Goal: Information Seeking & Learning: Check status

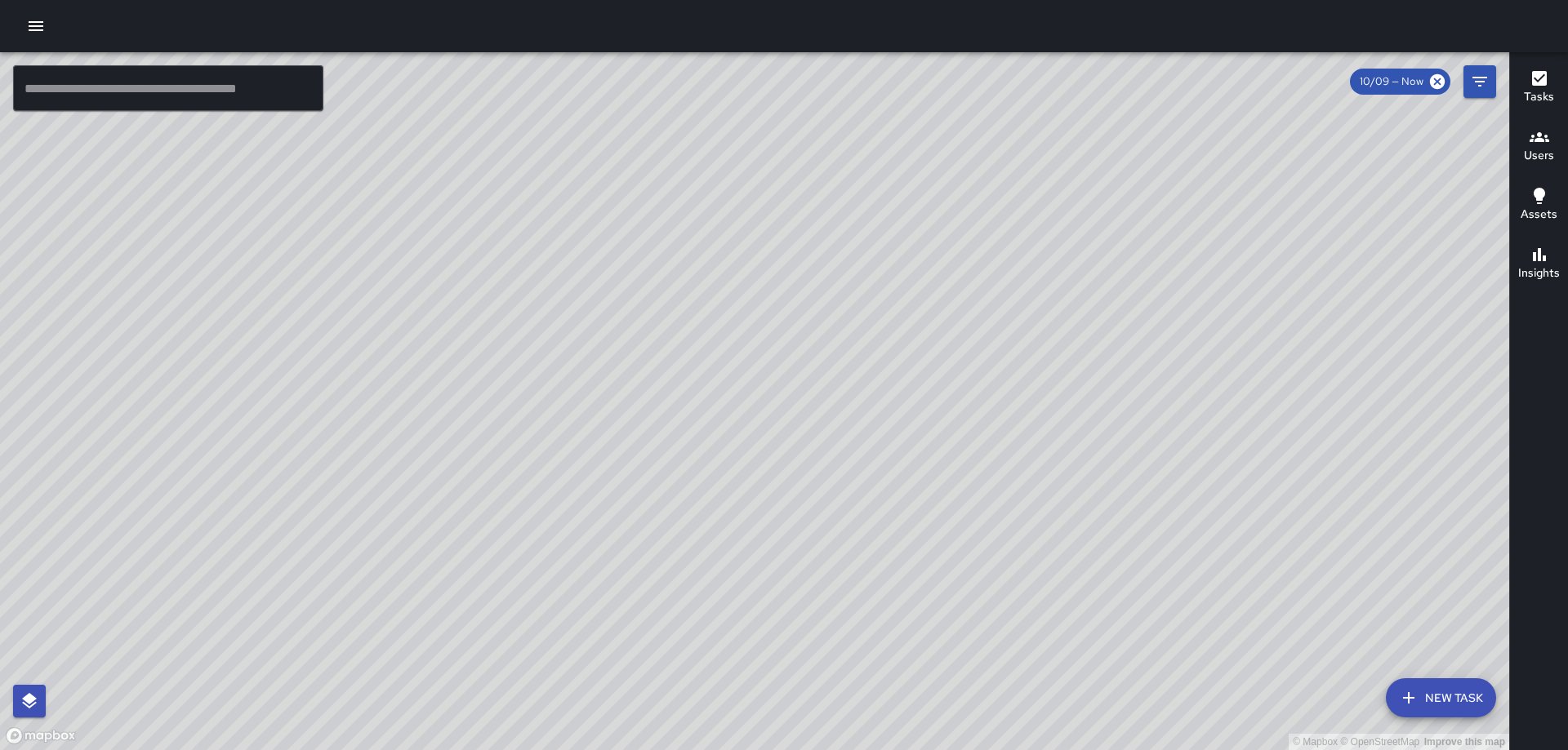
click at [36, 28] on icon "button" at bounding box center [36, 26] width 20 height 20
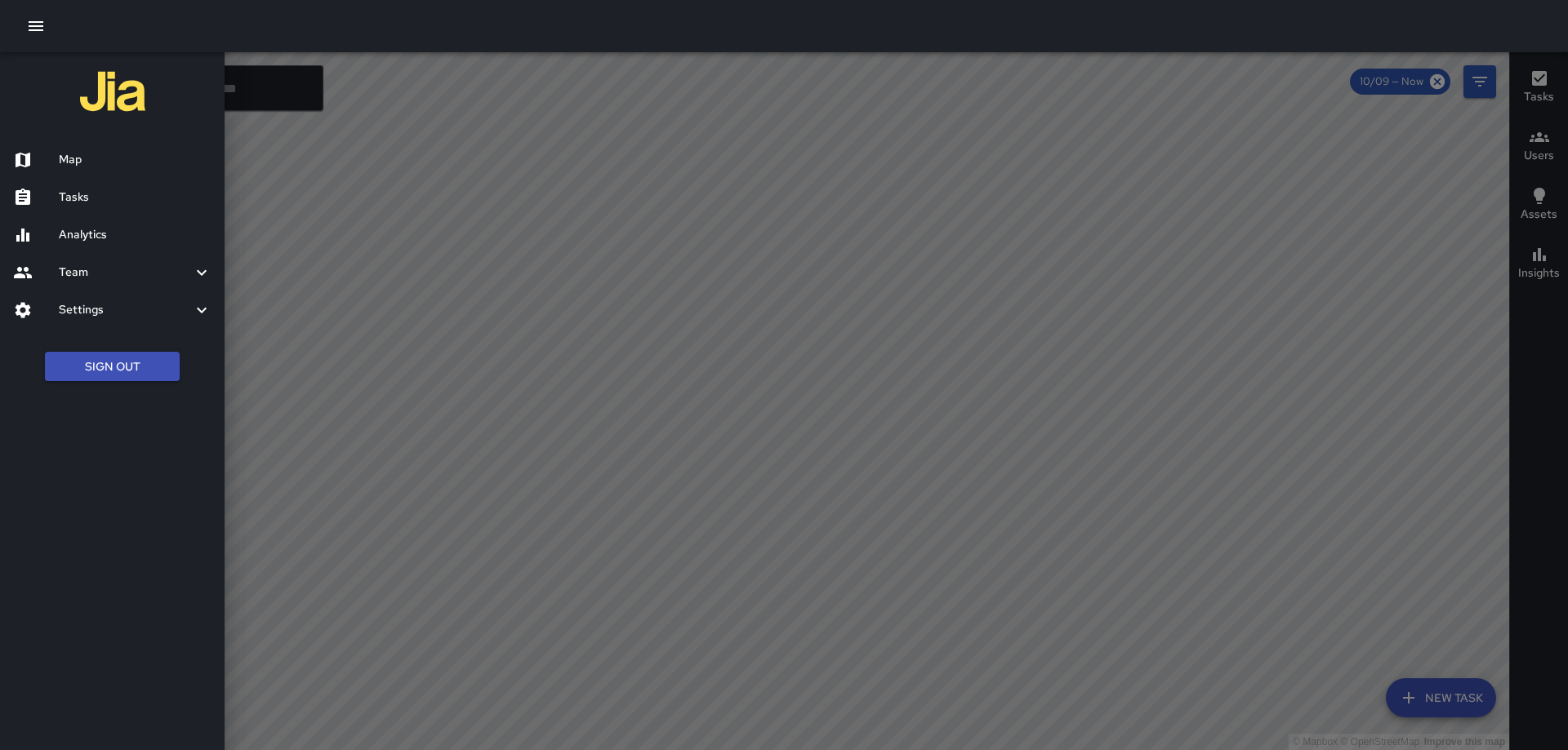
click at [76, 235] on h6 "Analytics" at bounding box center [136, 235] width 153 height 18
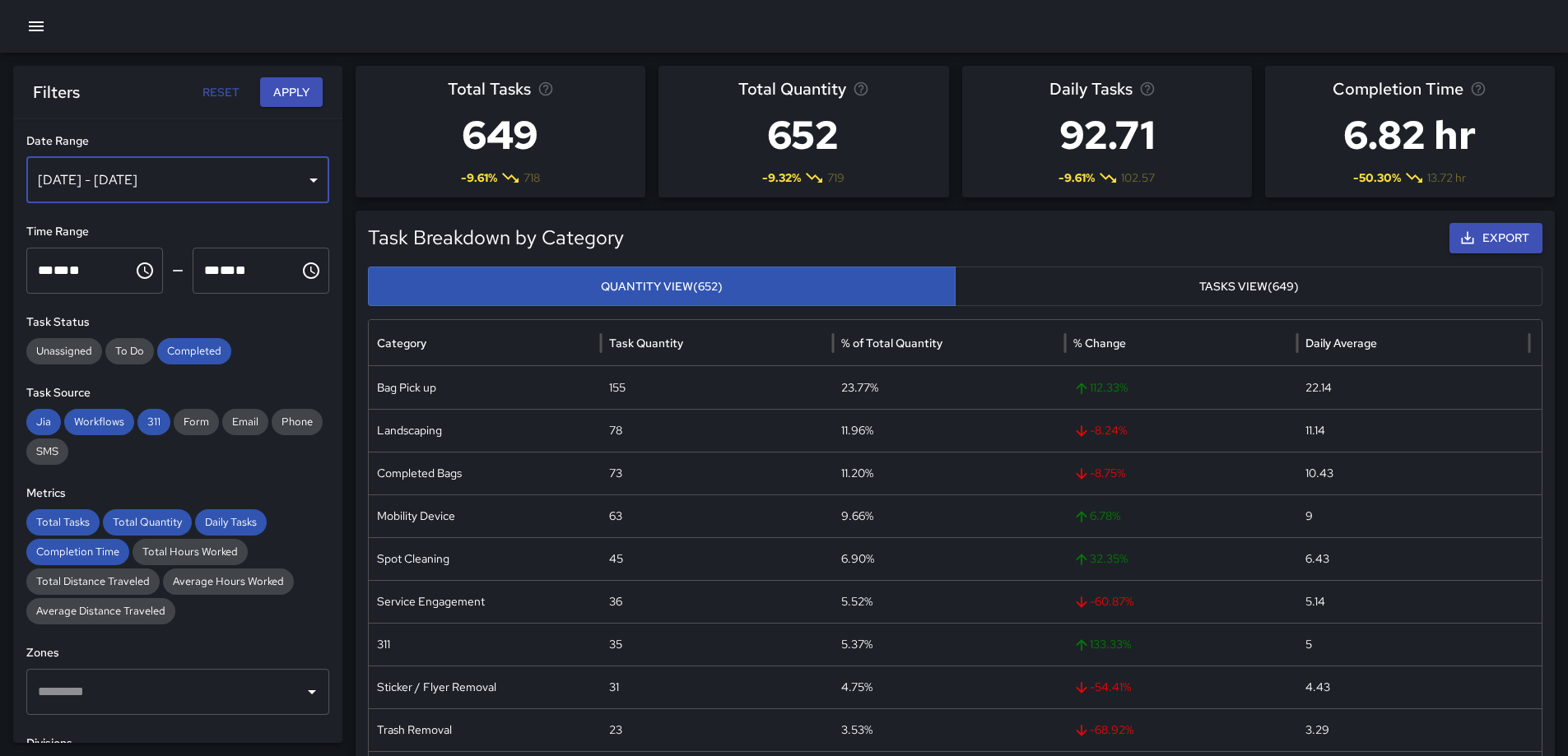
click at [275, 189] on div "[DATE] - [DATE]" at bounding box center [178, 180] width 303 height 46
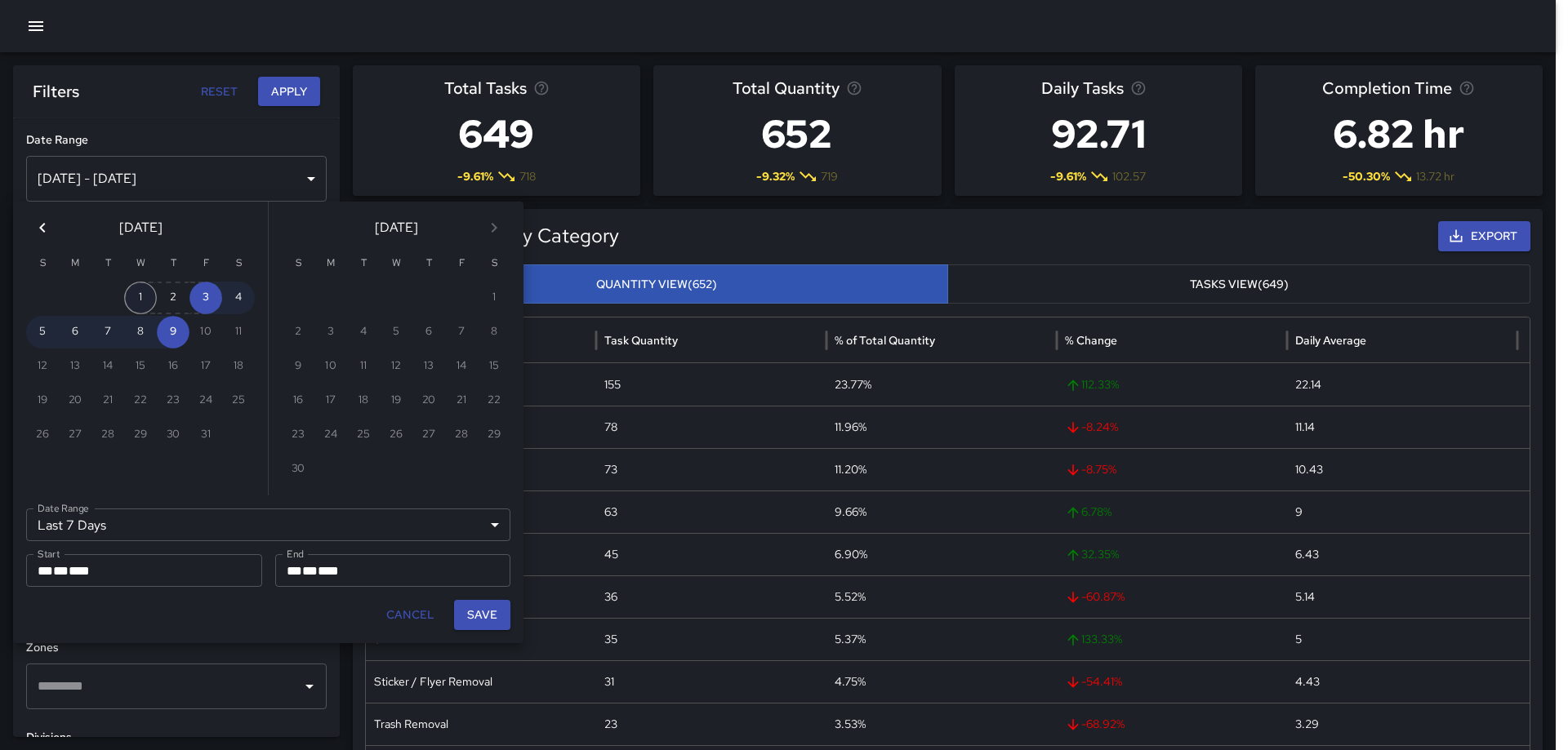
click at [131, 295] on button "1" at bounding box center [140, 298] width 33 height 33
type input "******"
type input "**********"
click at [487, 615] on button "Save" at bounding box center [483, 614] width 56 height 30
type input "**********"
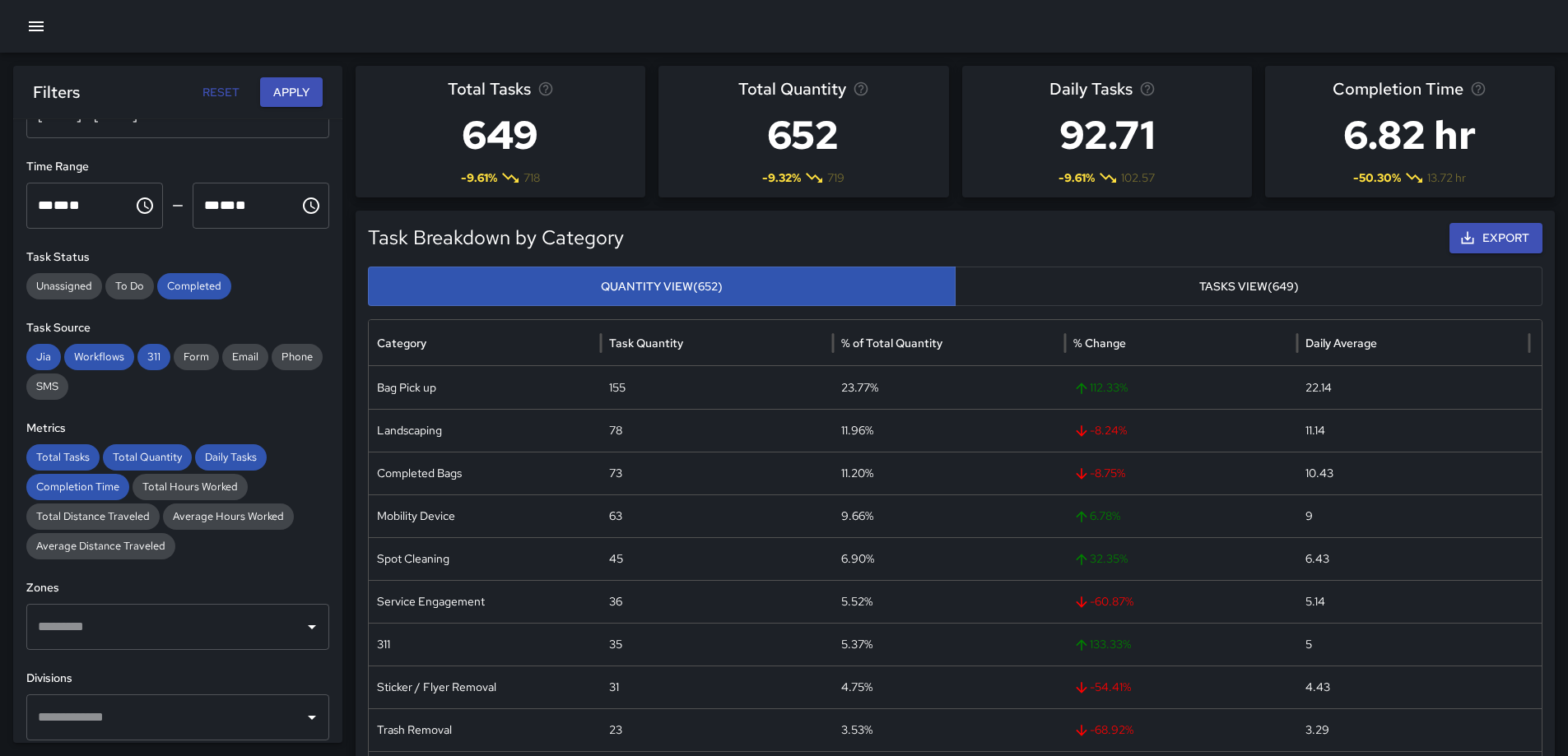
scroll to position [164, 0]
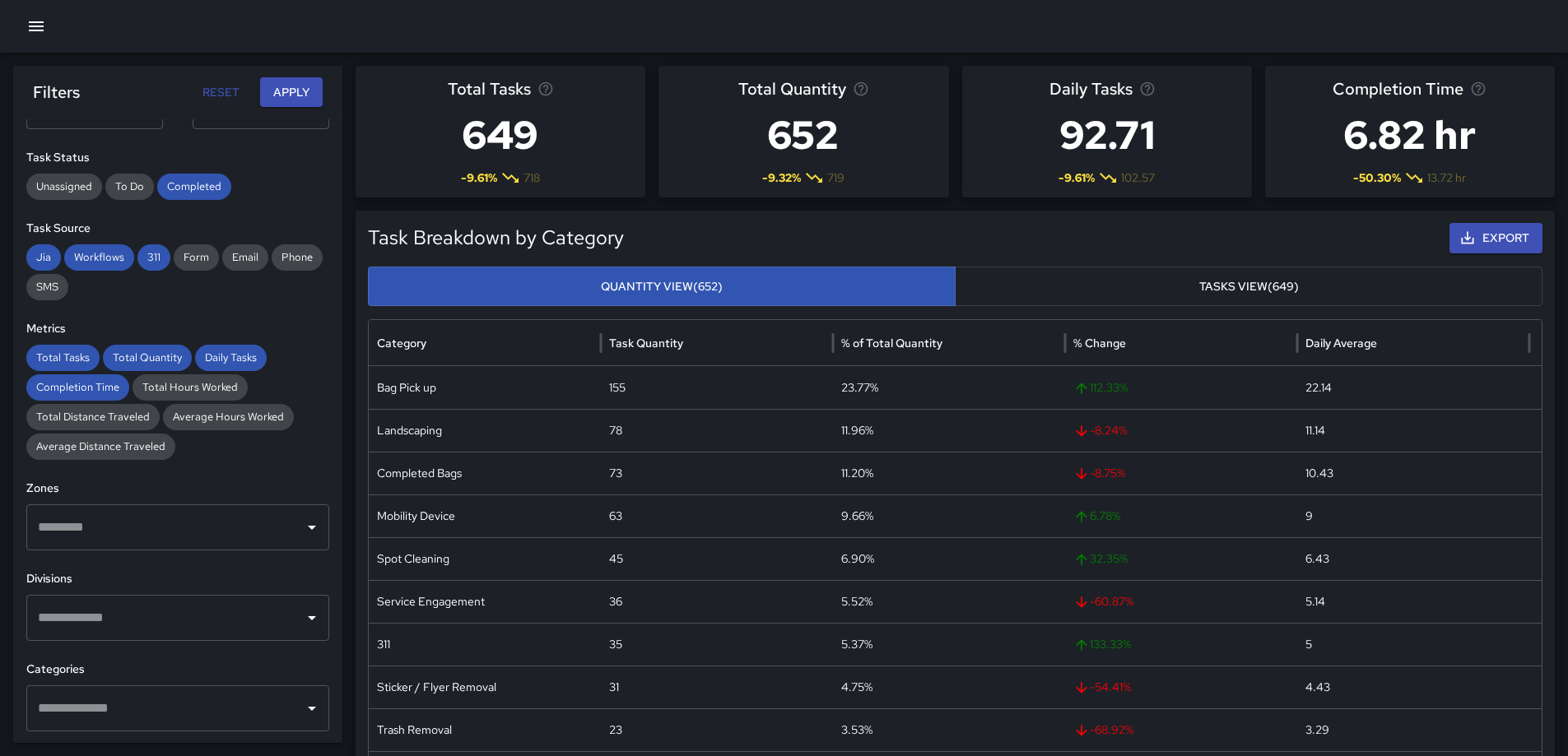
click at [198, 693] on input "text" at bounding box center [165, 708] width 263 height 31
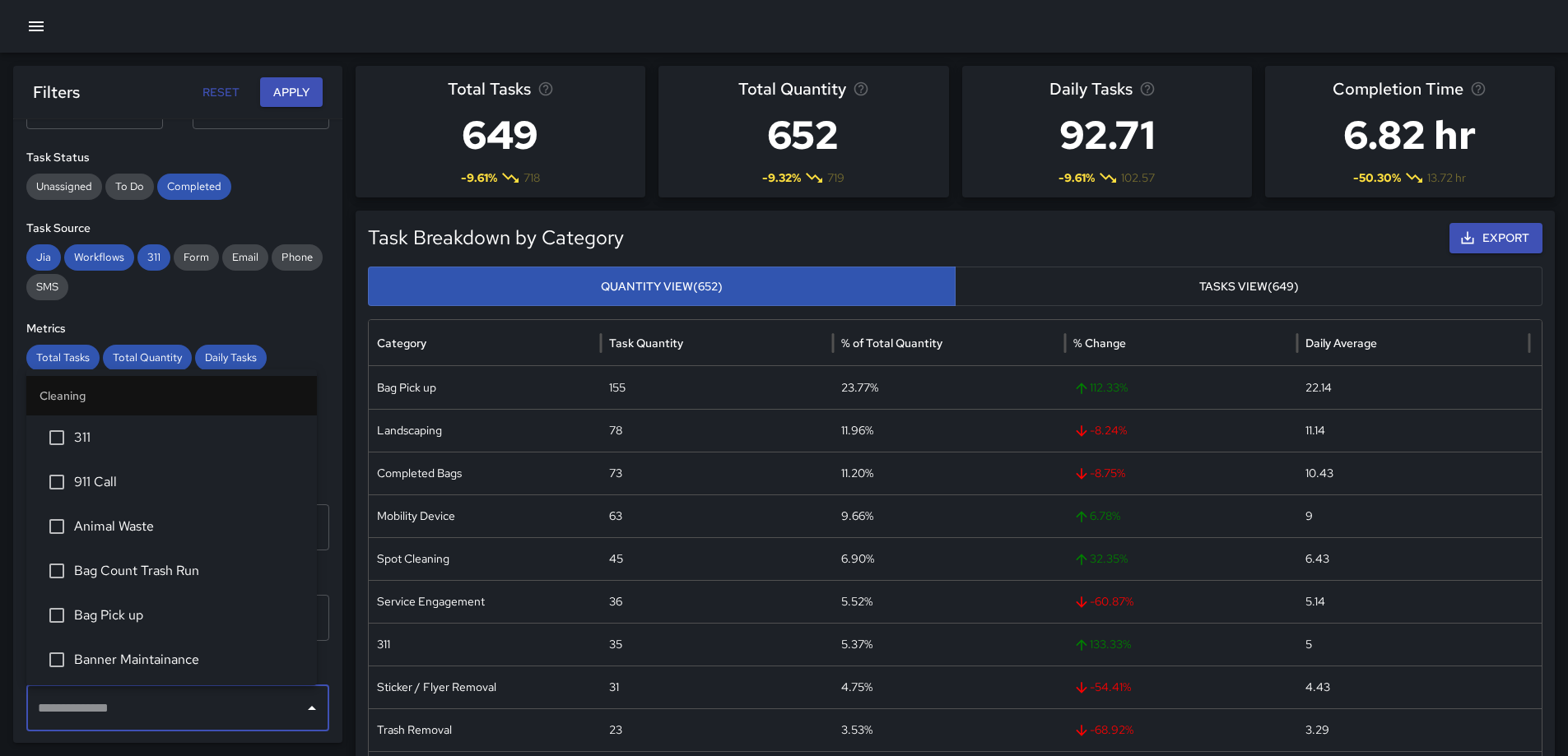
click at [202, 539] on li "Animal Waste" at bounding box center [172, 527] width 291 height 44
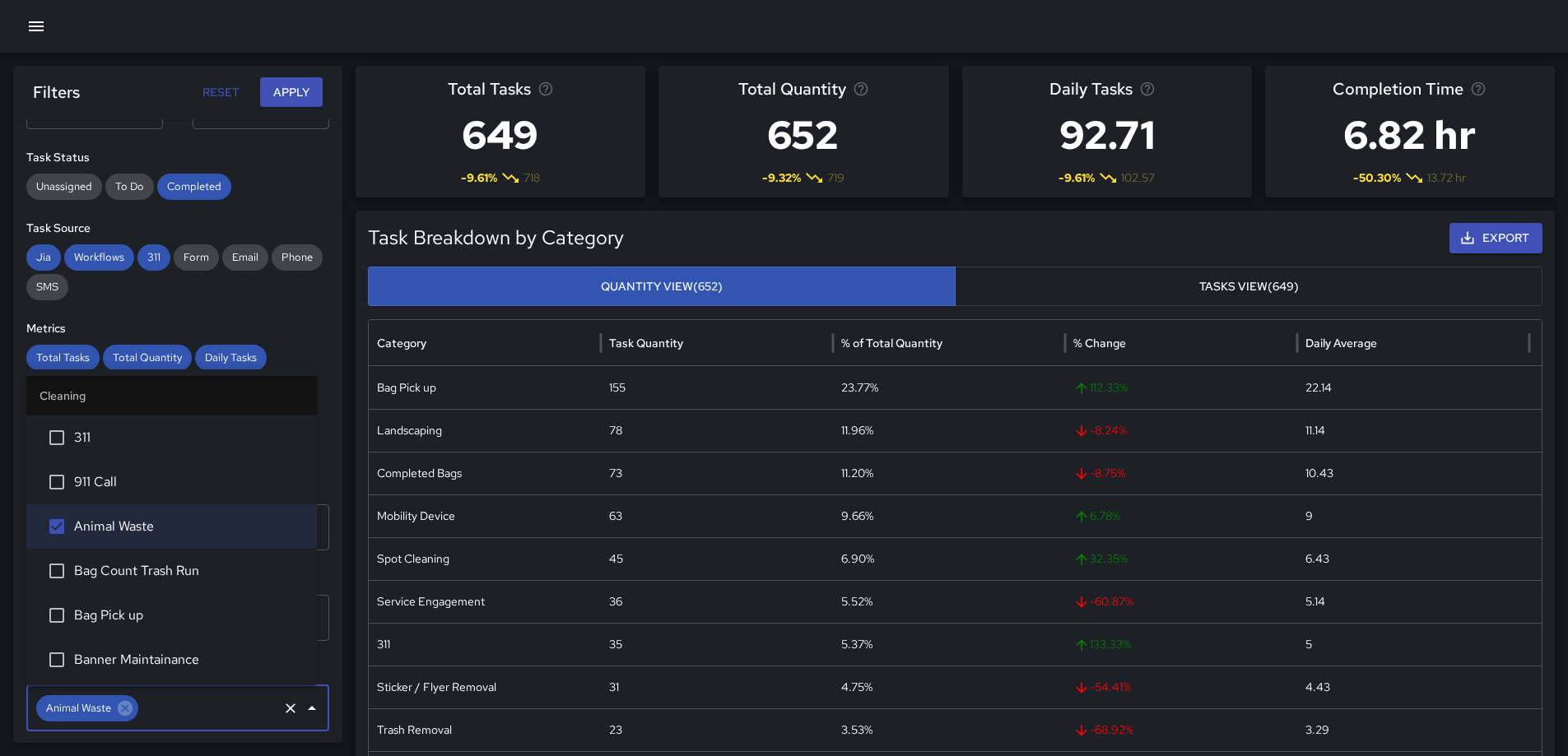
drag, startPoint x: 276, startPoint y: 94, endPoint x: 292, endPoint y: 84, distance: 18.9
click at [284, 88] on button "Apply" at bounding box center [291, 92] width 62 height 30
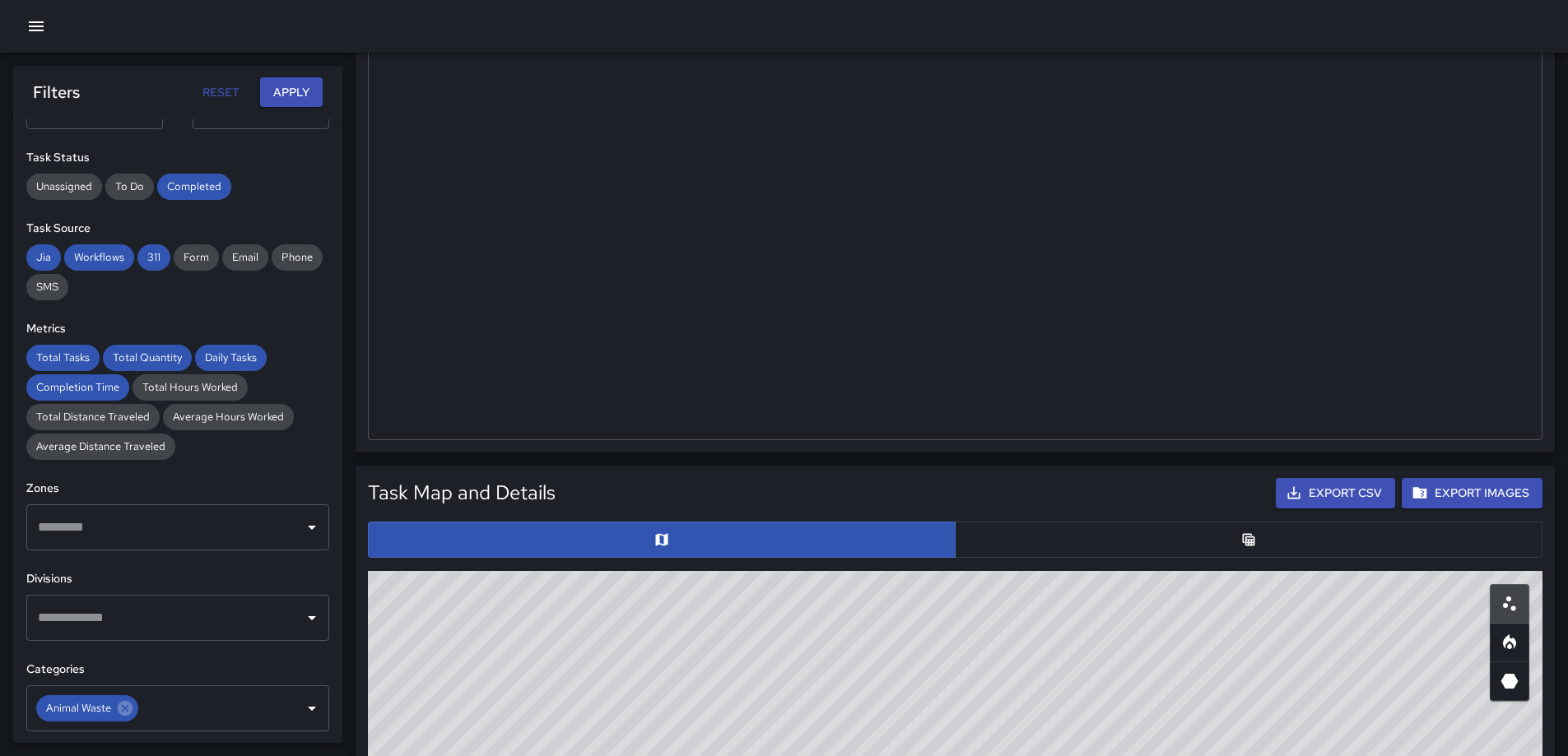
scroll to position [412, 0]
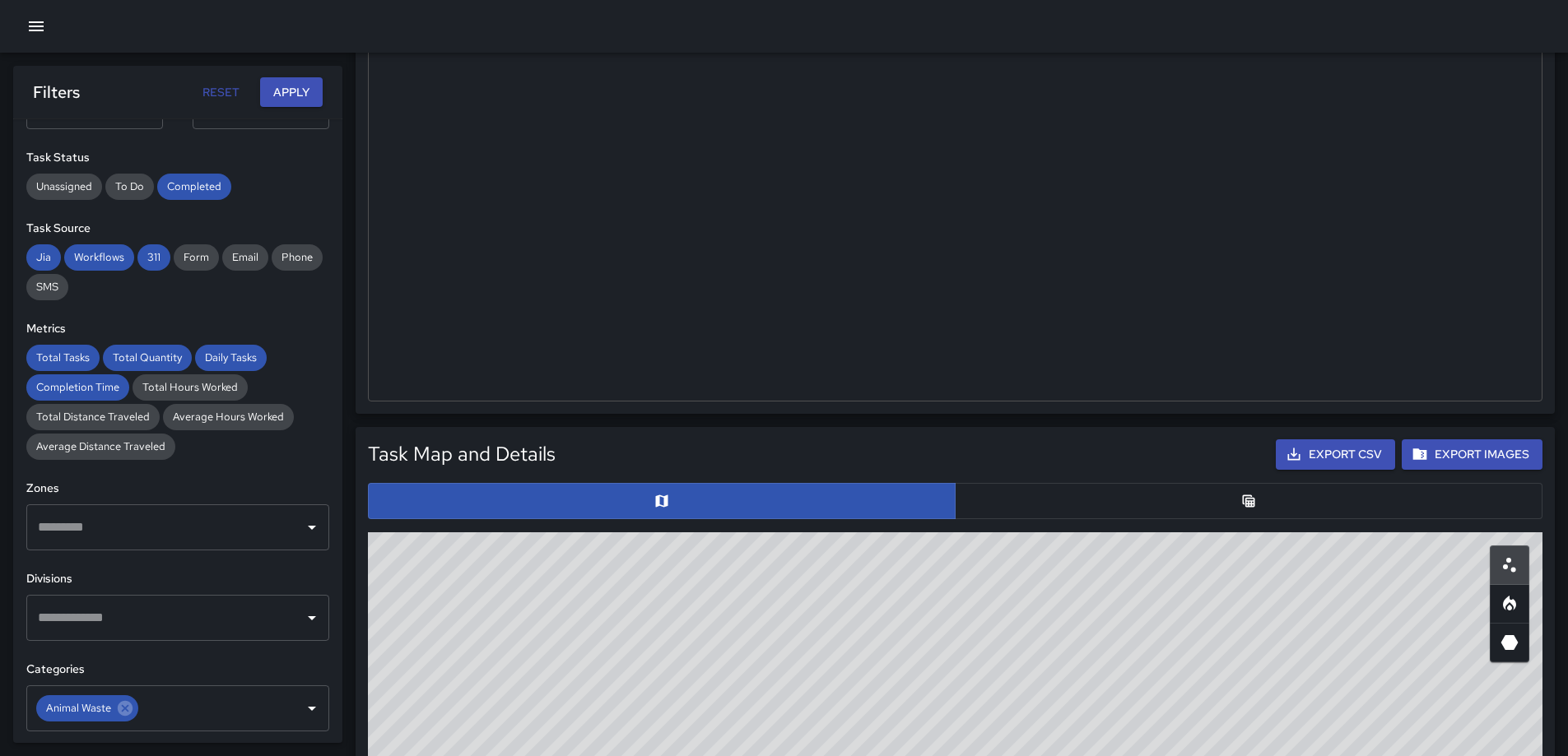
drag, startPoint x: 1219, startPoint y: 498, endPoint x: 1214, endPoint y: 491, distance: 8.6
click at [1218, 496] on button "button" at bounding box center [1249, 501] width 588 height 36
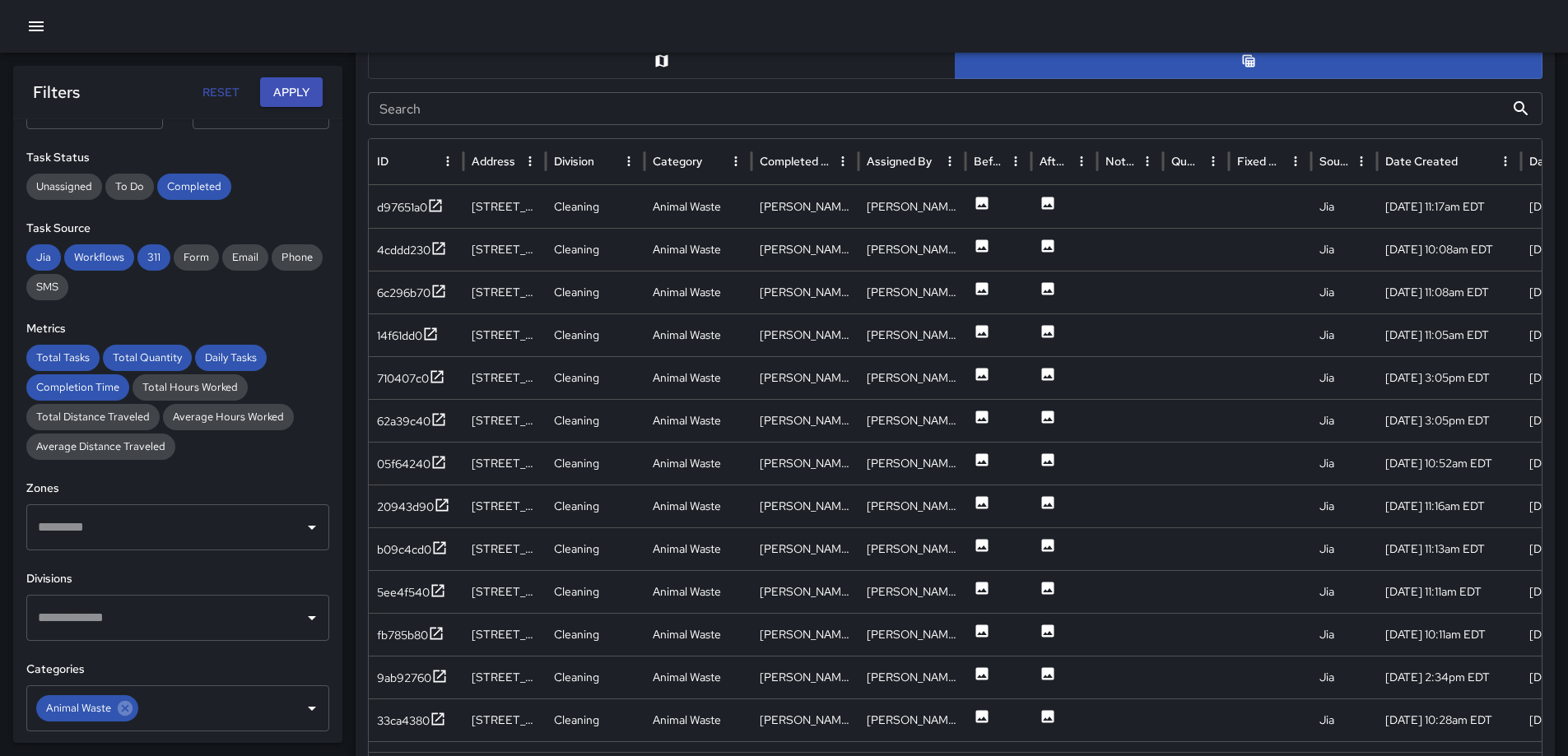
scroll to position [846, 0]
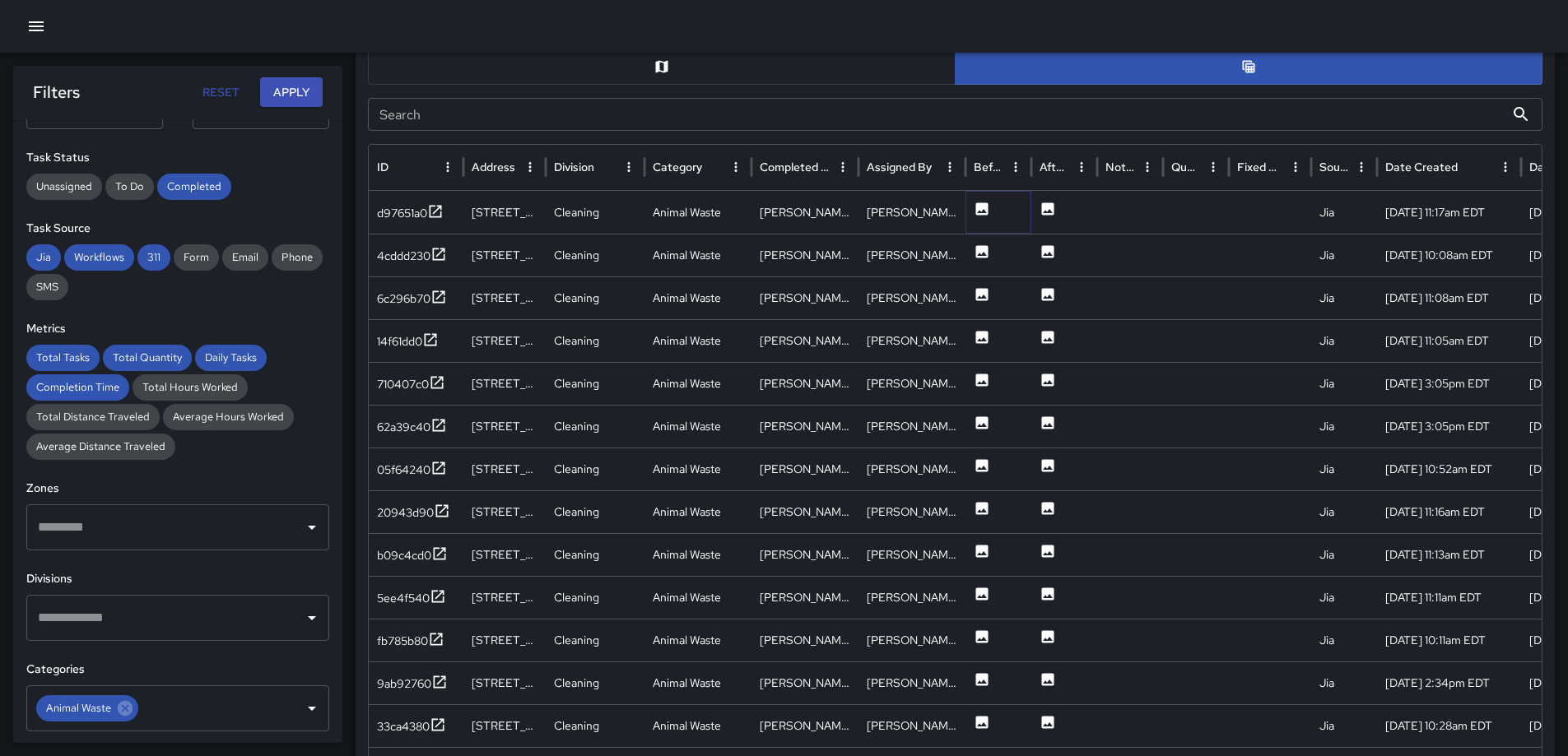
click at [975, 210] on icon at bounding box center [982, 209] width 17 height 17
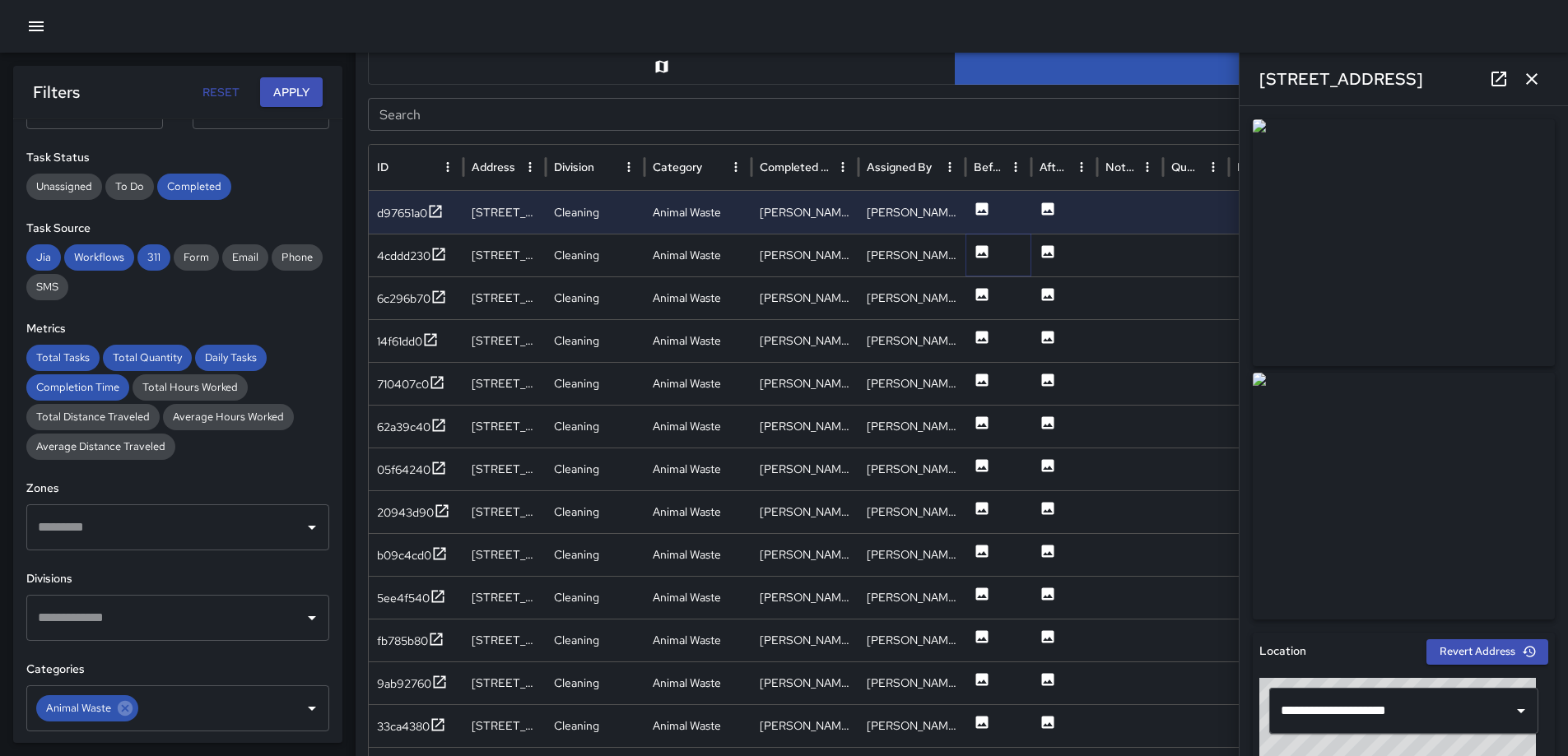
click at [975, 250] on icon at bounding box center [982, 252] width 17 height 17
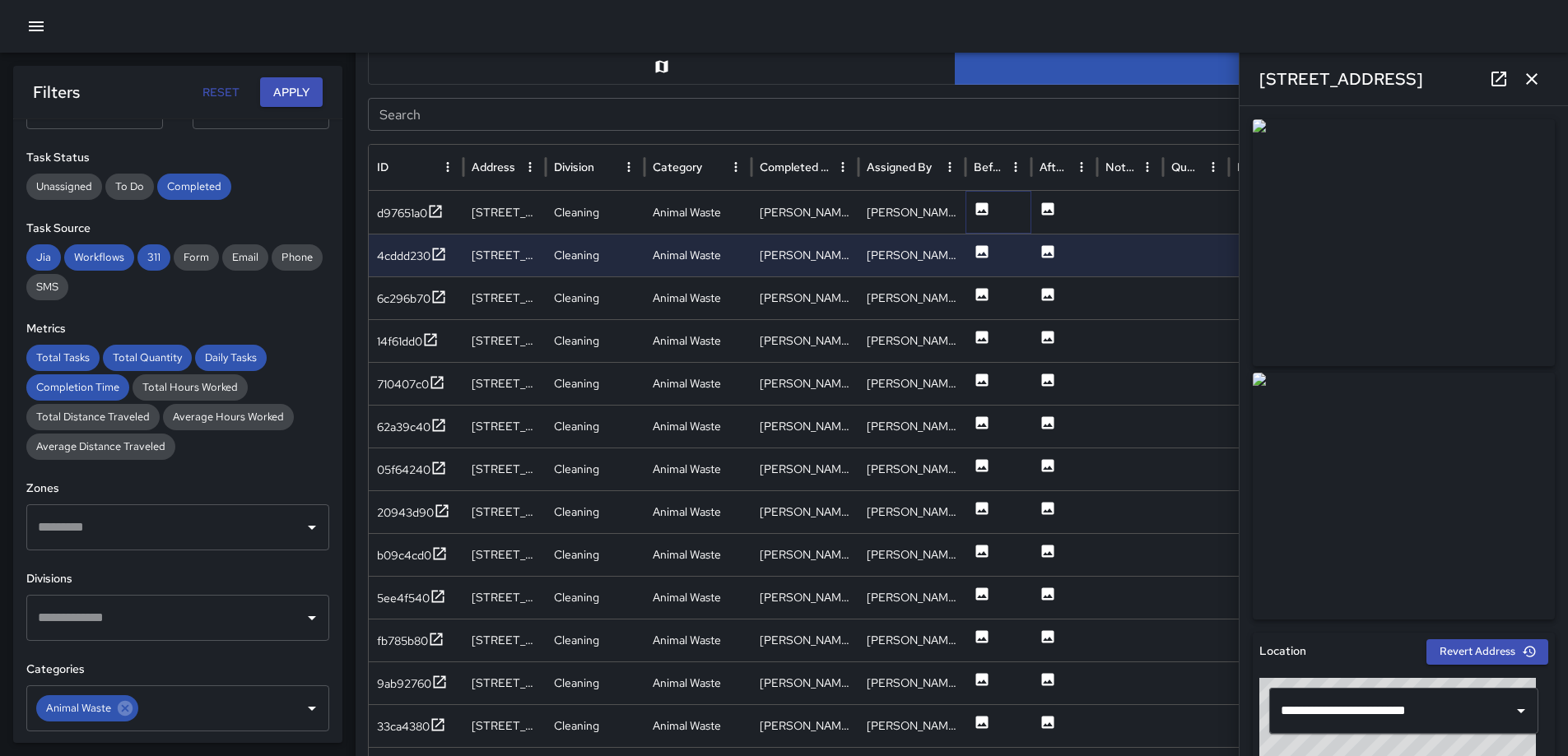
click at [983, 211] on icon at bounding box center [982, 209] width 17 height 17
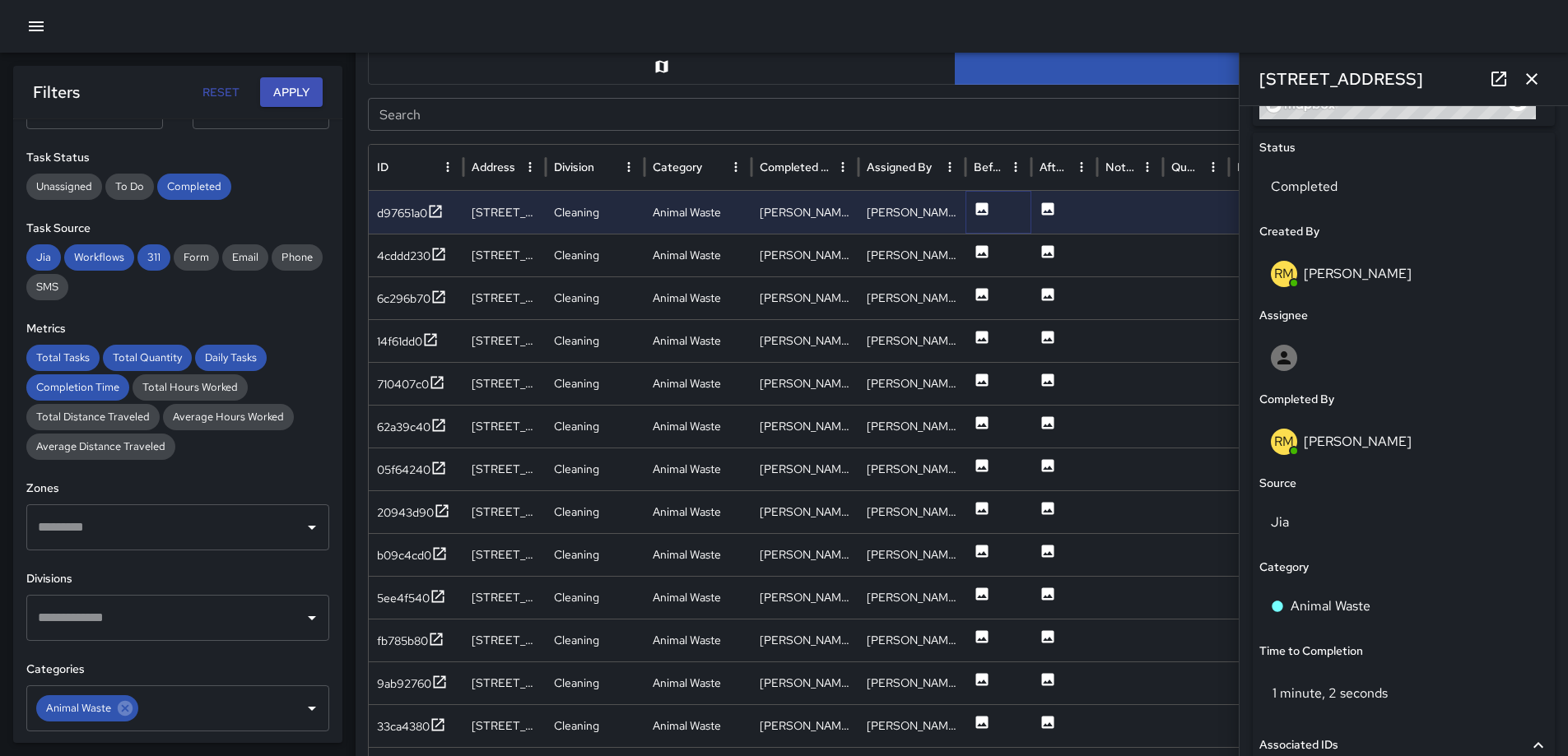
scroll to position [761, 0]
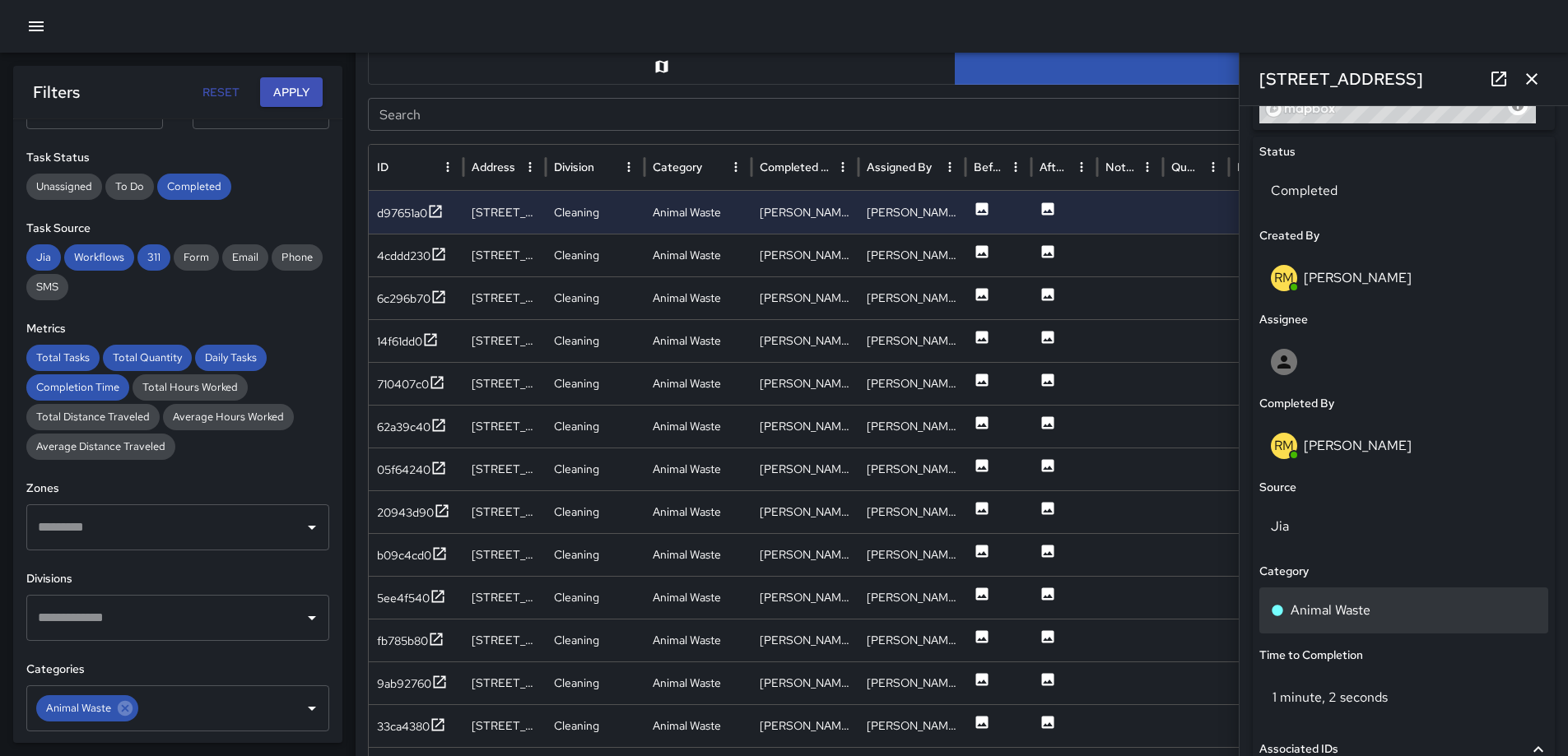
click at [1390, 612] on div "Animal Waste" at bounding box center [1404, 611] width 266 height 20
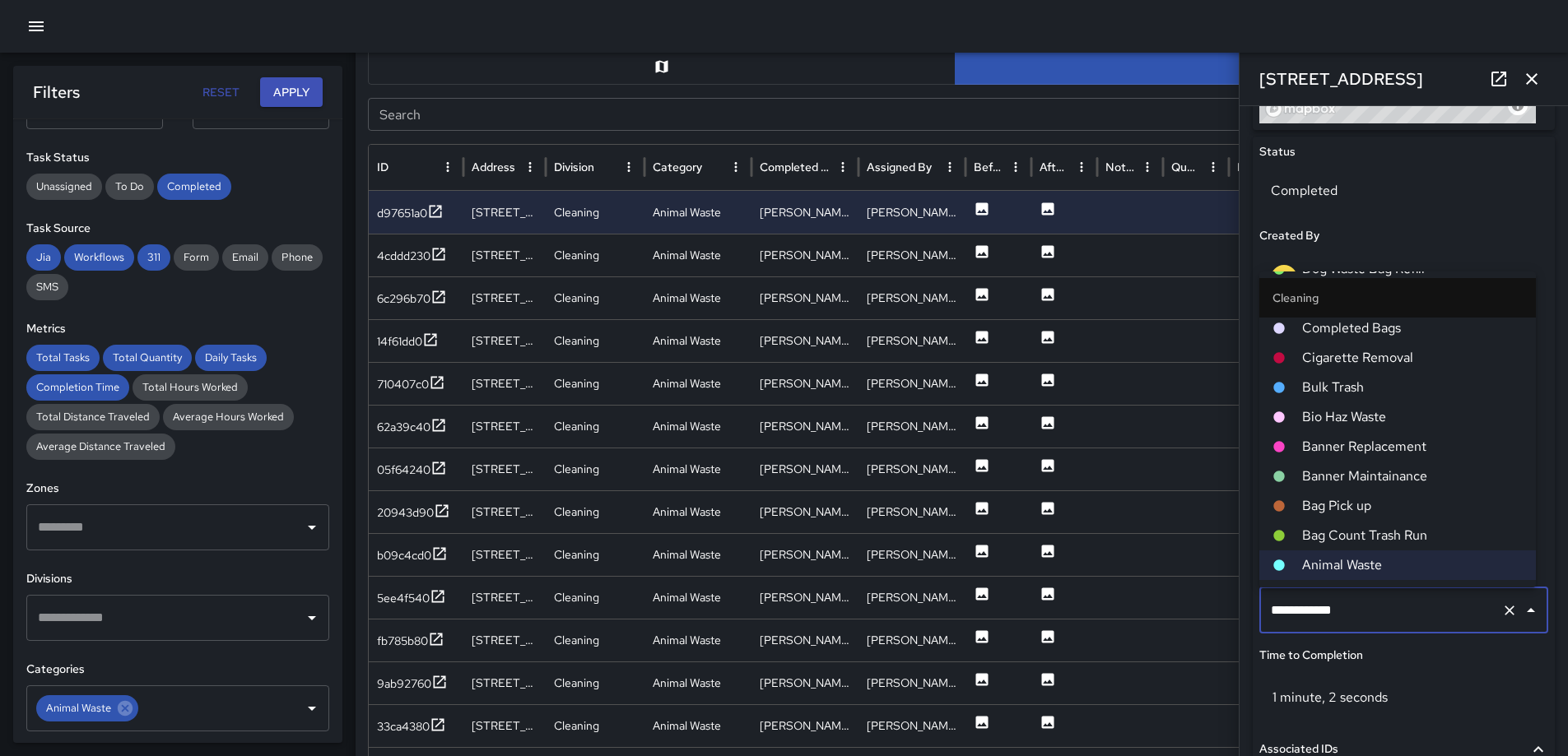
scroll to position [692, 0]
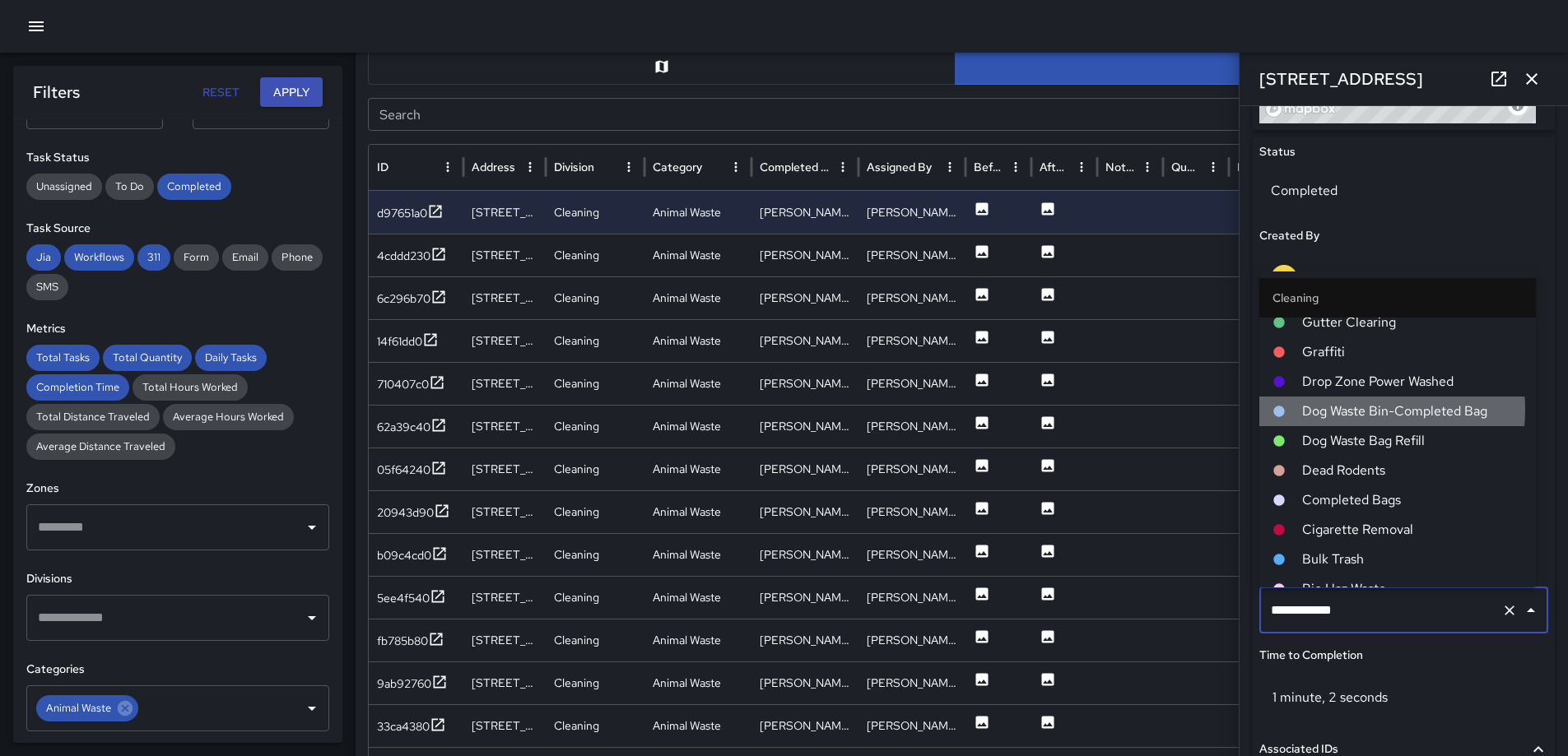
click at [1351, 410] on span "Dog Waste Bin-Completed Bag" at bounding box center [1412, 412] width 220 height 20
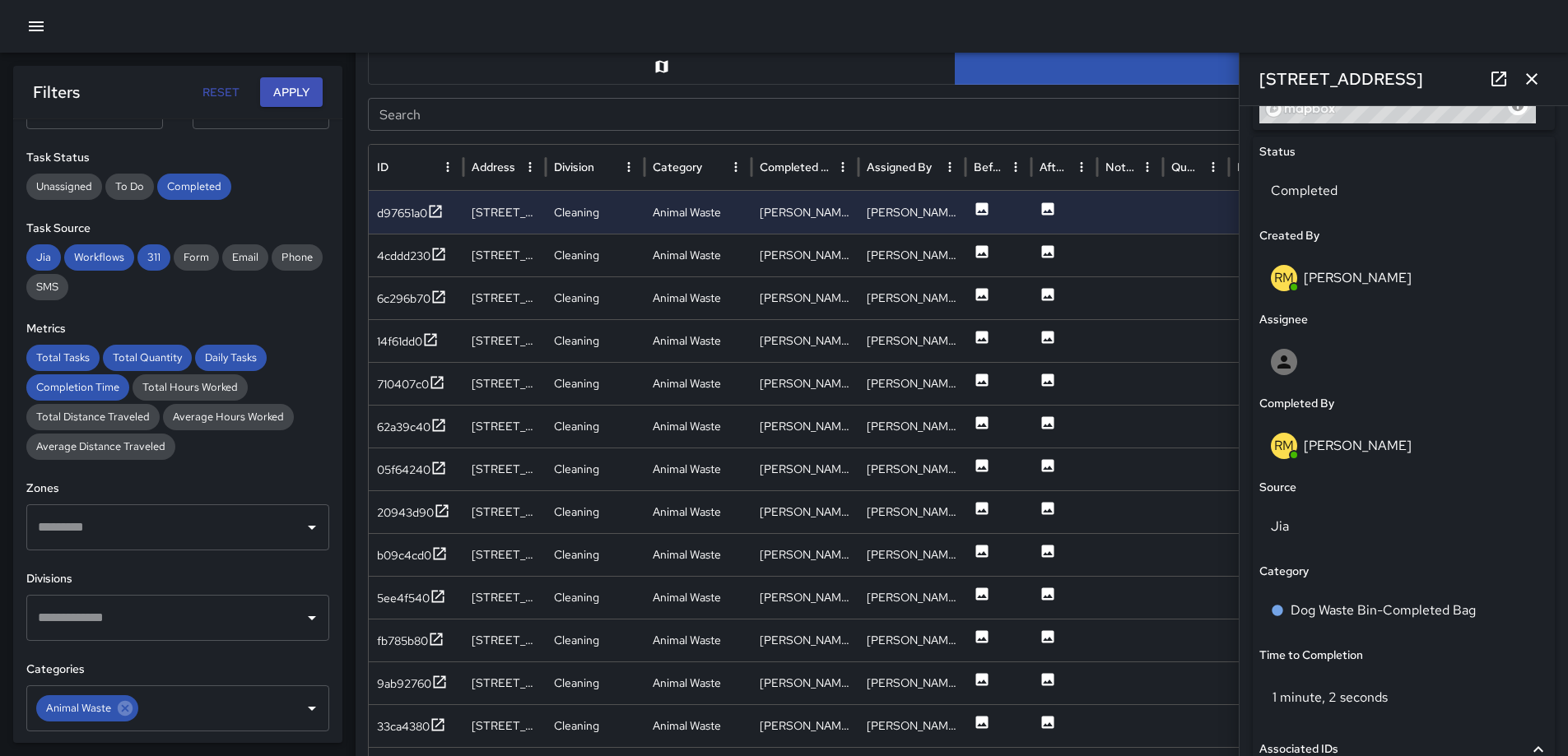
click at [1542, 76] on button "button" at bounding box center [1532, 79] width 33 height 33
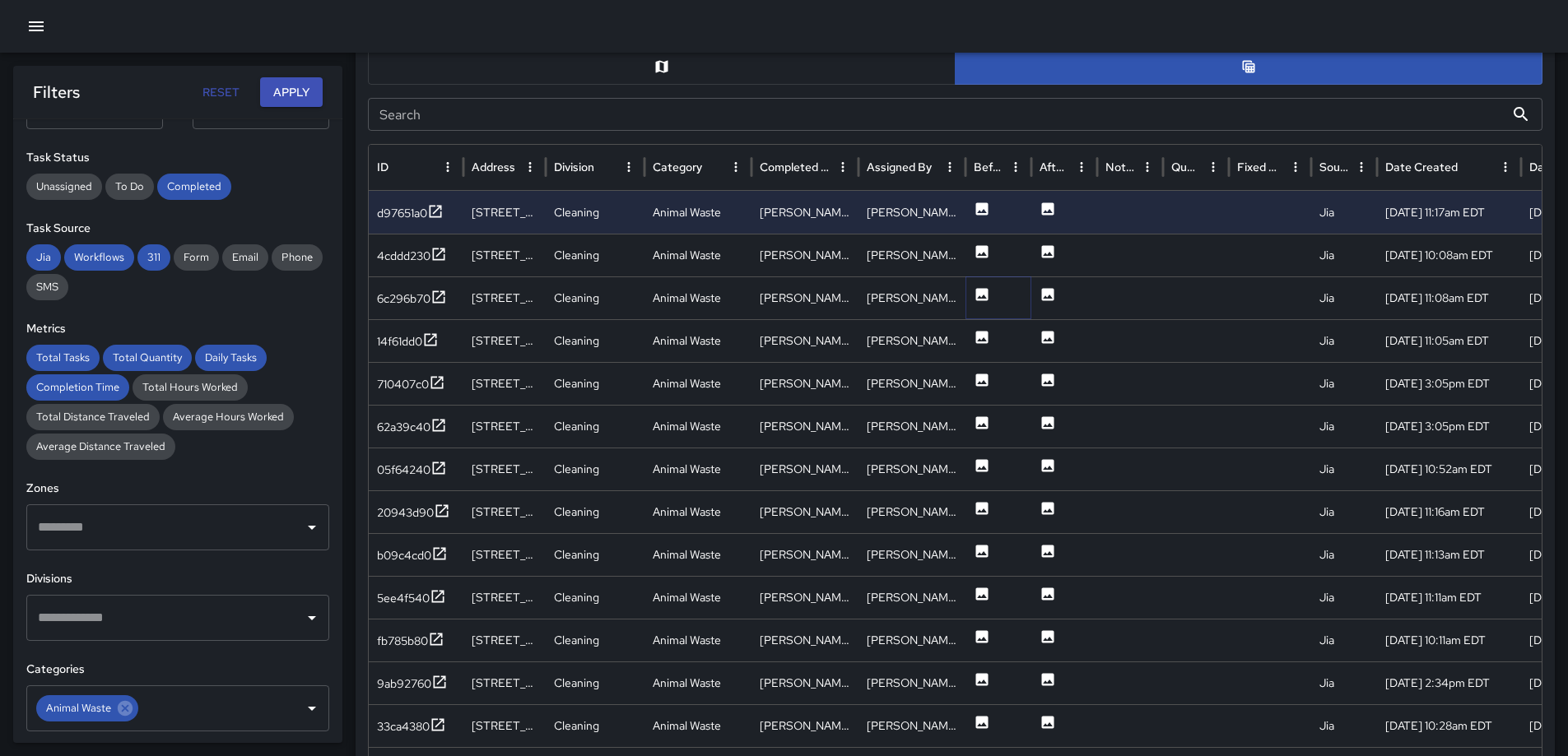
click at [980, 292] on icon at bounding box center [982, 294] width 12 height 12
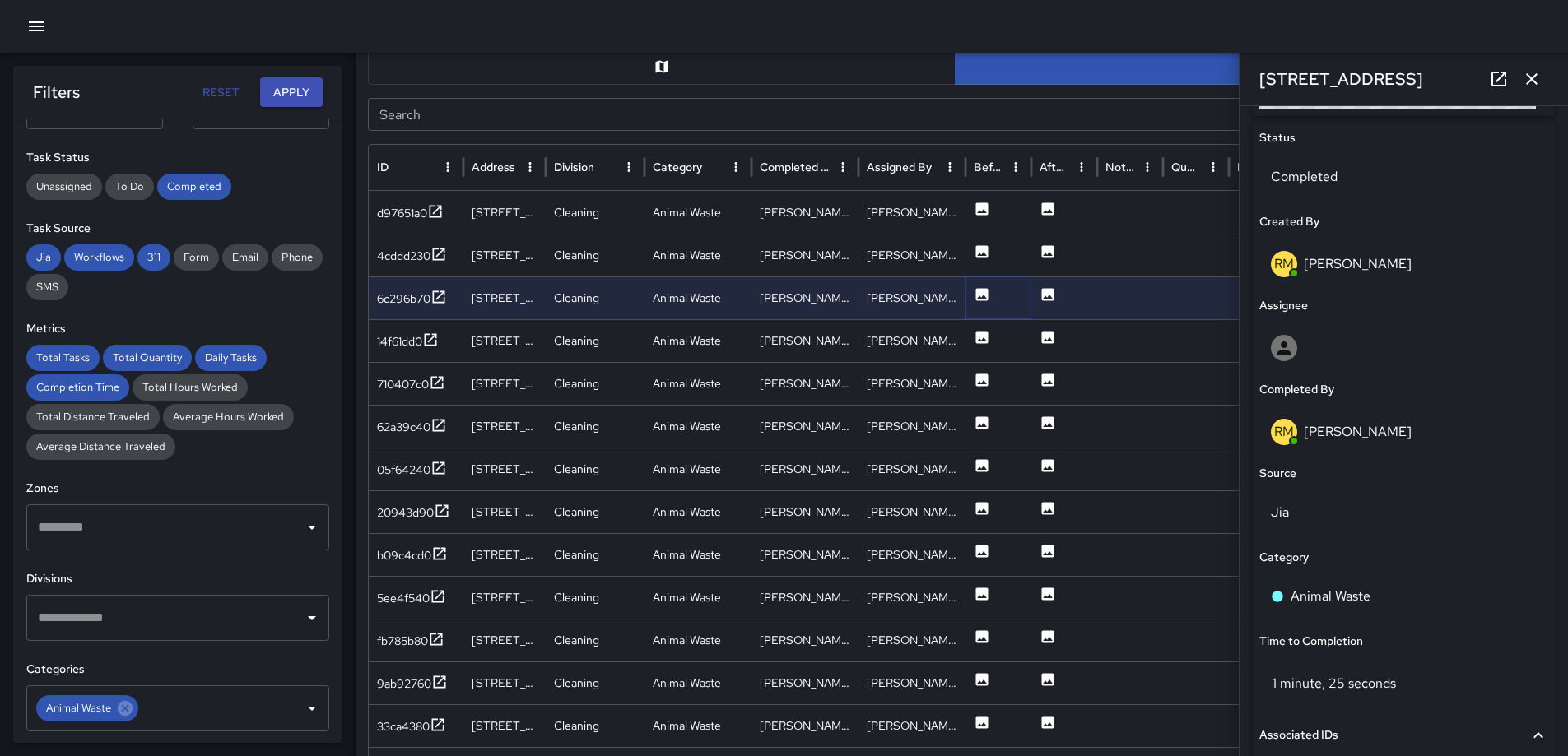
scroll to position [819, 0]
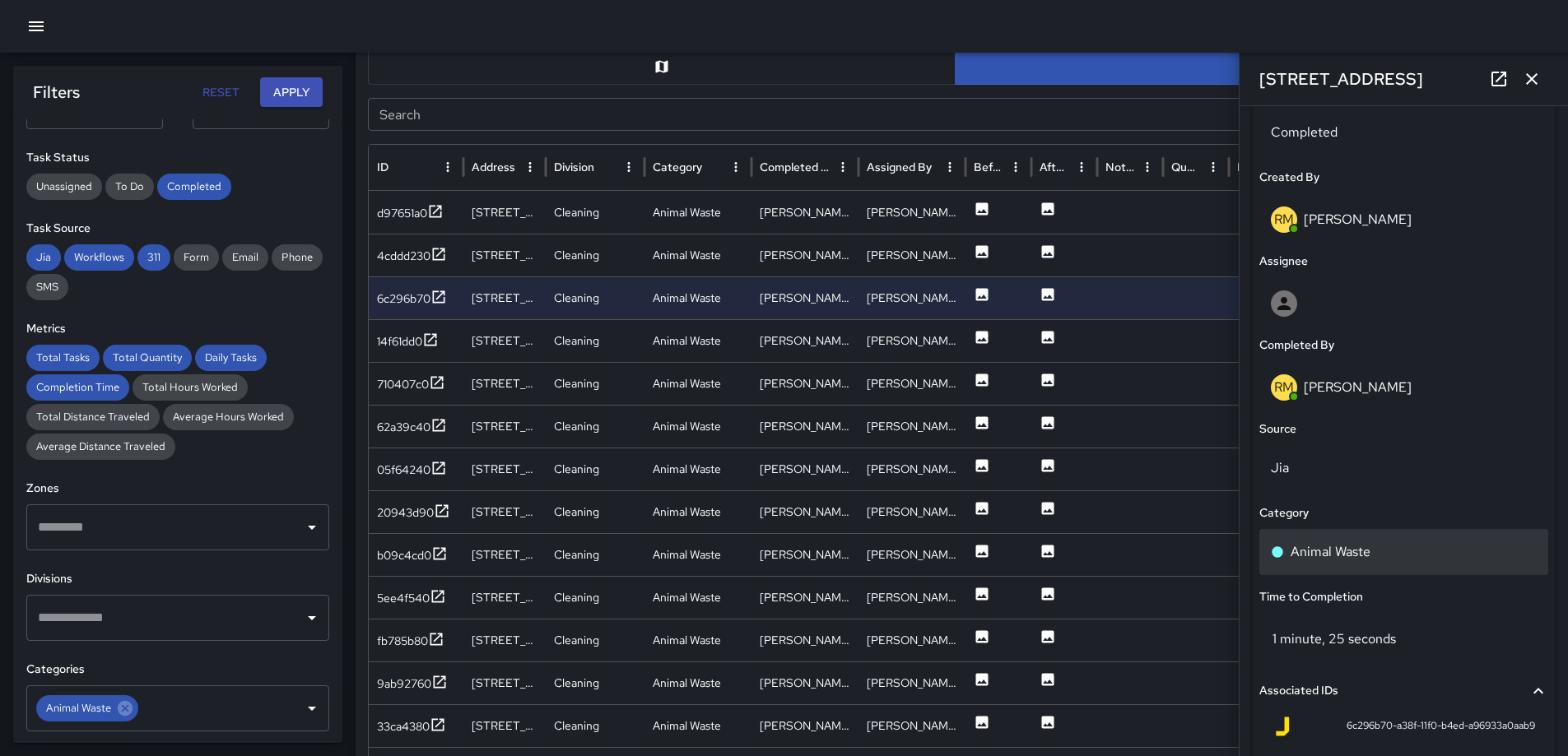
click at [1363, 555] on p "Animal Waste" at bounding box center [1330, 552] width 80 height 20
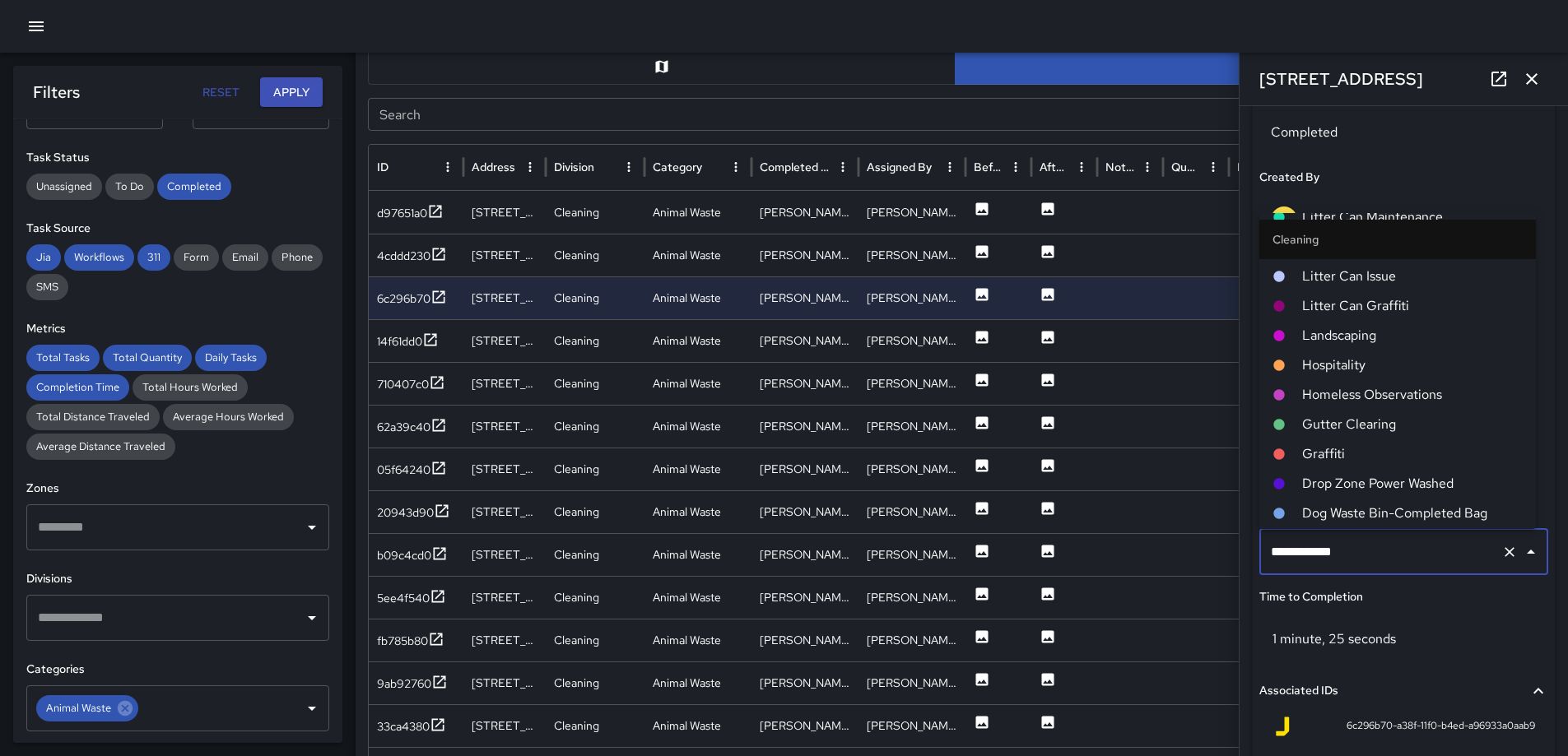
scroll to position [527, 0]
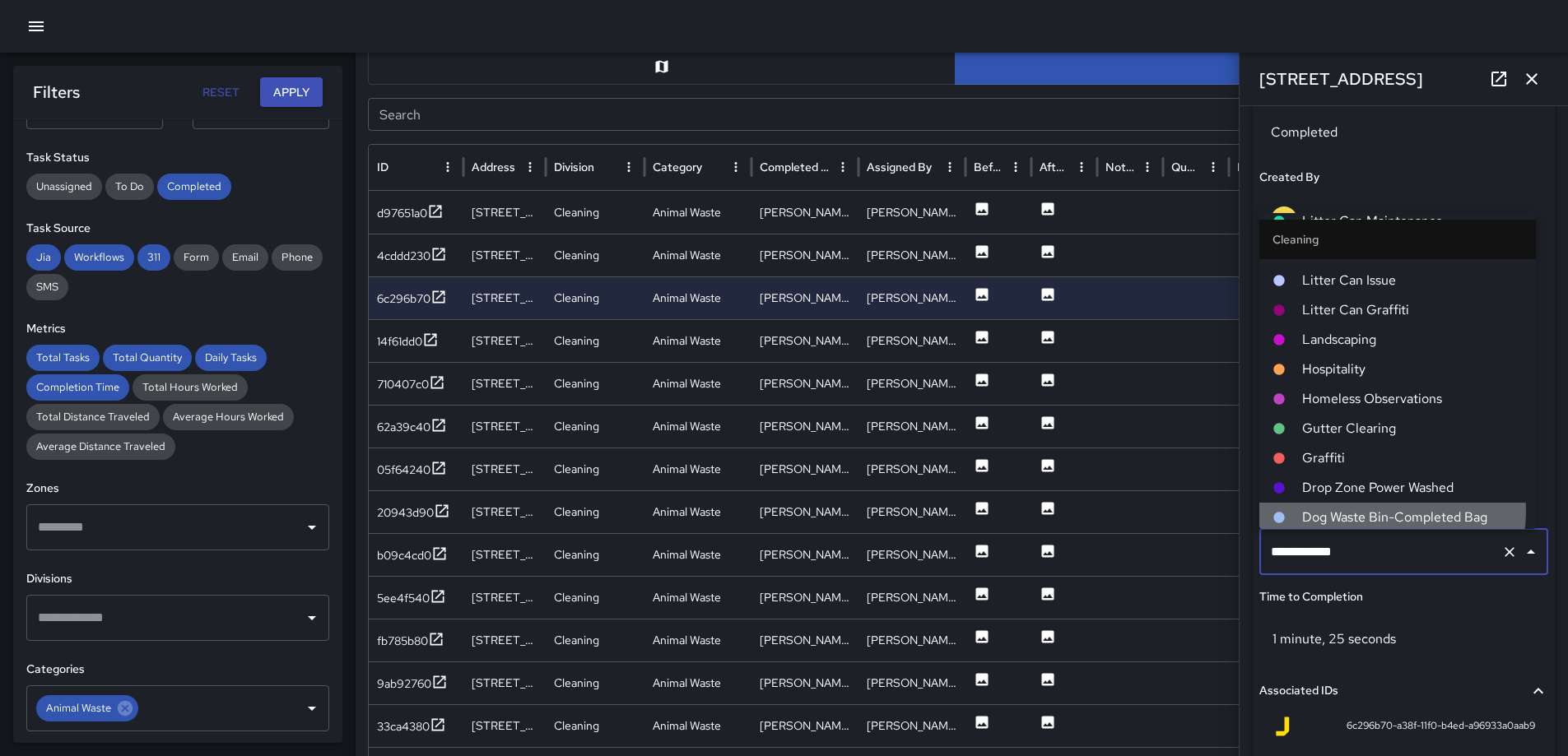
click at [1377, 511] on span "Dog Waste Bin-Completed Bag" at bounding box center [1412, 518] width 220 height 20
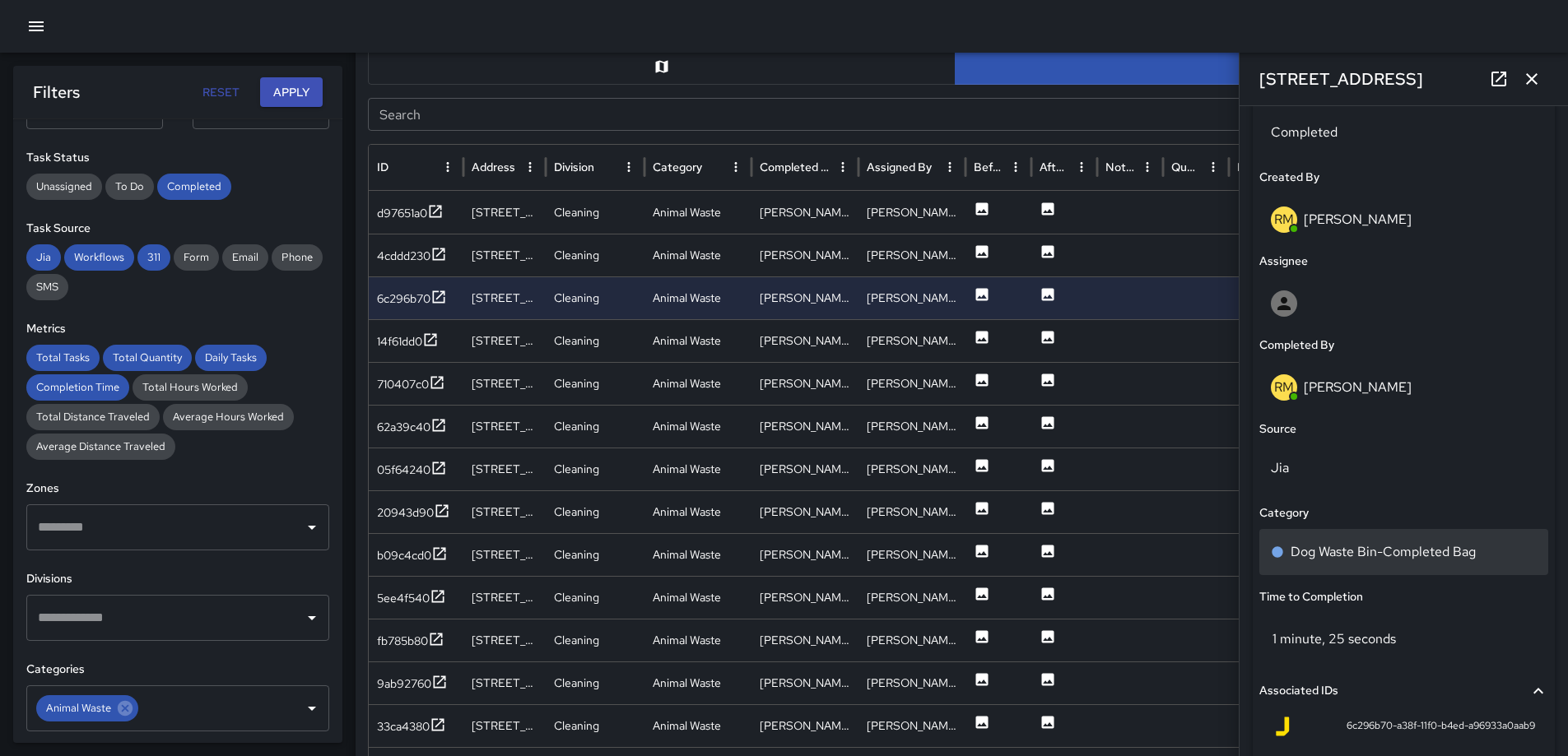
click at [1360, 549] on p "Dog Waste Bin-Completed Bag" at bounding box center [1384, 552] width 185 height 20
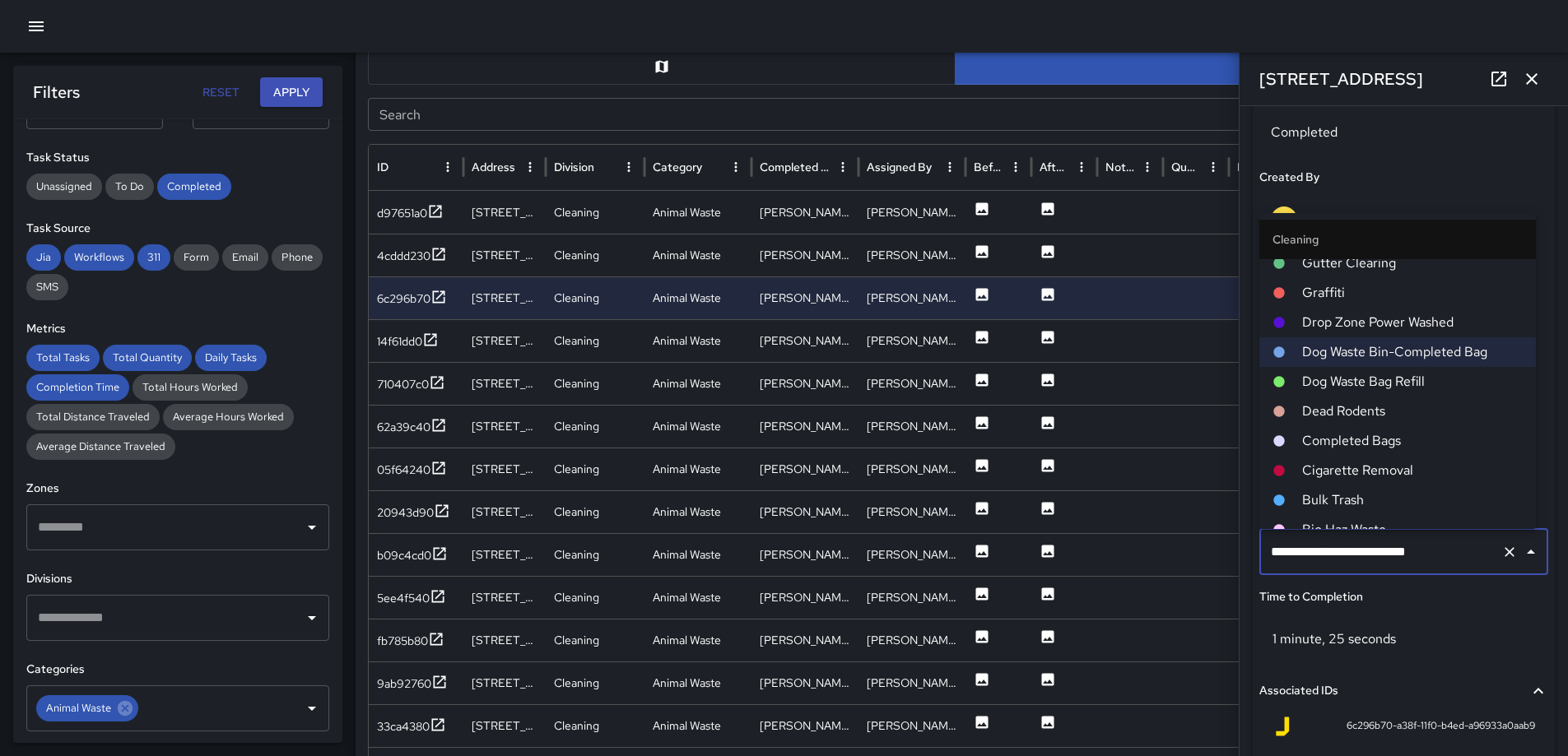
scroll to position [695, 0]
click at [1391, 379] on span "Dog Waste Bag Refill" at bounding box center [1412, 380] width 220 height 20
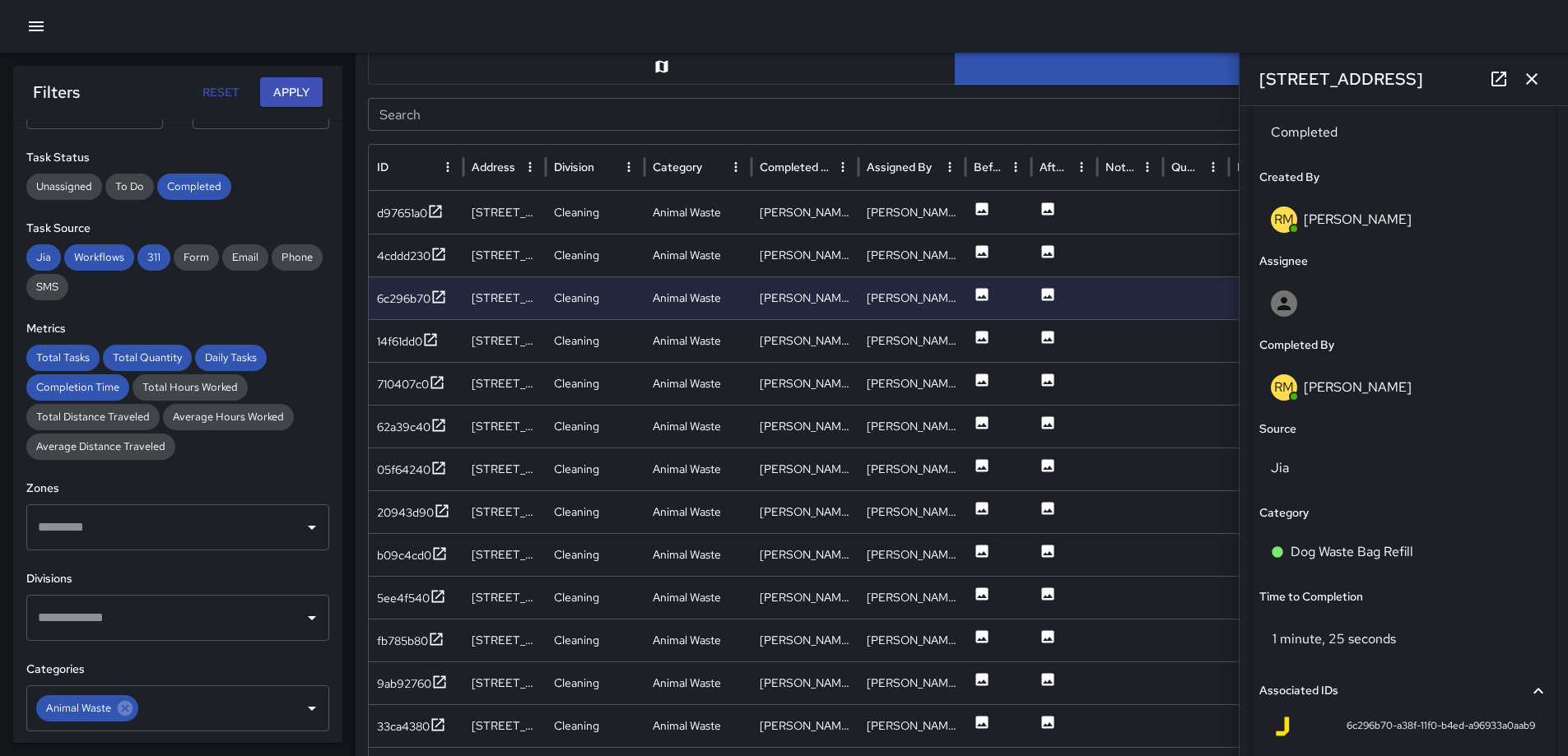
click at [1529, 76] on icon "button" at bounding box center [1531, 79] width 12 height 12
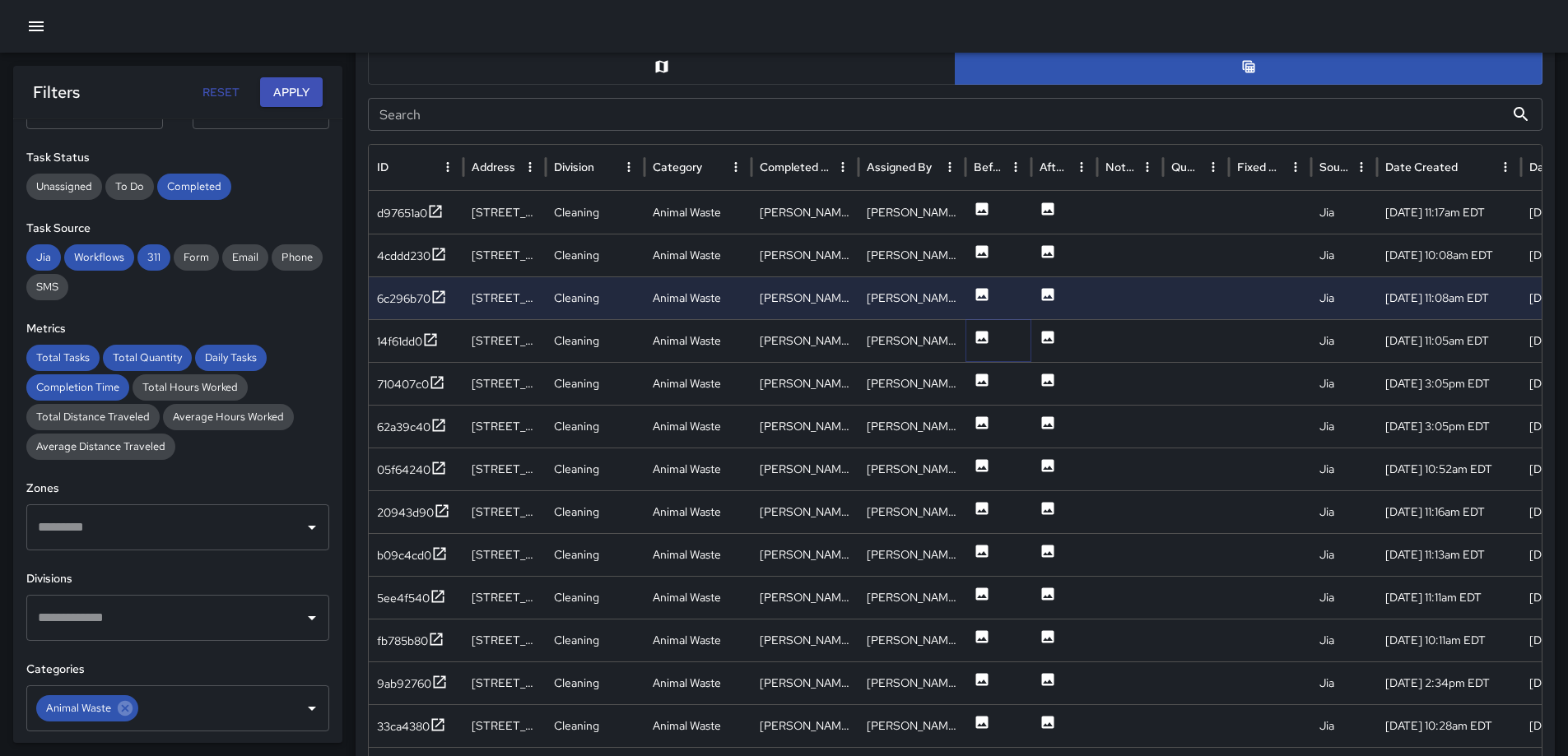
click at [989, 343] on icon at bounding box center [982, 338] width 17 height 17
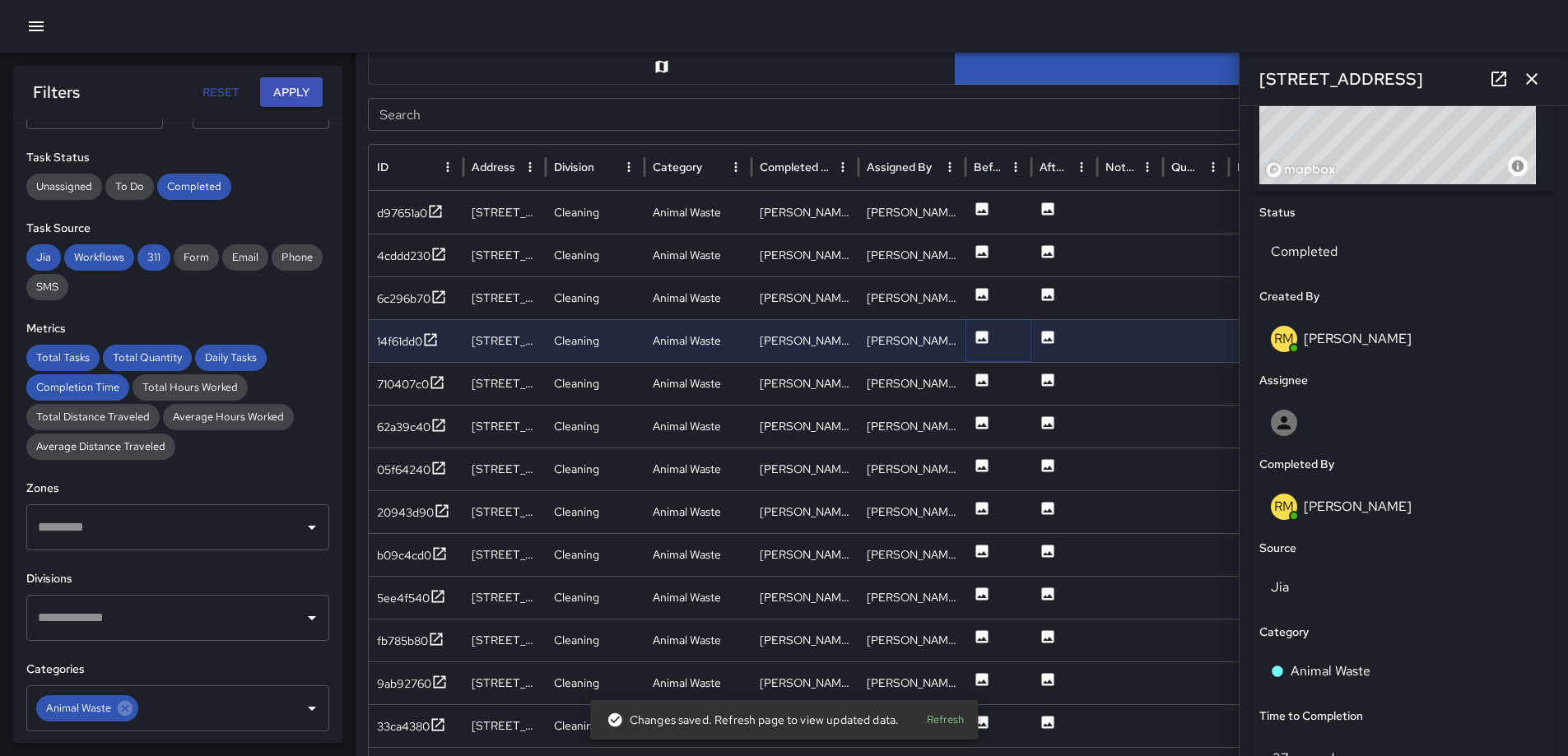
scroll to position [754, 0]
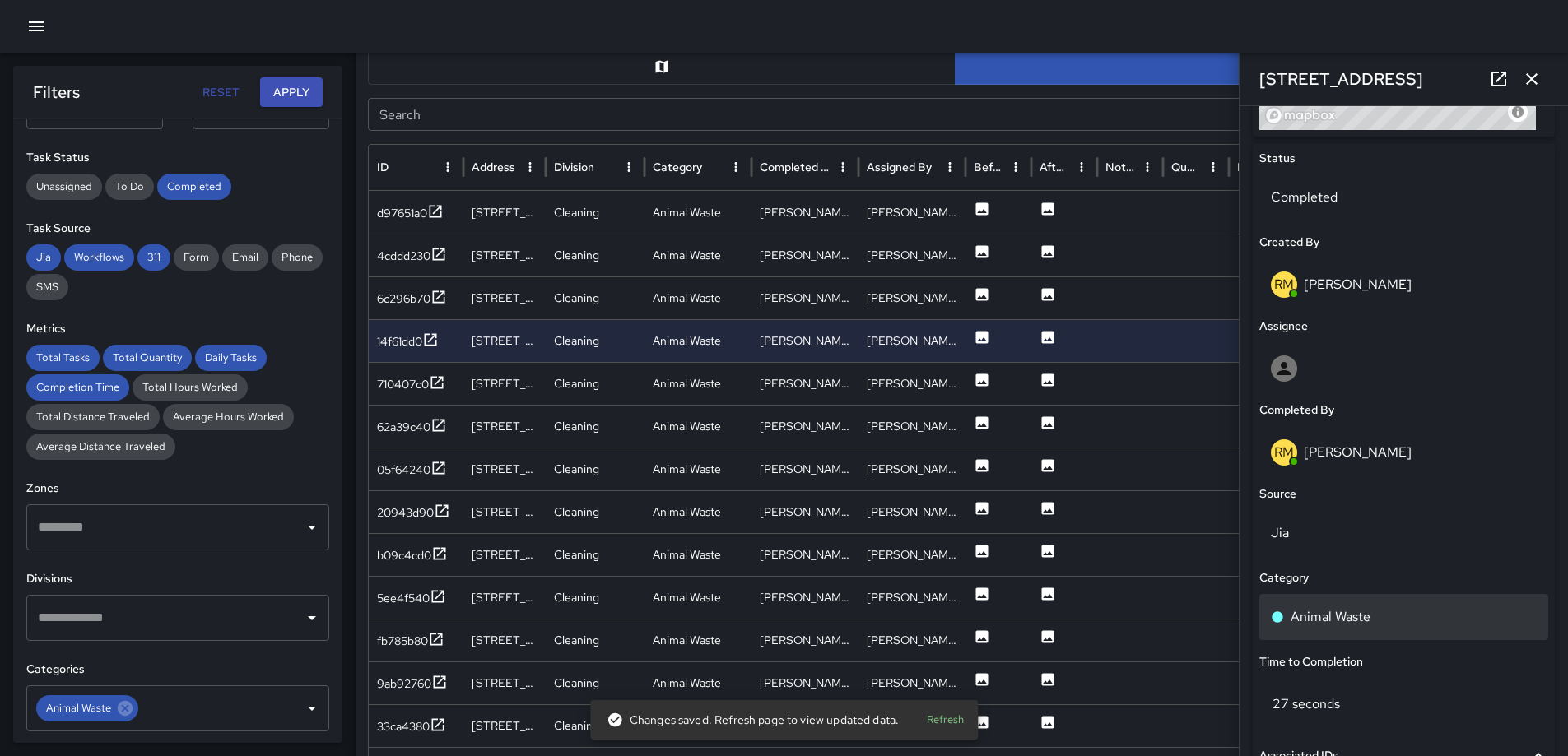
click at [1375, 617] on div "Animal Waste" at bounding box center [1404, 617] width 266 height 20
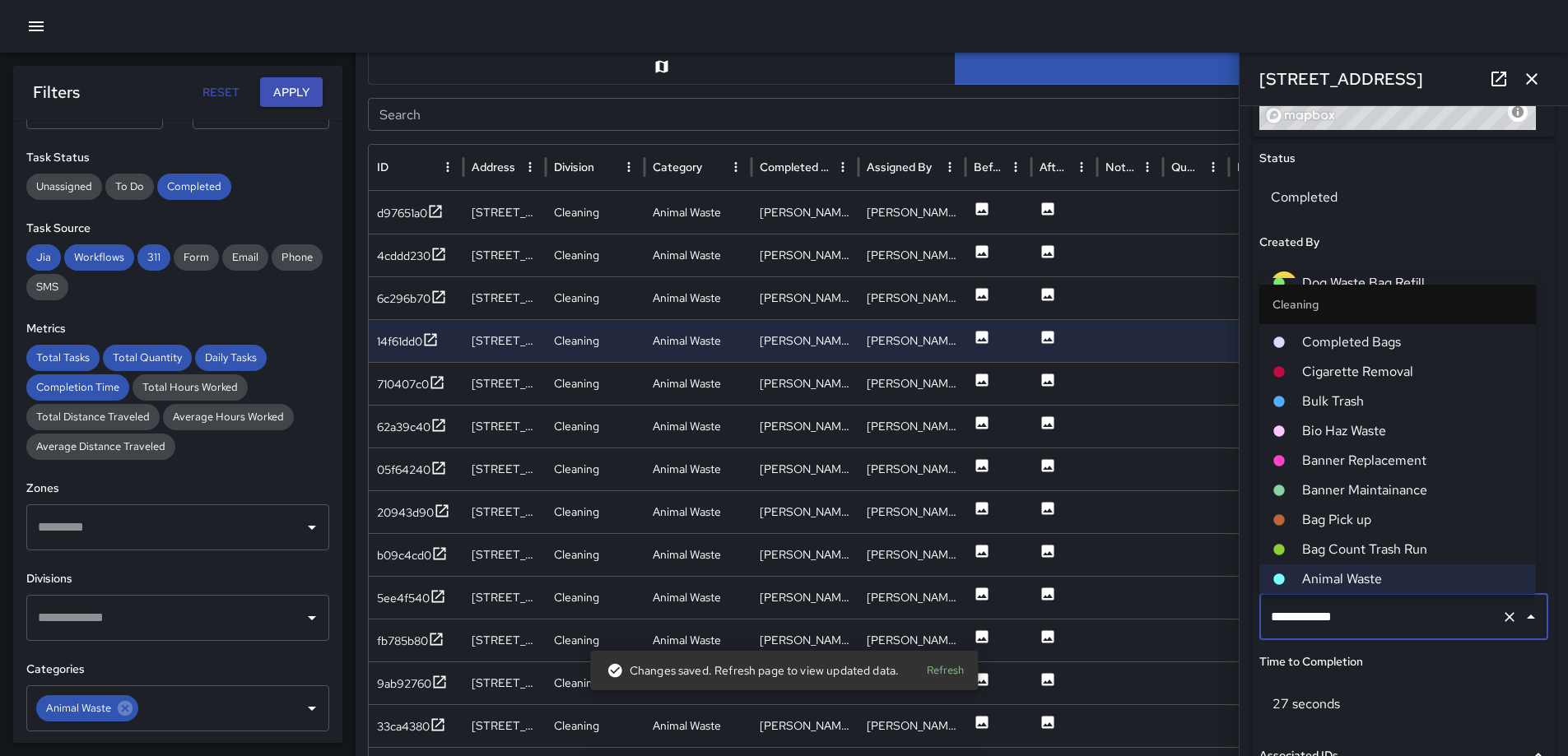
scroll to position [773, 0]
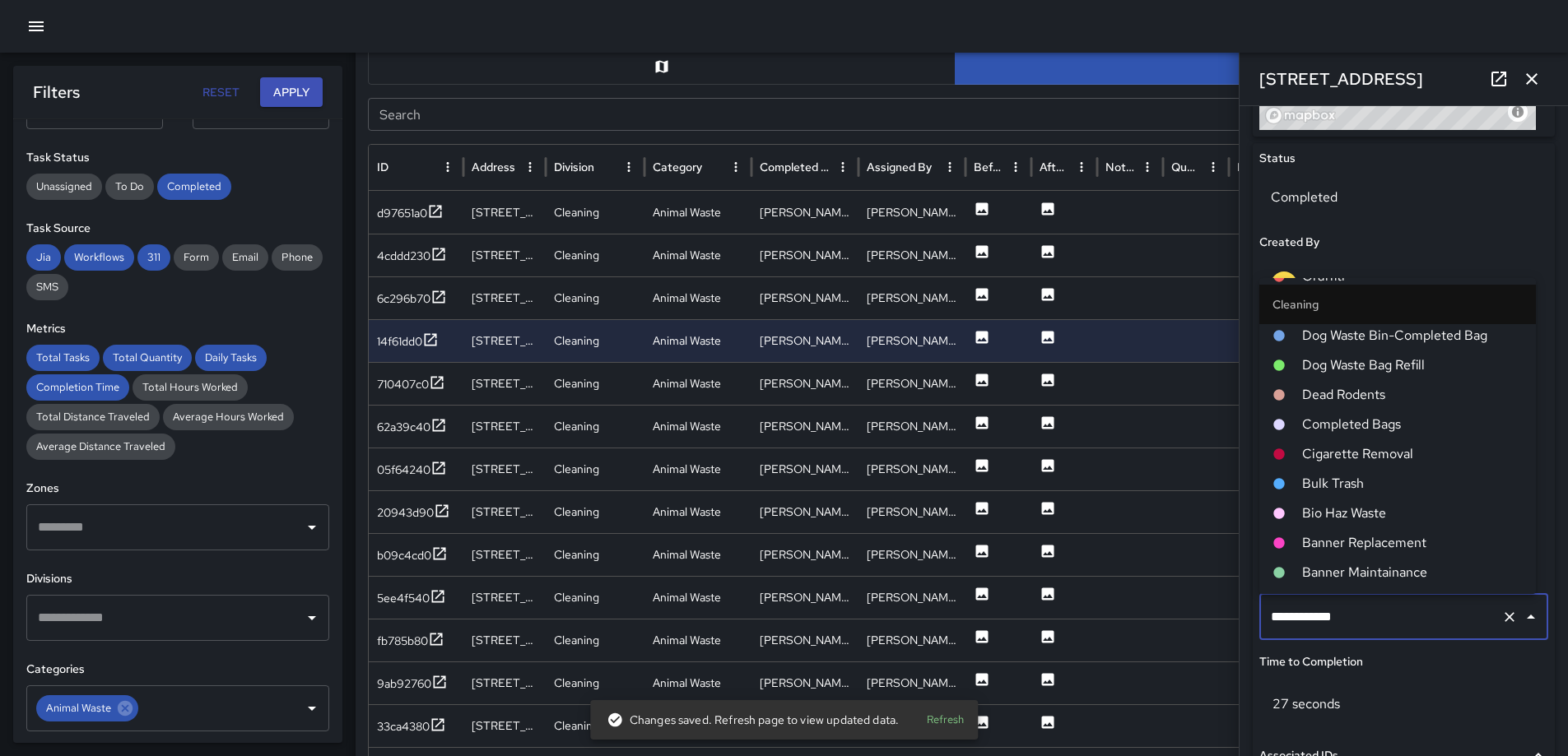
click at [1399, 339] on span "Dog Waste Bin-Completed Bag" at bounding box center [1412, 336] width 220 height 20
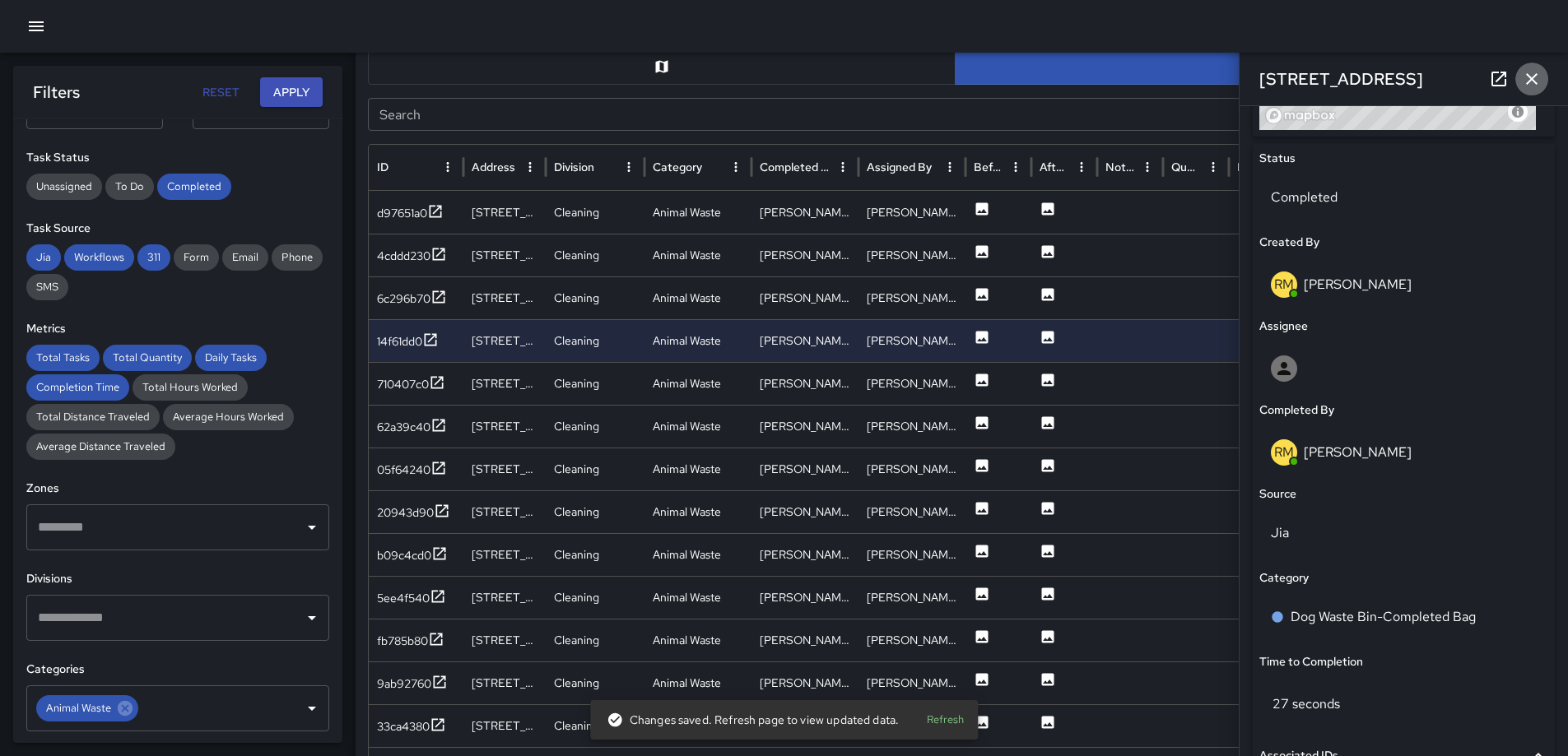
click at [1526, 74] on icon "button" at bounding box center [1532, 79] width 20 height 20
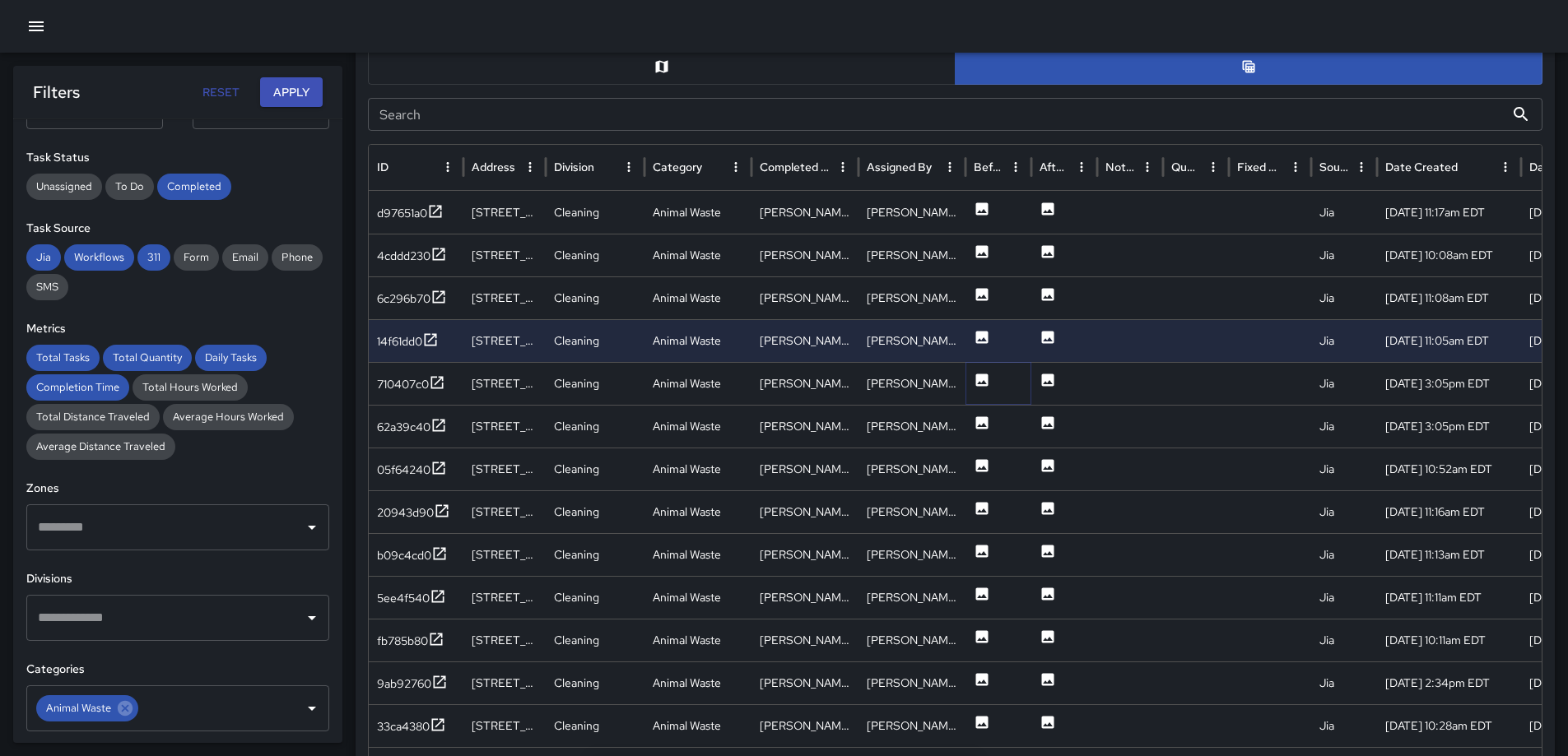
click at [977, 381] on icon at bounding box center [982, 379] width 12 height 12
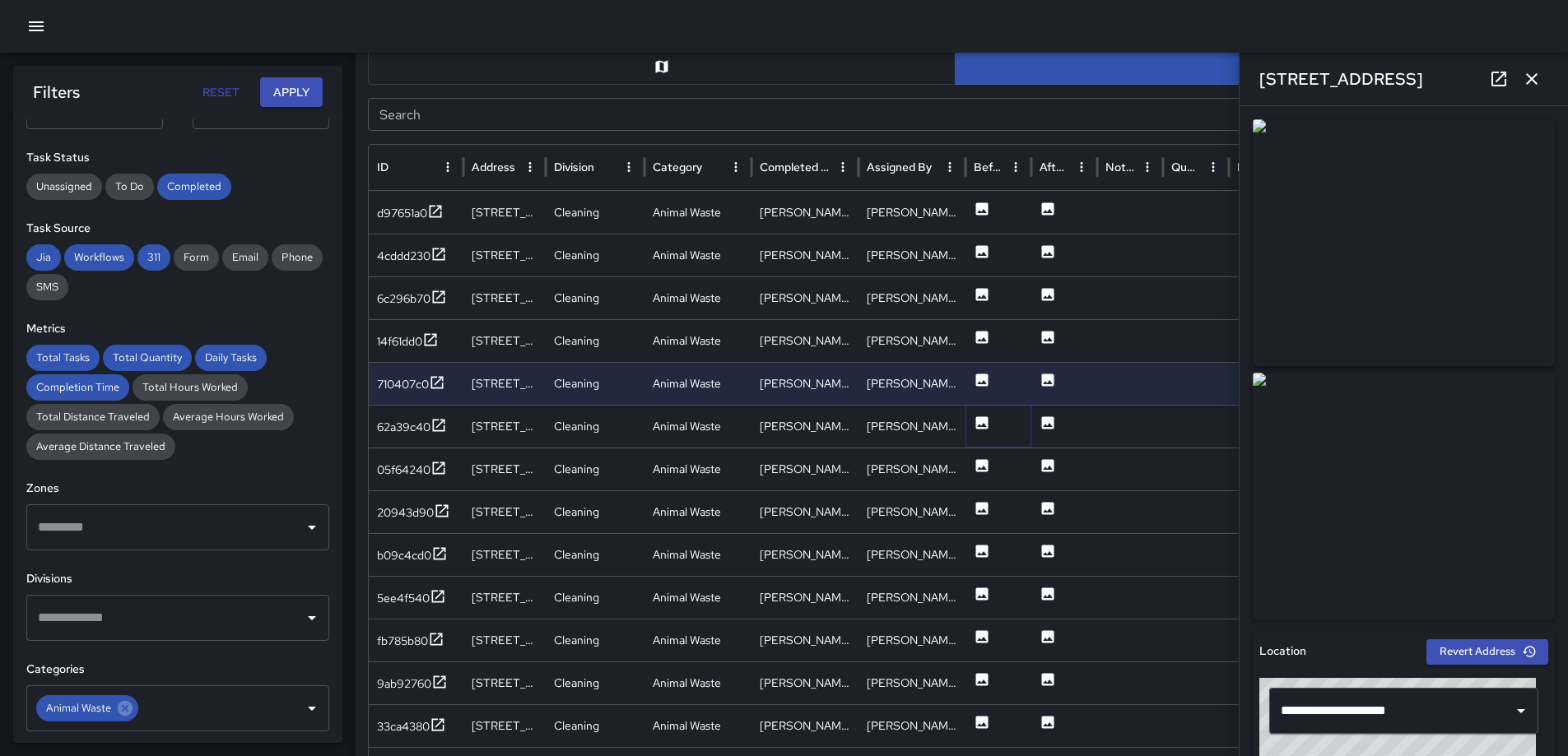
click at [976, 417] on icon at bounding box center [982, 422] width 12 height 12
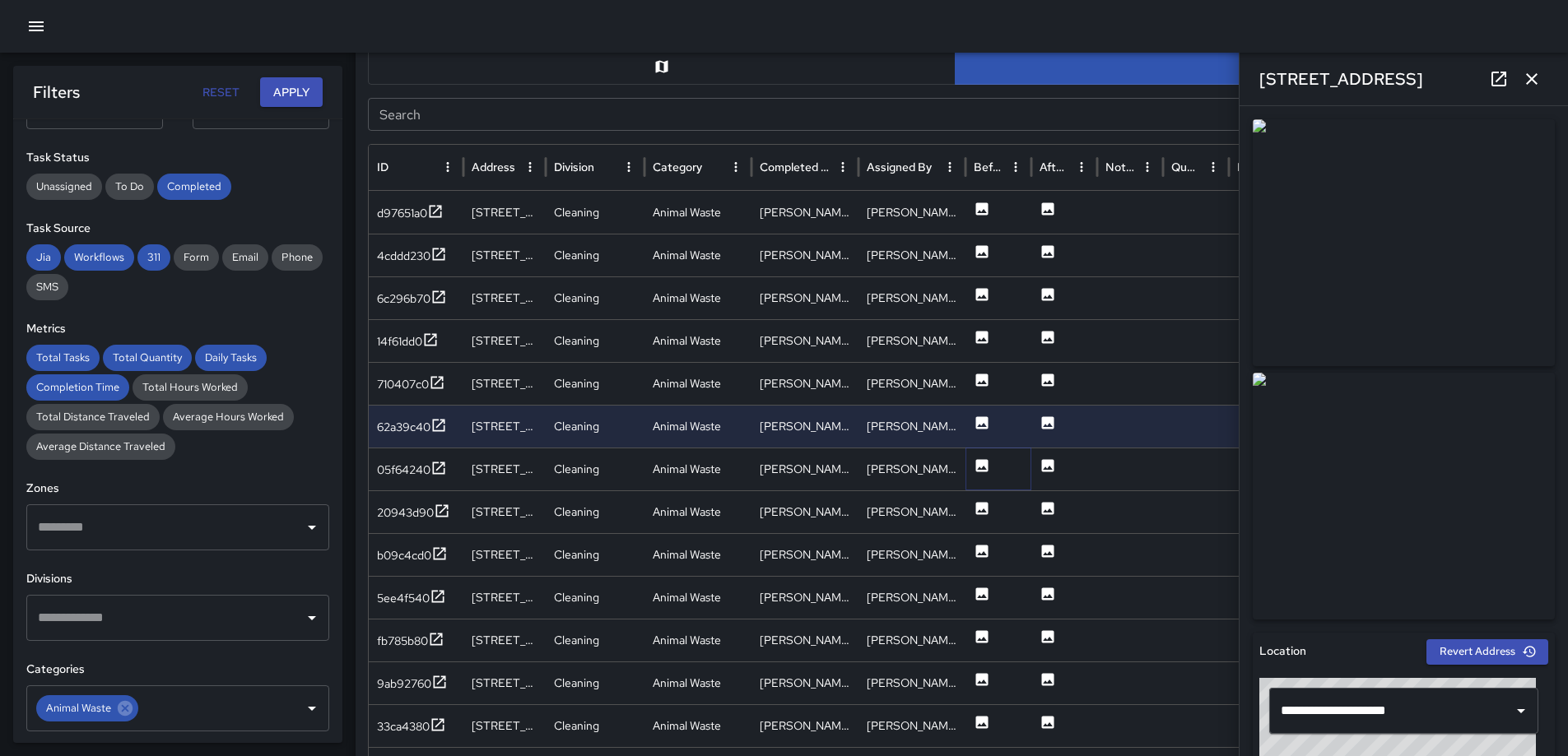
click at [981, 468] on icon at bounding box center [982, 465] width 12 height 12
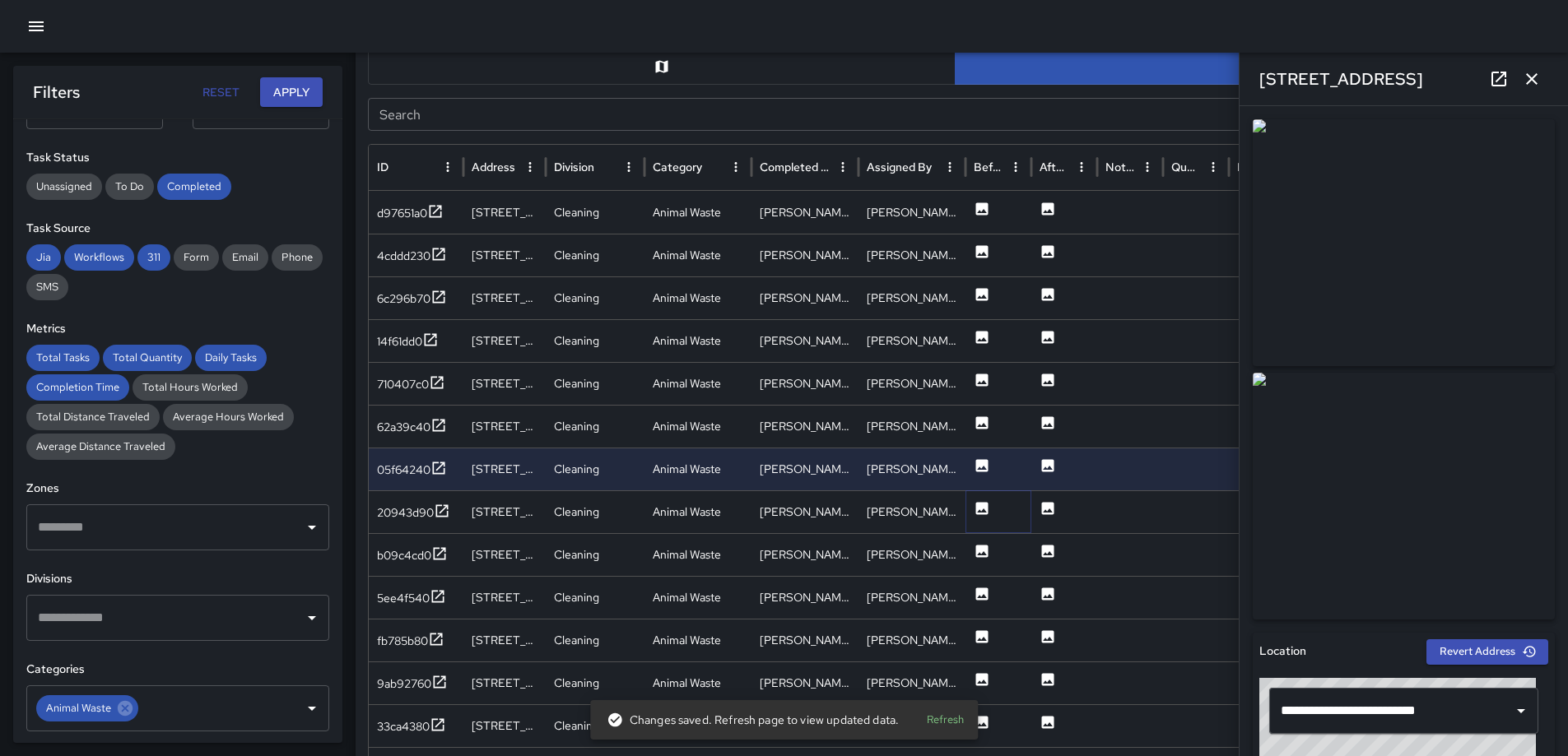
click at [985, 507] on icon at bounding box center [982, 507] width 12 height 12
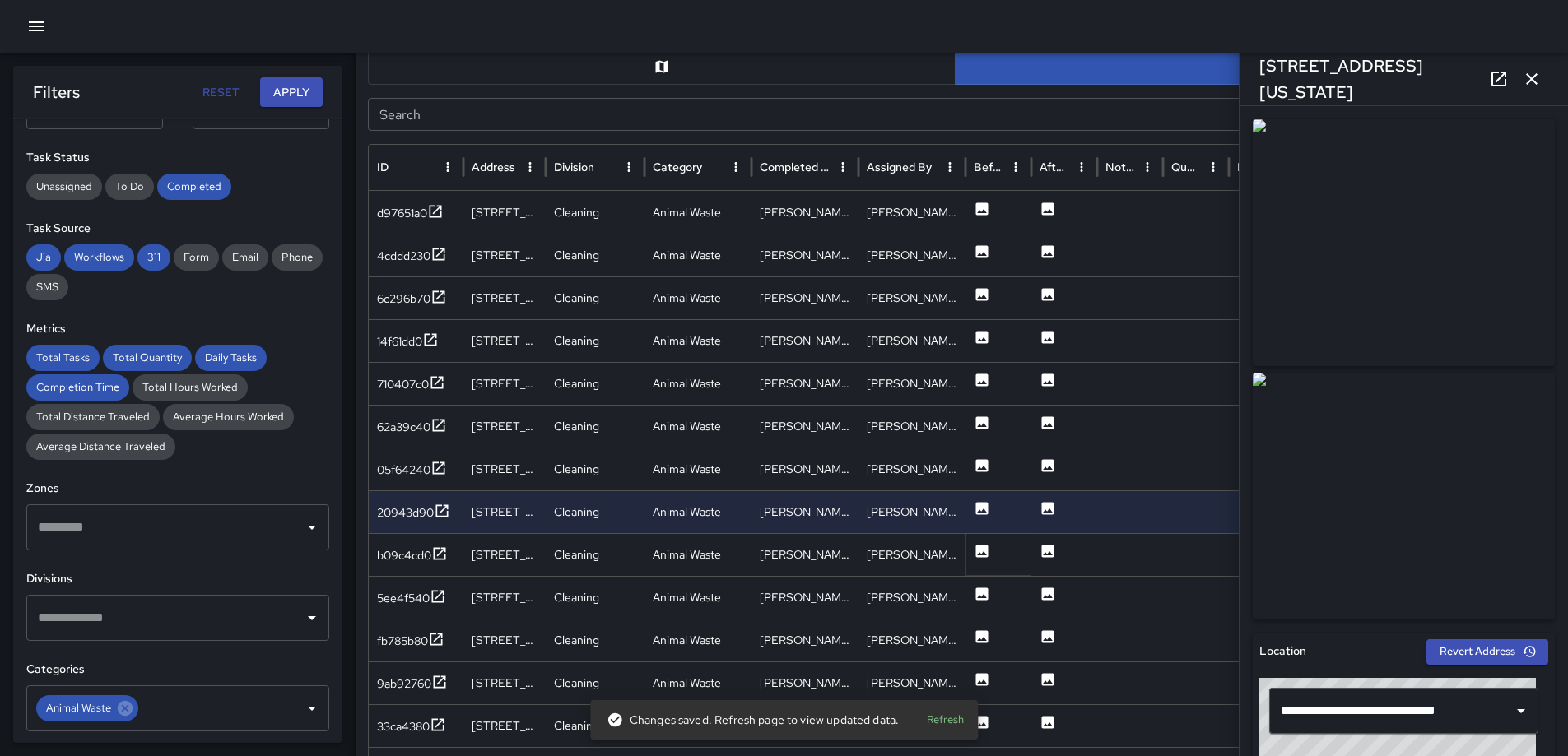
click at [977, 550] on icon at bounding box center [982, 550] width 12 height 12
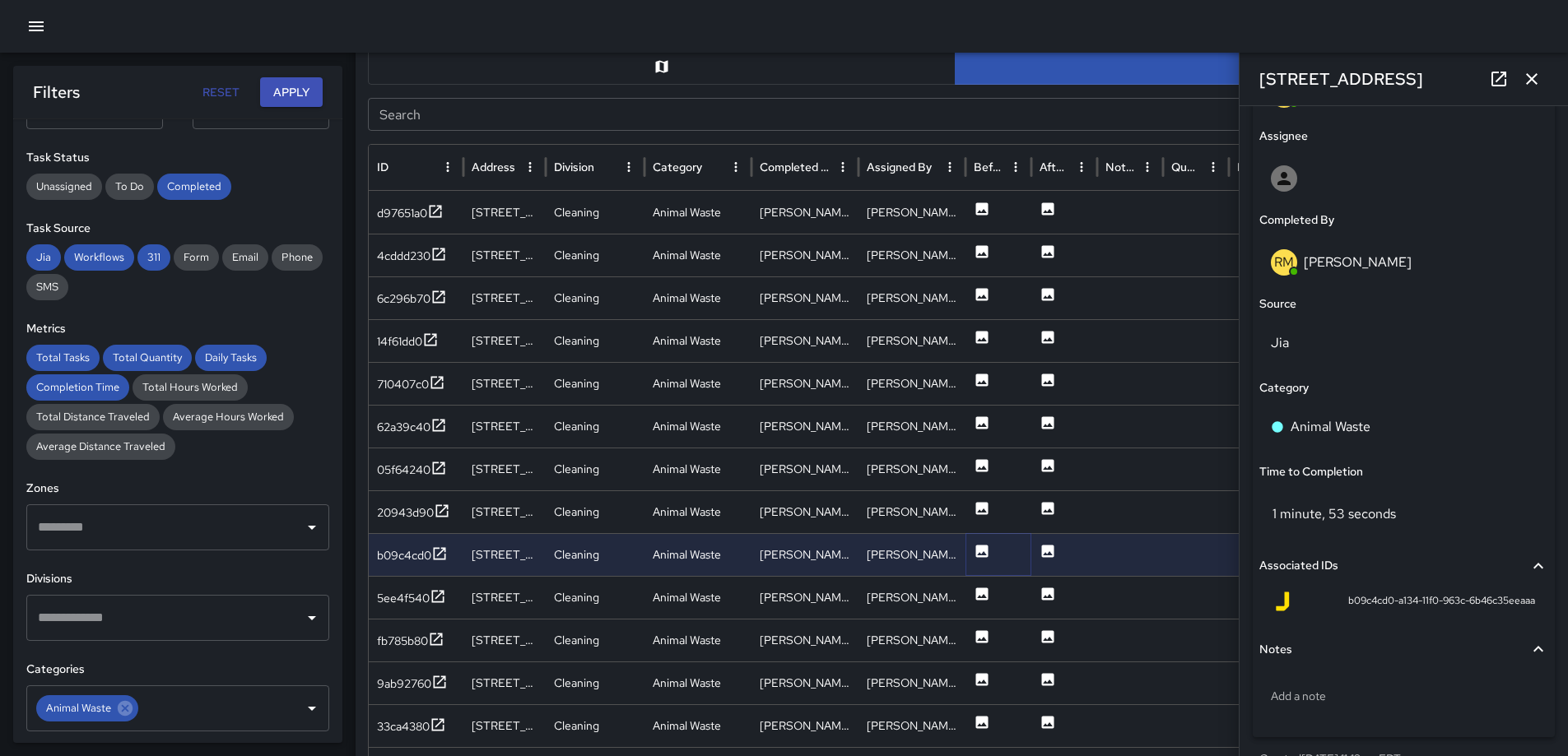
scroll to position [917, 0]
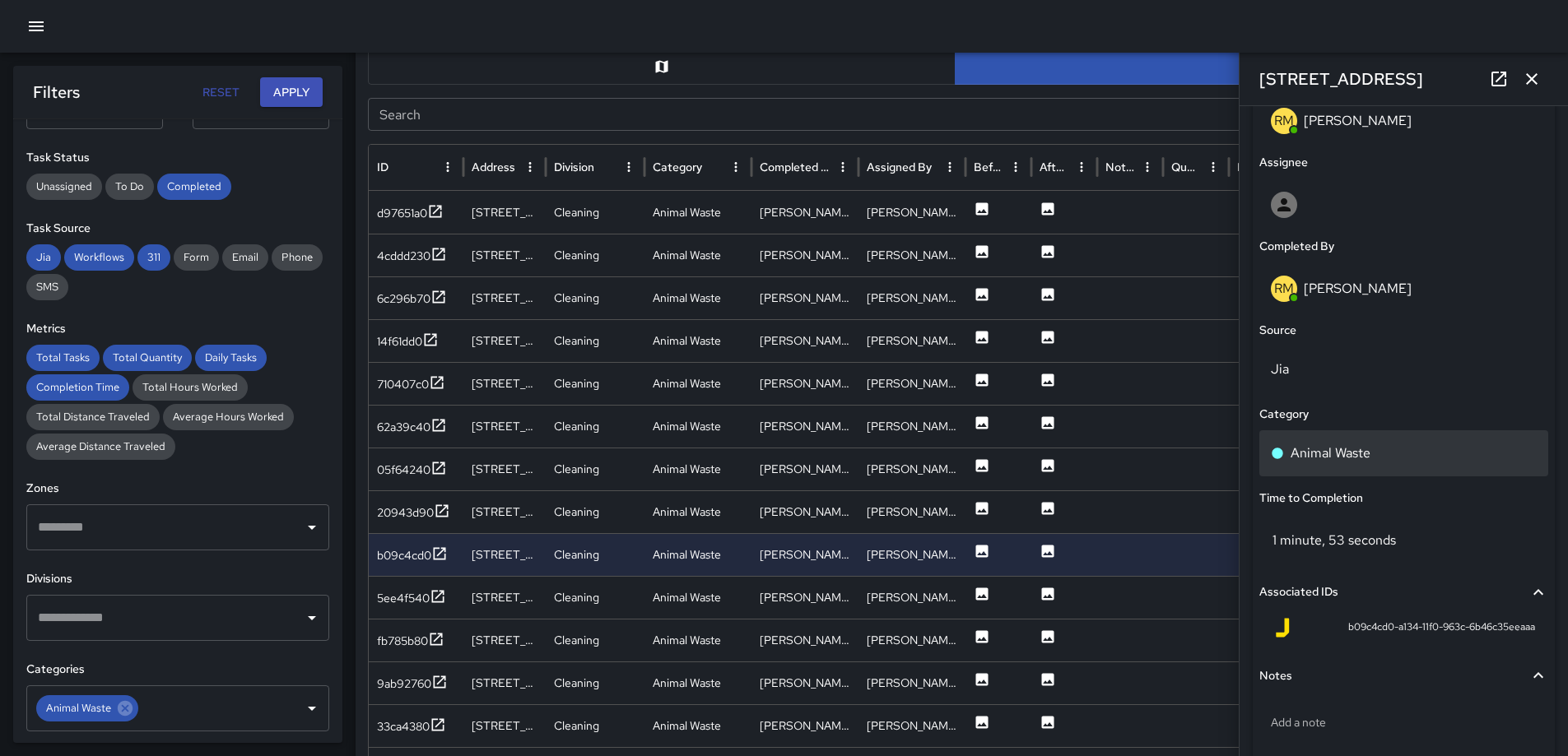
click at [1380, 450] on div "Animal Waste" at bounding box center [1404, 454] width 266 height 20
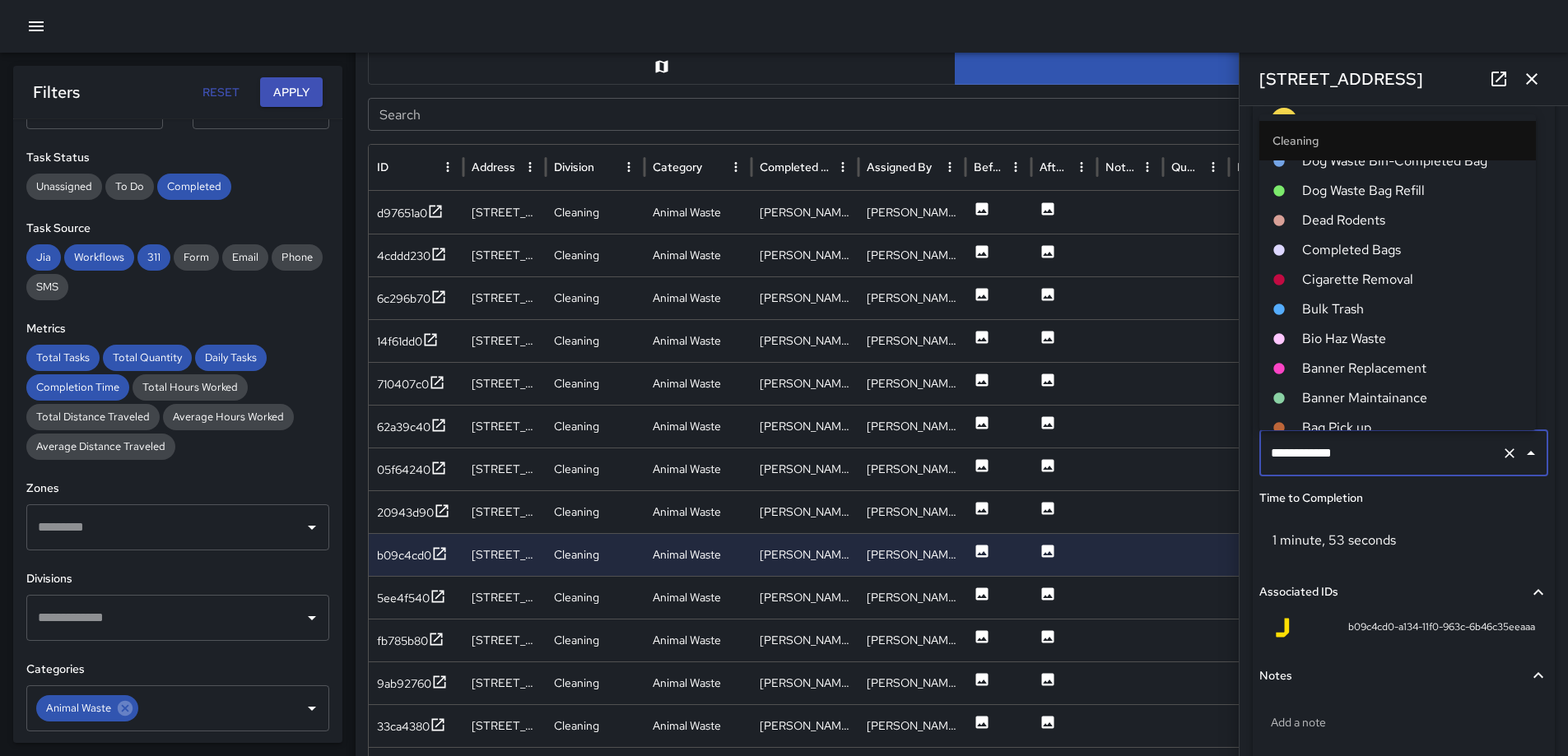
scroll to position [692, 0]
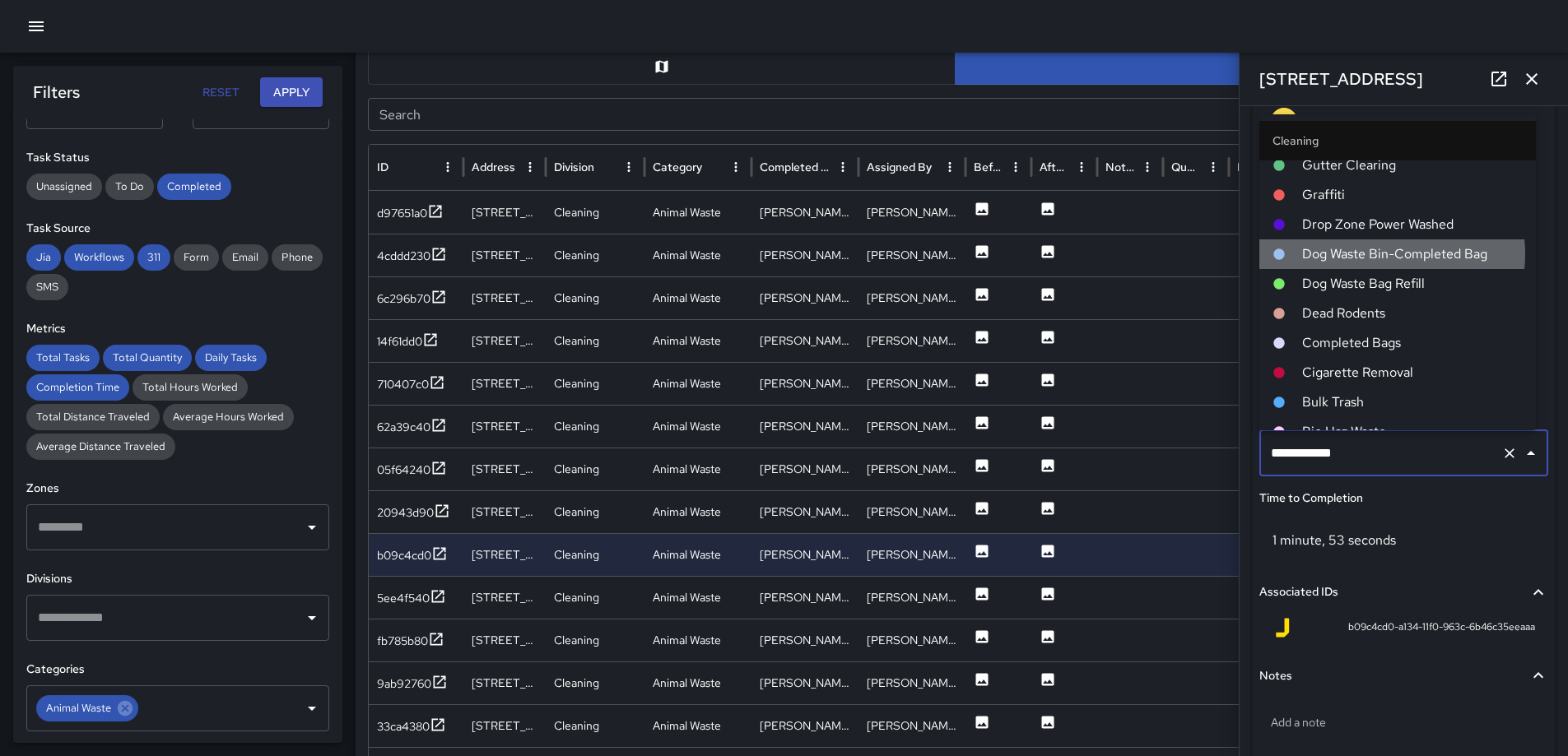
click at [1377, 255] on span "Dog Waste Bin-Completed Bag" at bounding box center [1412, 254] width 220 height 20
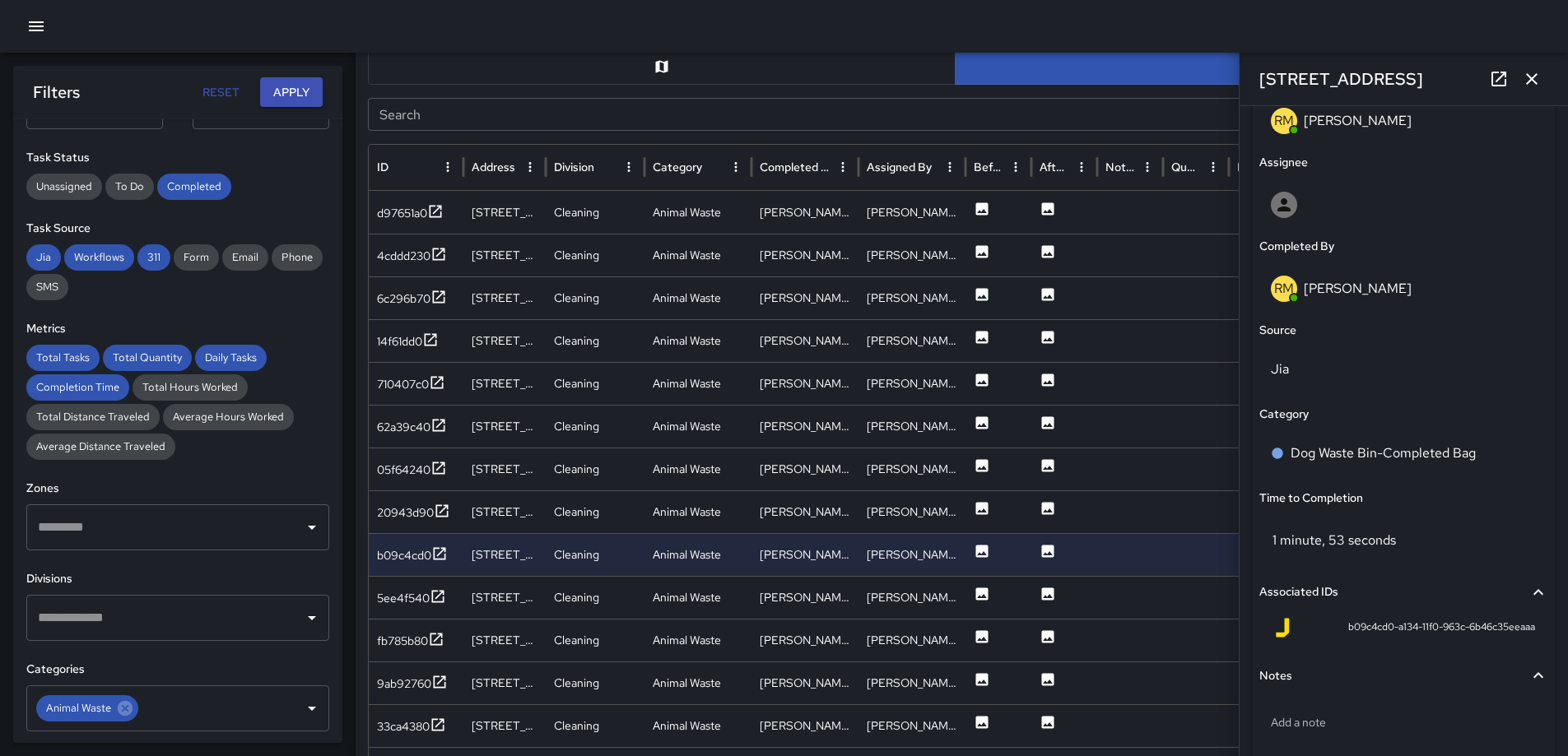
click at [1524, 76] on icon "button" at bounding box center [1532, 79] width 20 height 20
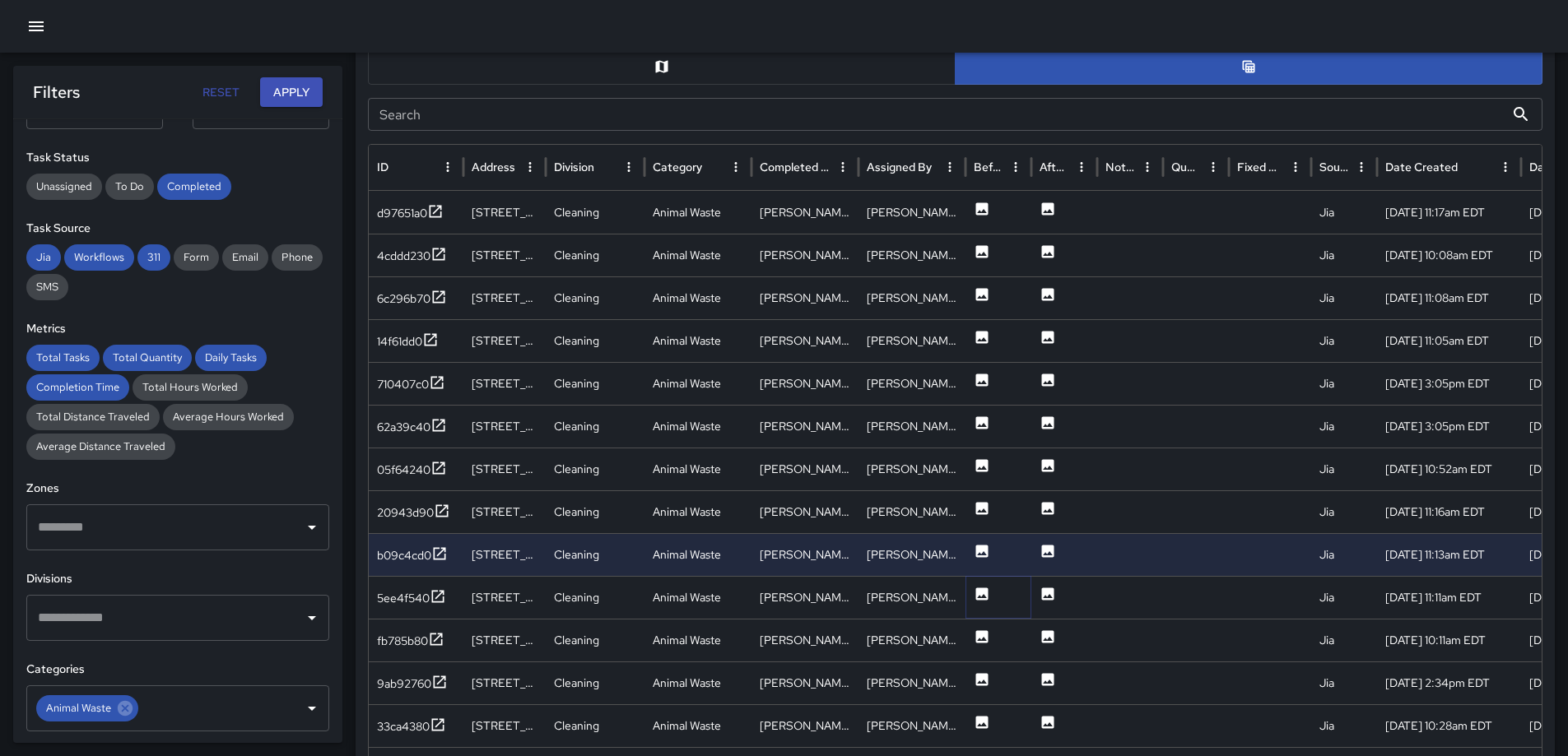
click at [976, 590] on icon at bounding box center [982, 594] width 12 height 12
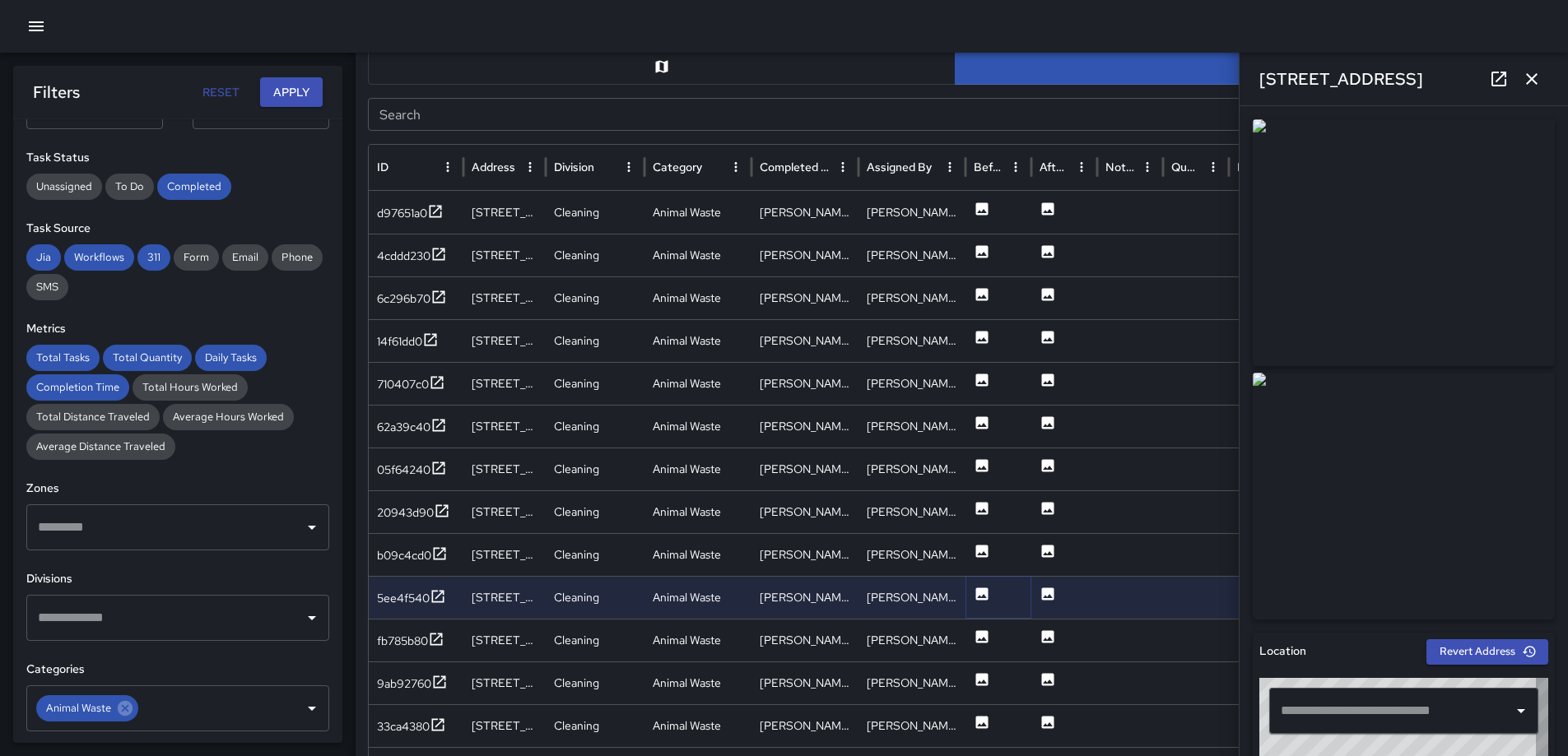
type input "**********"
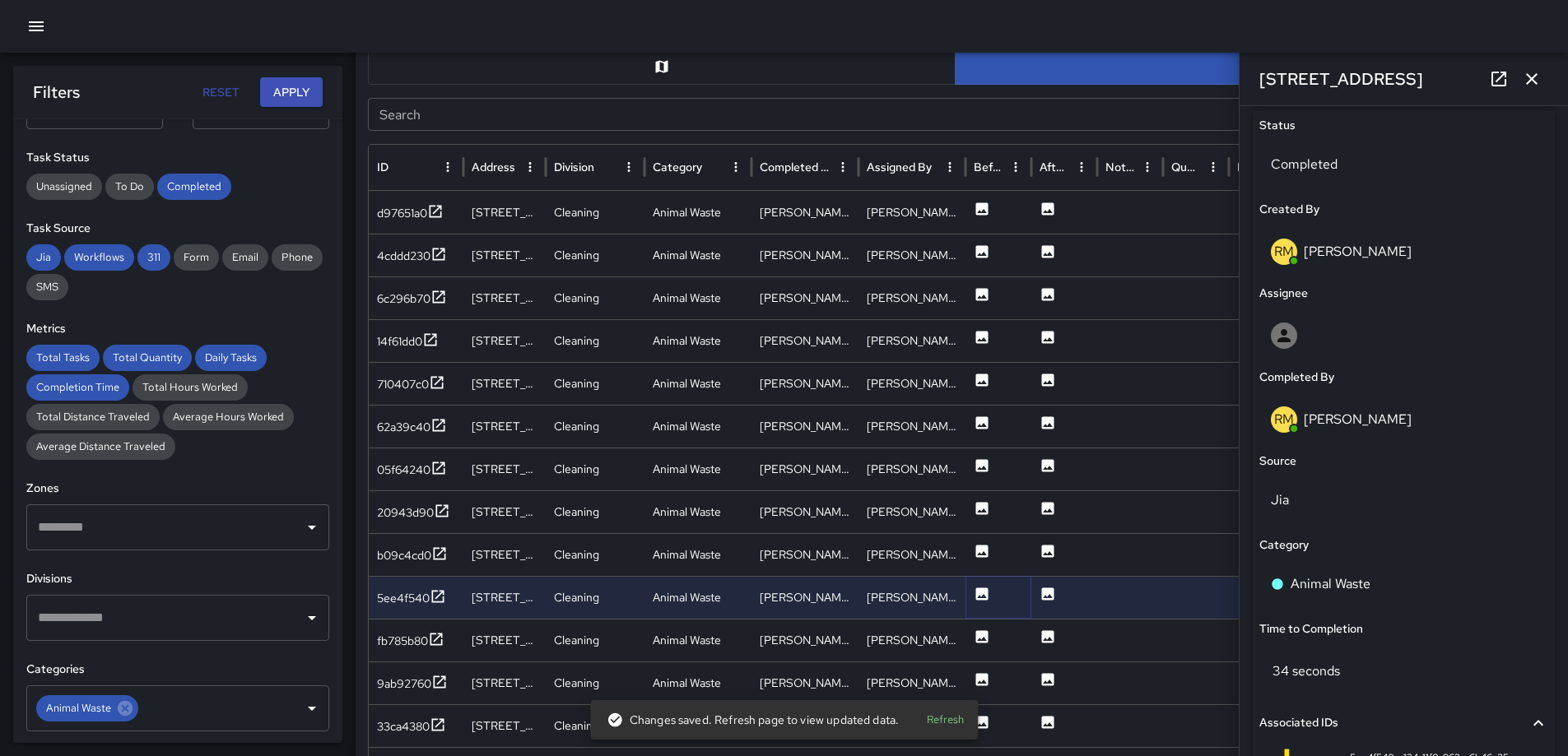
scroll to position [819, 0]
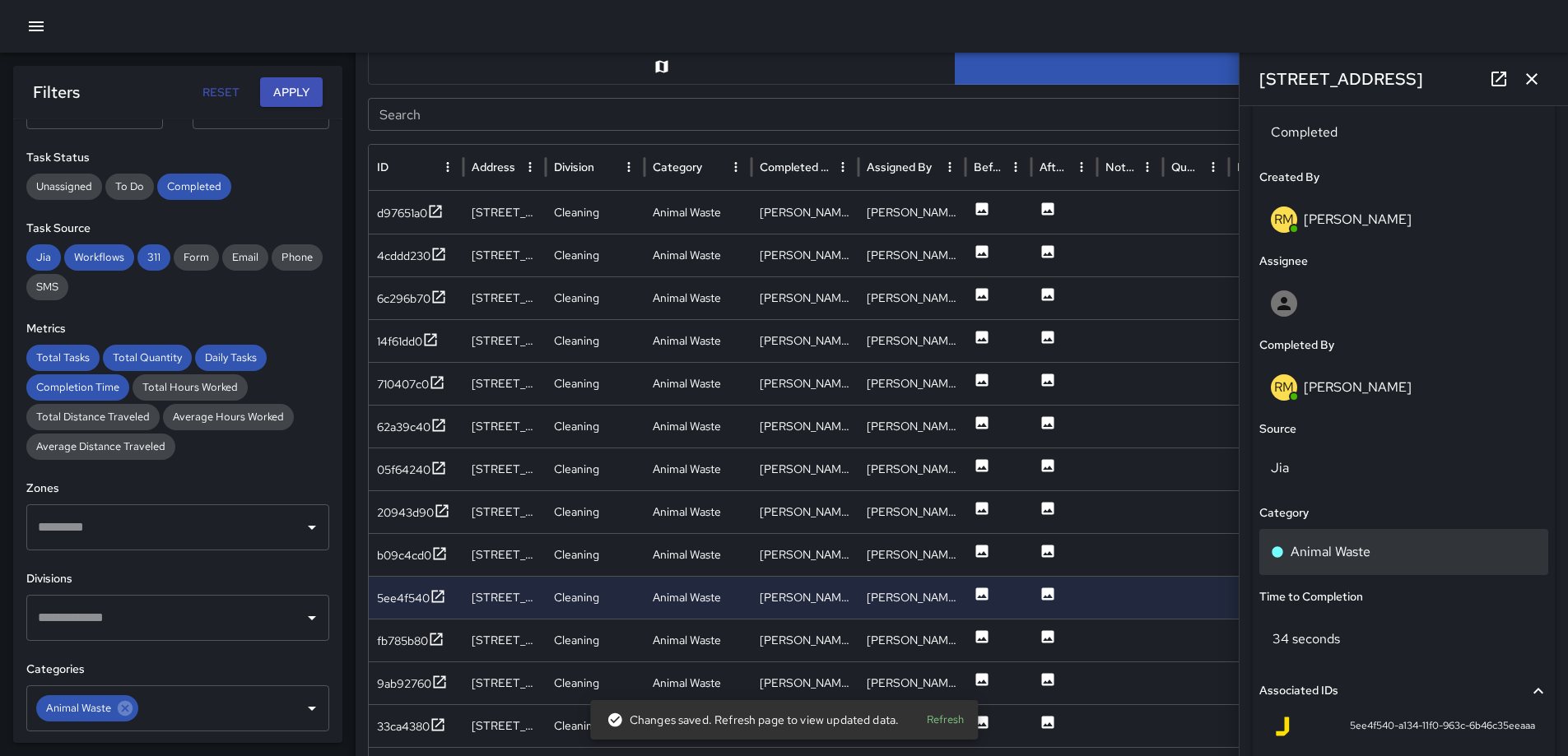
click at [1428, 539] on div "Animal Waste" at bounding box center [1404, 552] width 289 height 46
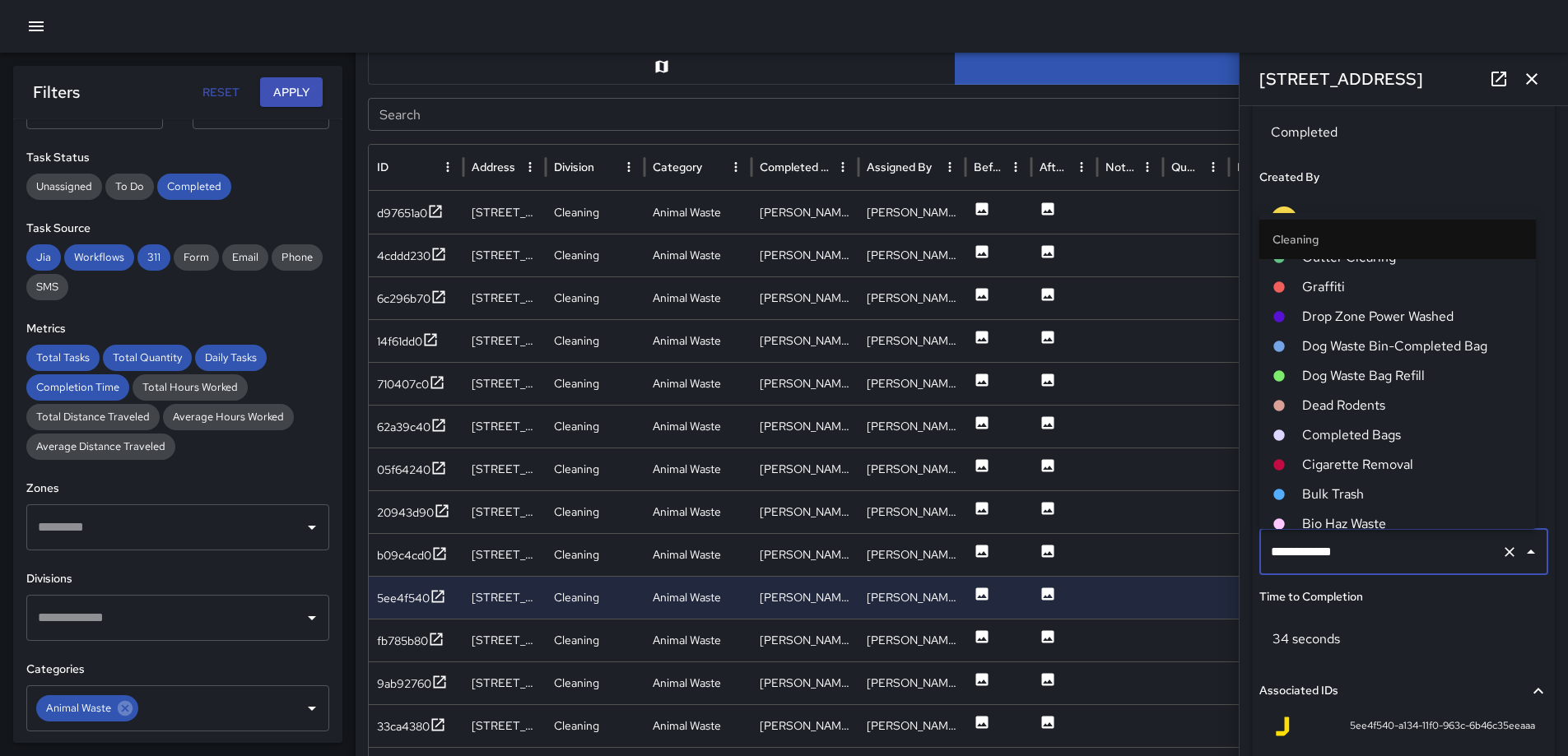
scroll to position [692, 0]
click at [1396, 357] on span "Dog Waste Bin-Completed Bag" at bounding box center [1412, 353] width 220 height 20
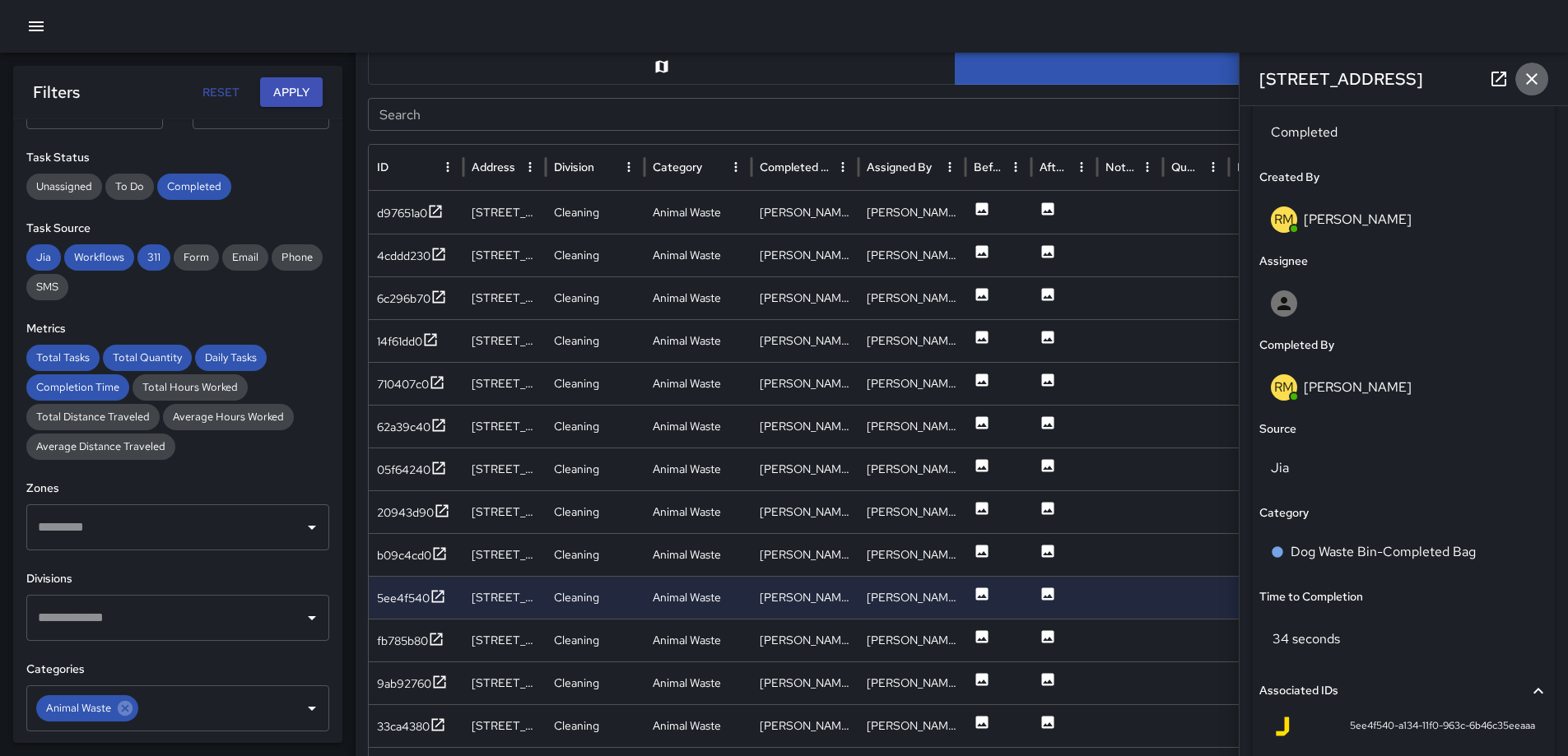
click at [1531, 80] on icon "button" at bounding box center [1531, 79] width 12 height 12
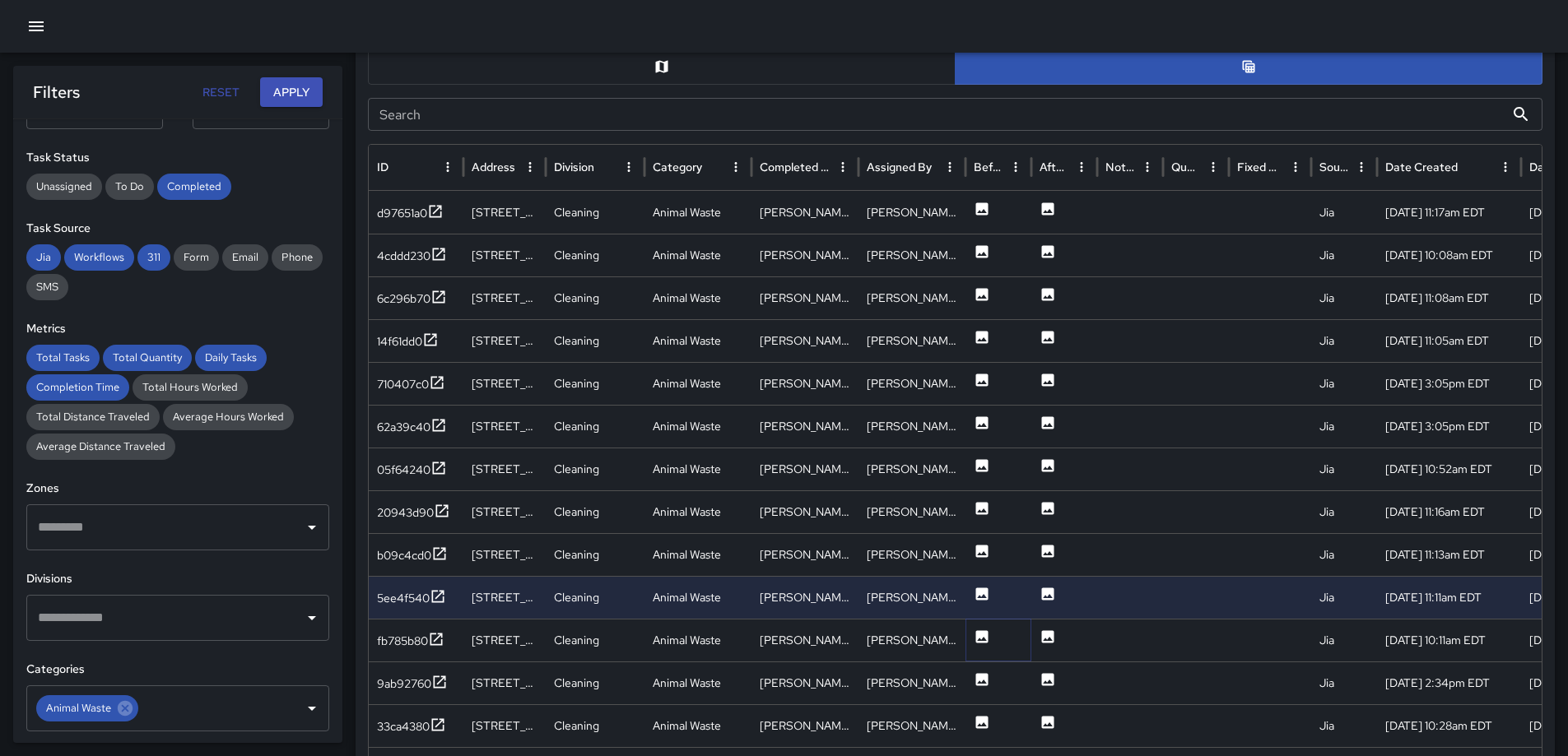
click at [977, 634] on icon at bounding box center [982, 636] width 12 height 12
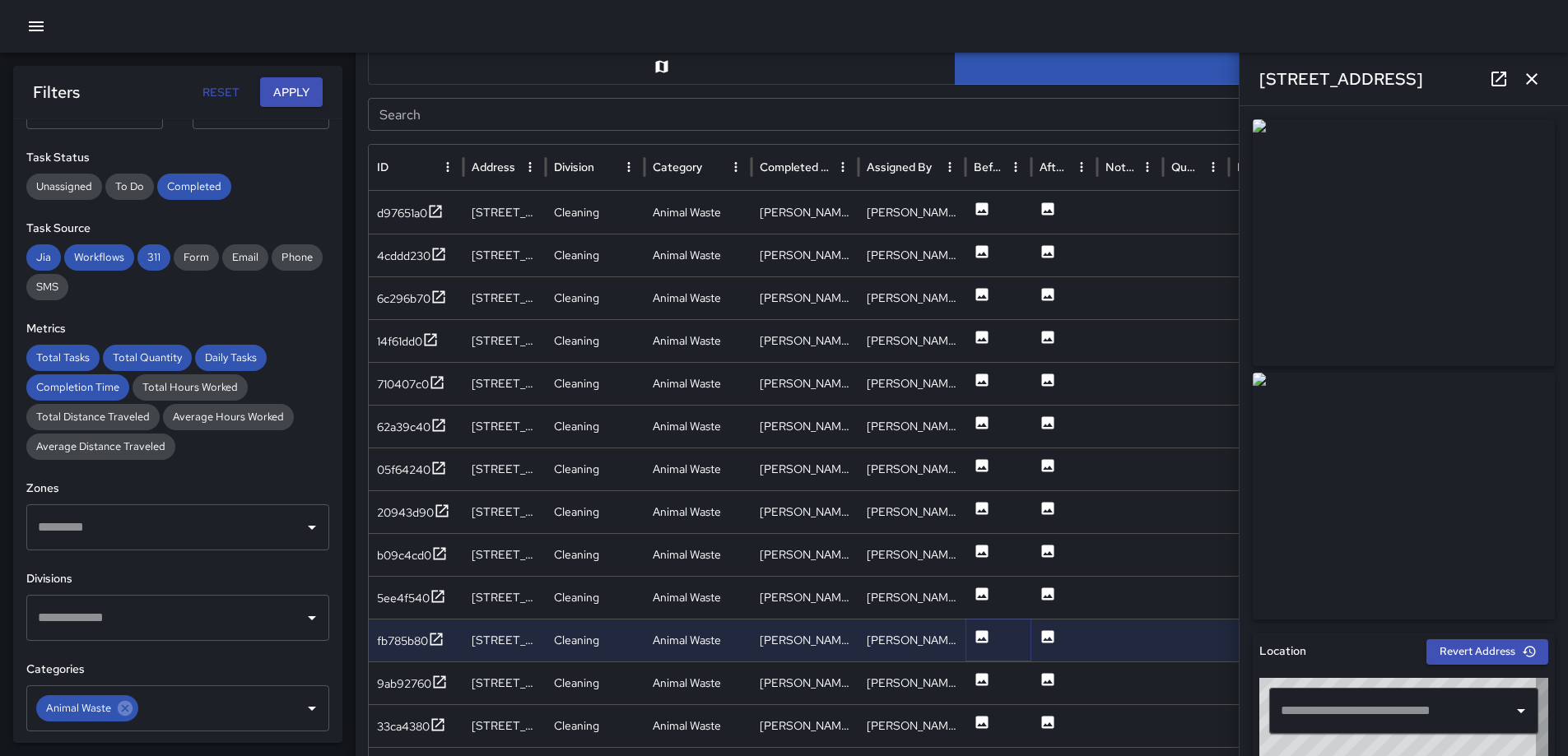
type input "**********"
click at [979, 676] on icon at bounding box center [982, 679] width 12 height 12
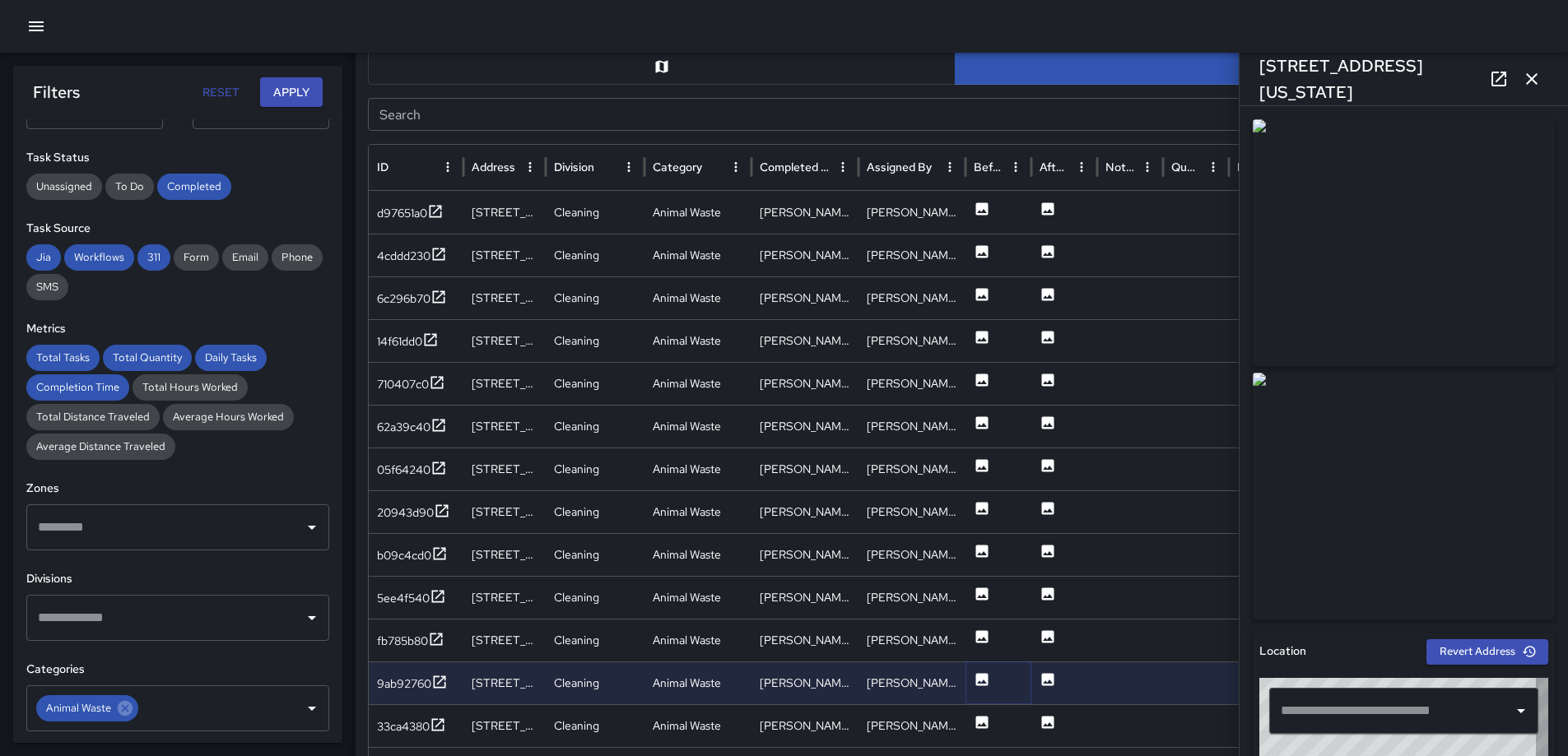
type input "**********"
click at [983, 725] on icon at bounding box center [982, 723] width 17 height 17
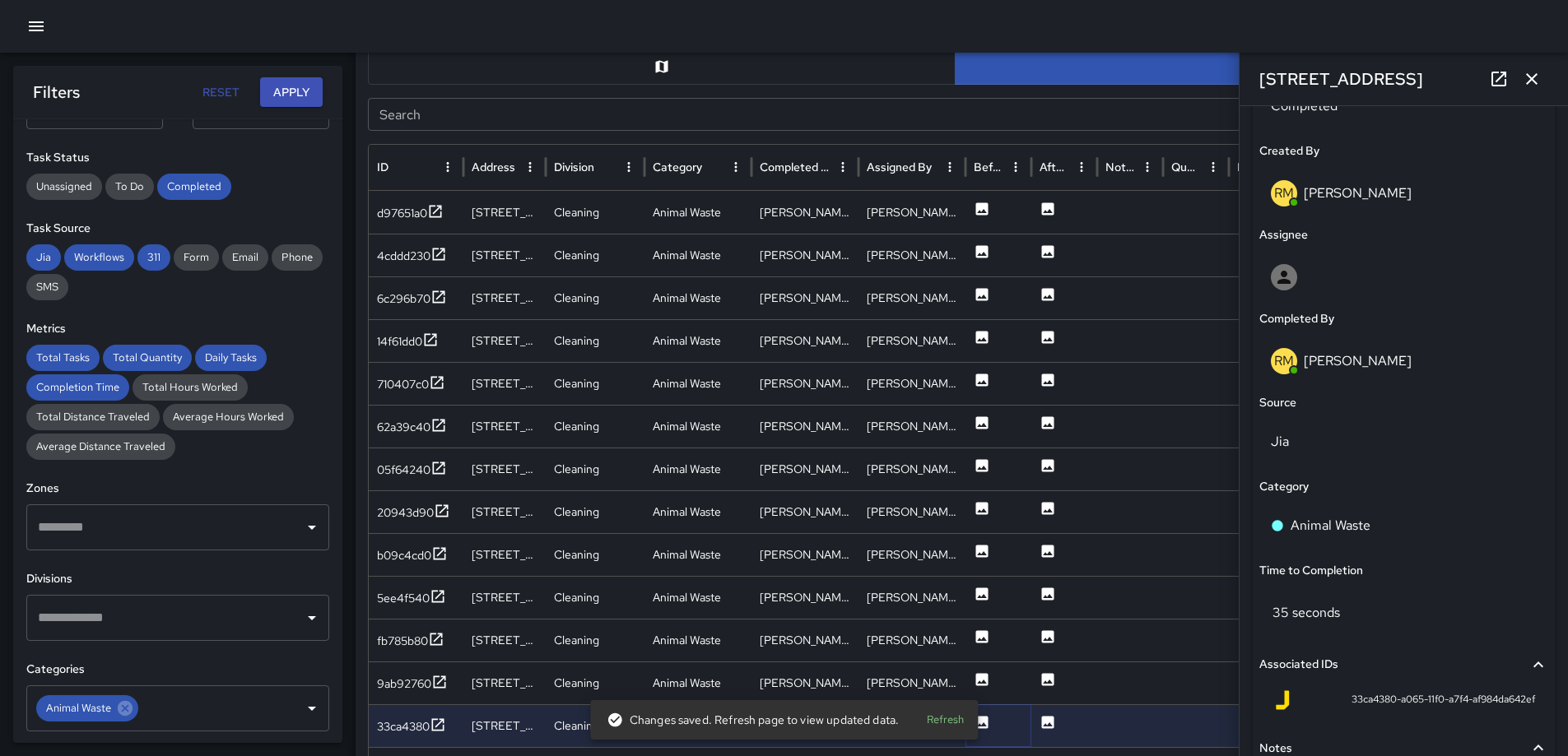
scroll to position [859, 0]
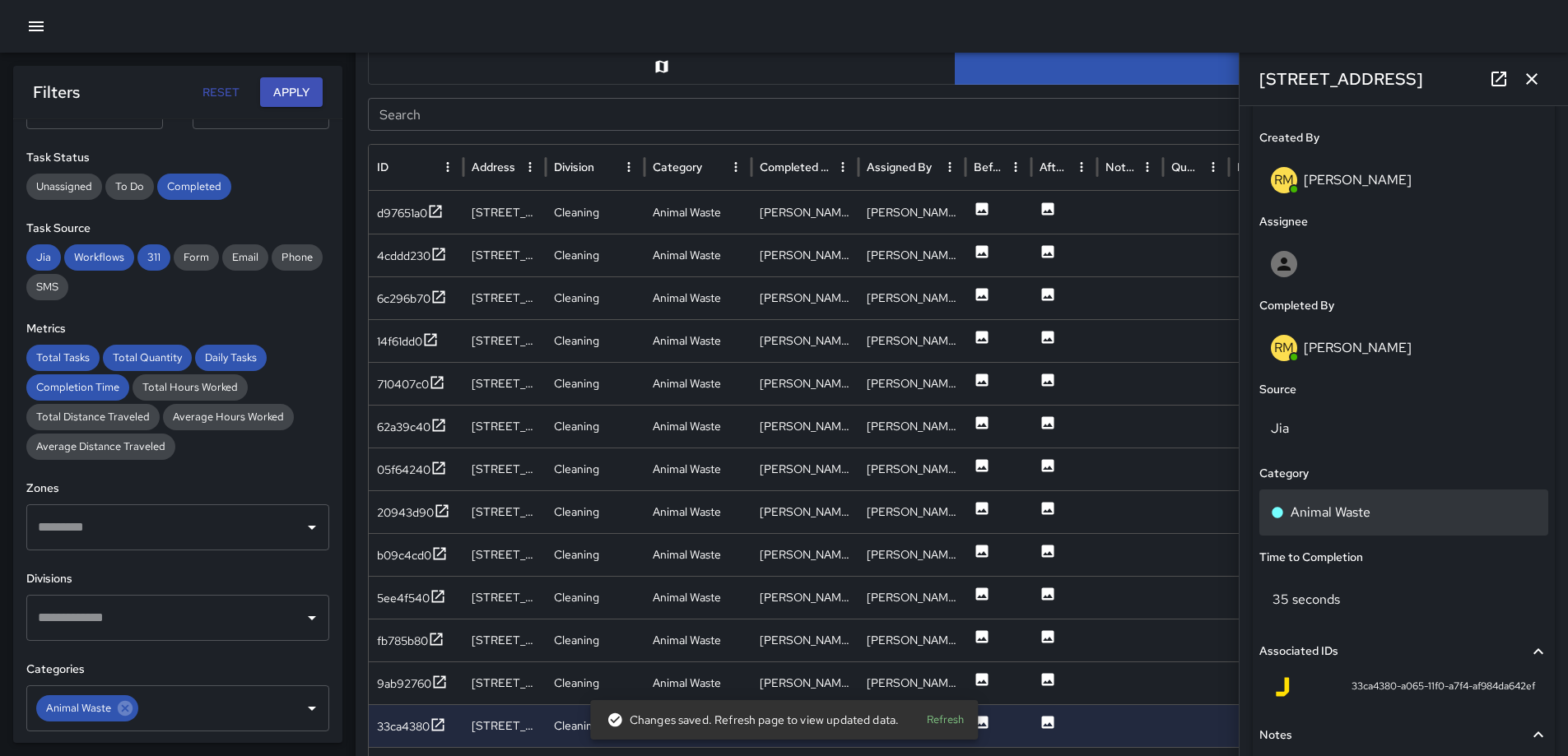
click at [1431, 501] on div "Animal Waste" at bounding box center [1404, 513] width 289 height 46
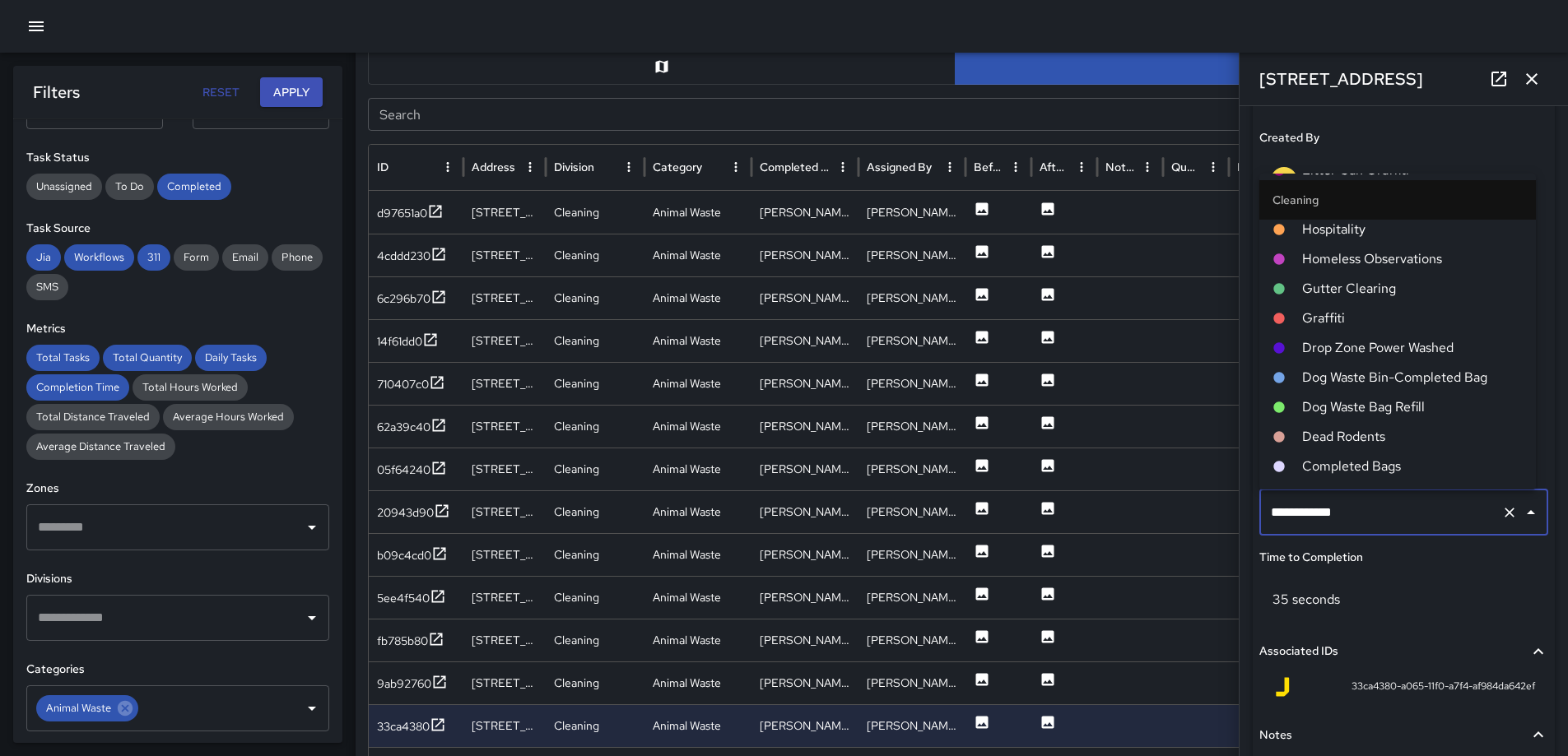
scroll to position [609, 0]
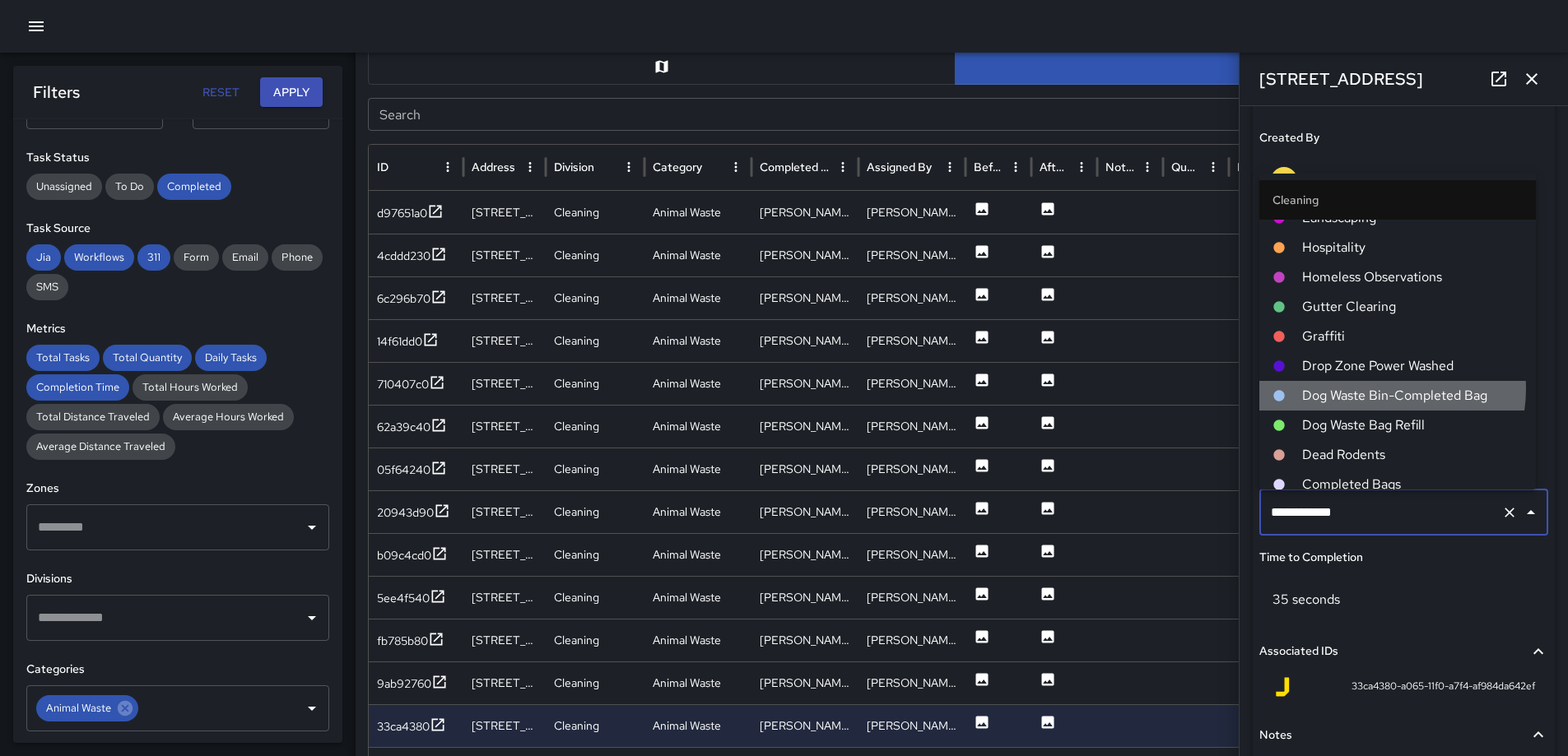
click at [1382, 388] on span "Dog Waste Bin-Completed Bag" at bounding box center [1412, 396] width 220 height 20
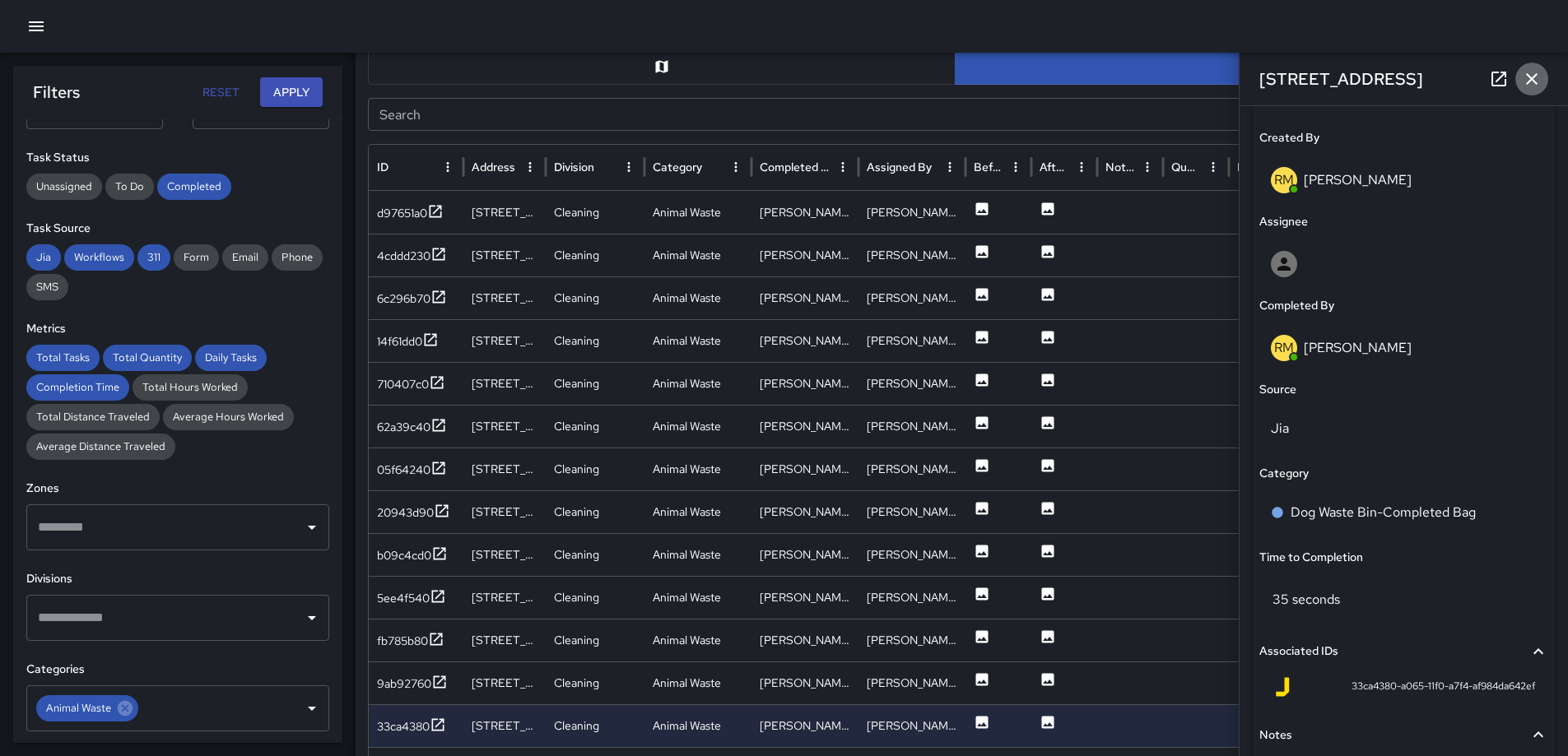
drag, startPoint x: 1525, startPoint y: 78, endPoint x: 1518, endPoint y: 89, distance: 13.0
click at [1527, 78] on icon "button" at bounding box center [1532, 79] width 20 height 20
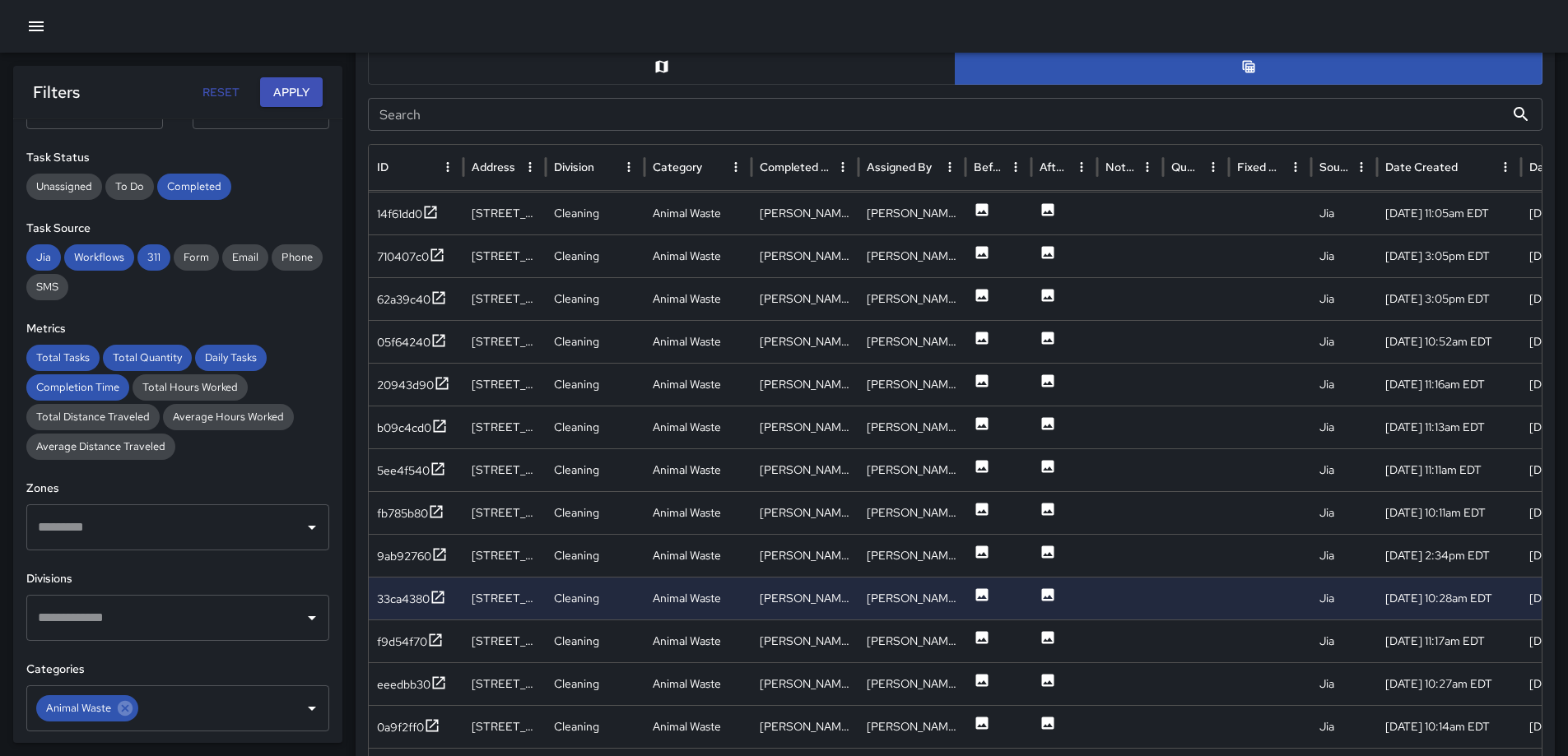
scroll to position [188, 0]
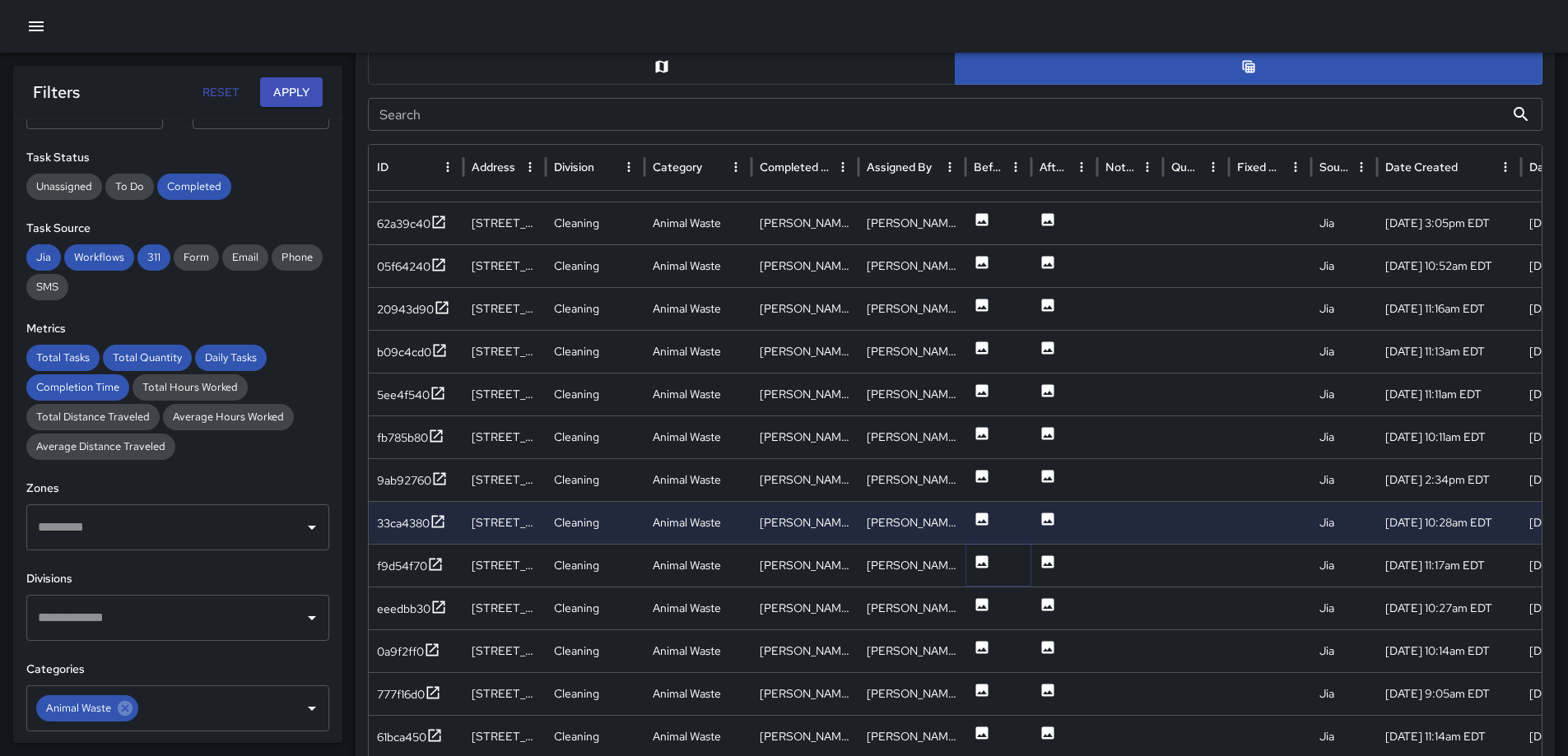
click at [980, 559] on icon at bounding box center [982, 561] width 12 height 12
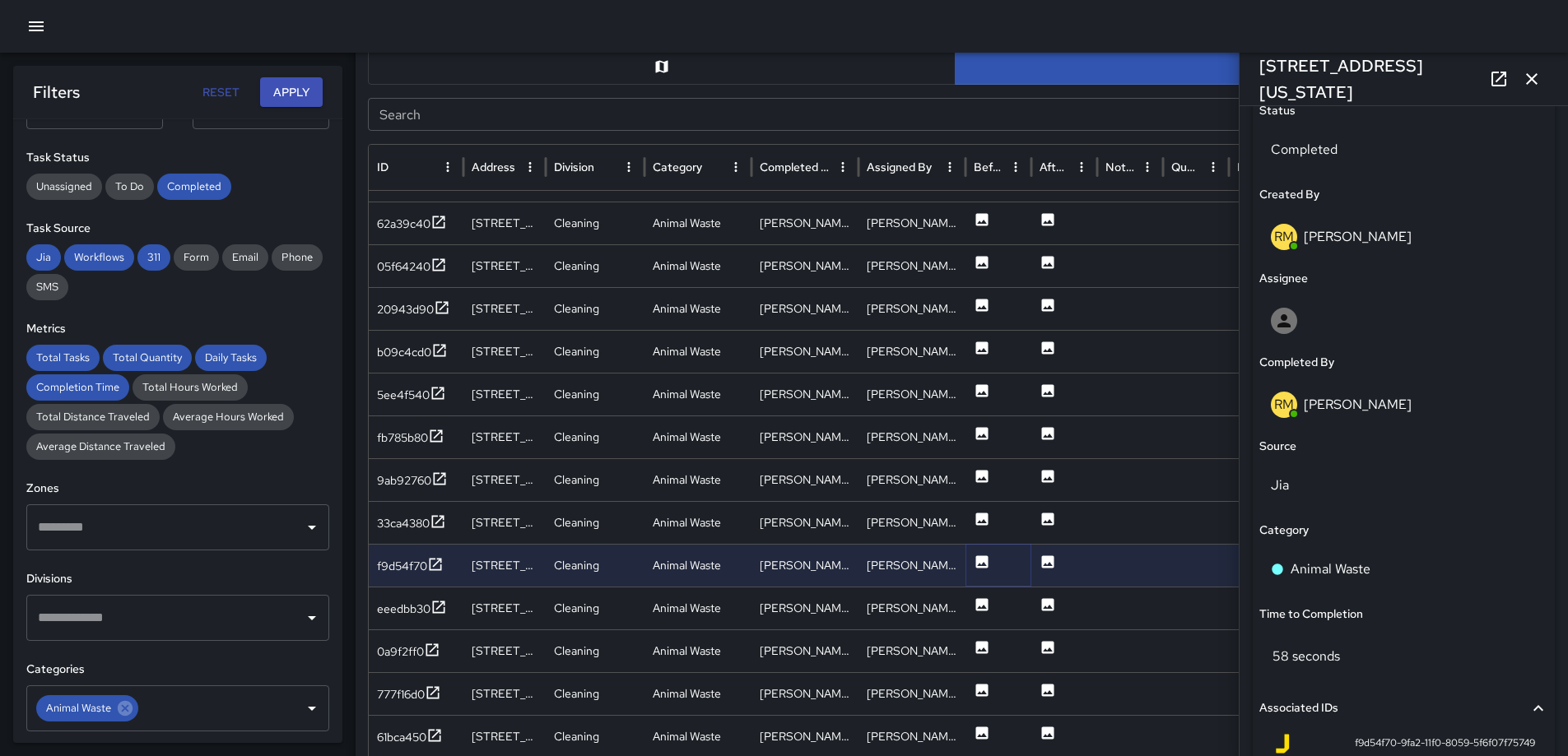
scroll to position [808, 0]
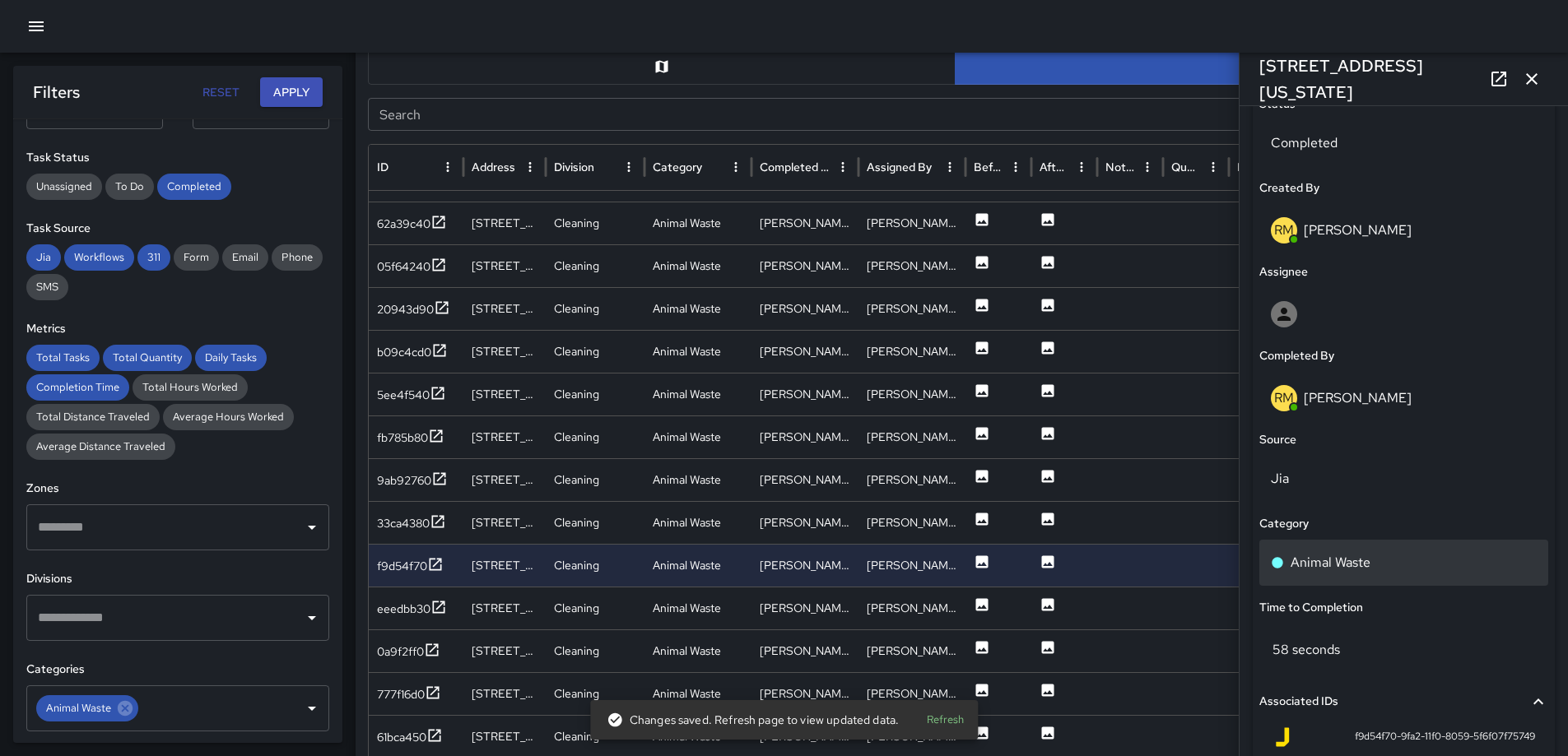
click at [1431, 546] on div "Animal Waste" at bounding box center [1404, 562] width 289 height 46
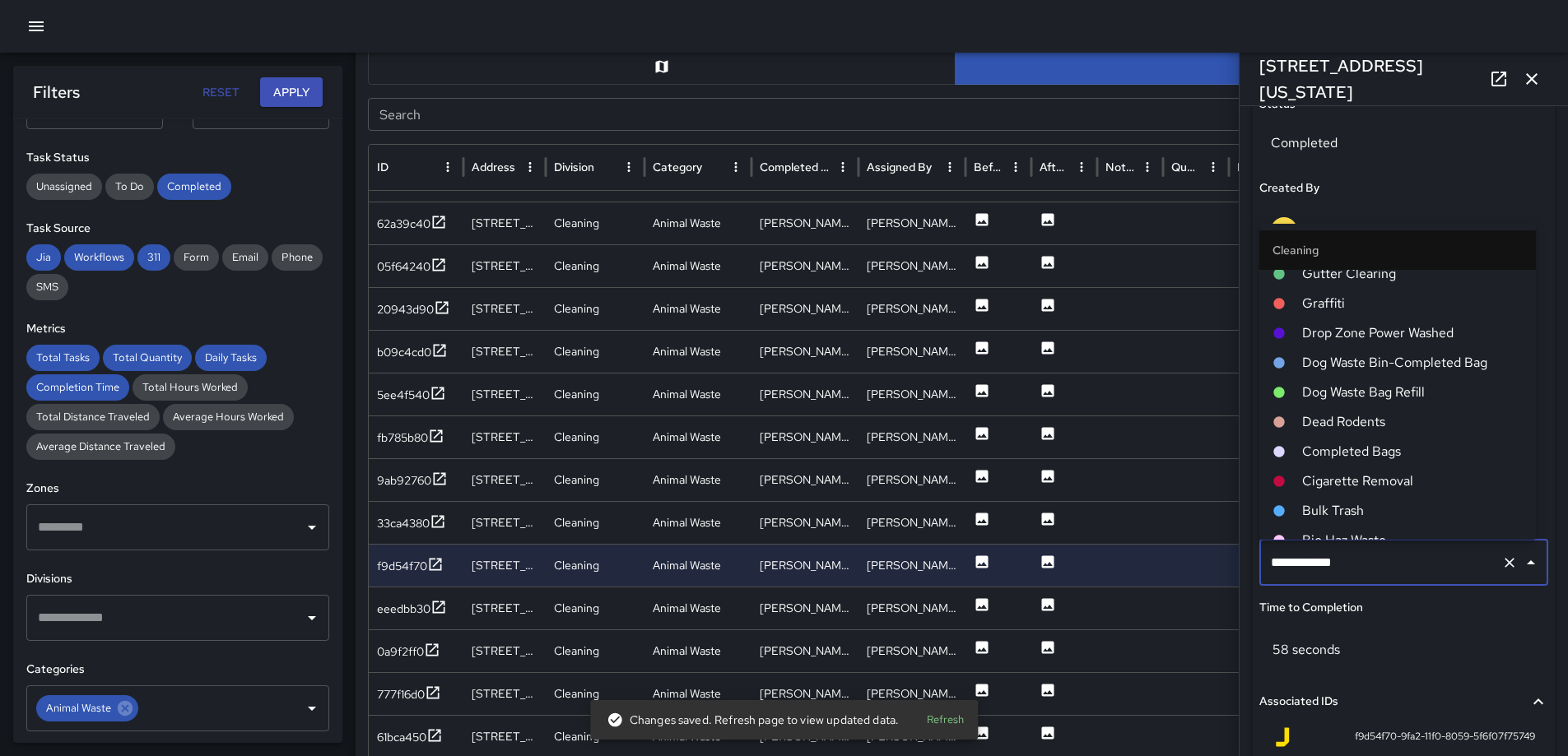
scroll to position [692, 0]
click at [1393, 364] on span "Dog Waste Bin-Completed Bag" at bounding box center [1412, 364] width 220 height 20
